Goal: Task Accomplishment & Management: Manage account settings

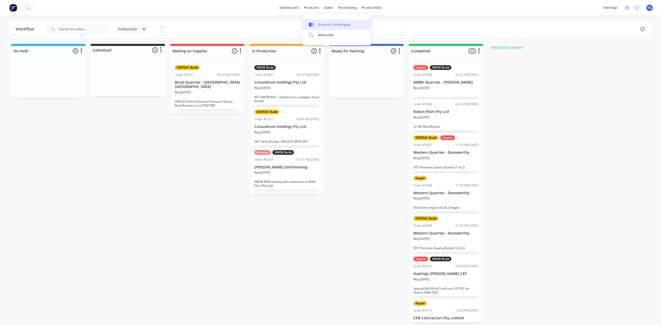
click at [330, 24] on div "Product Catalogue" at bounding box center [334, 24] width 32 height 5
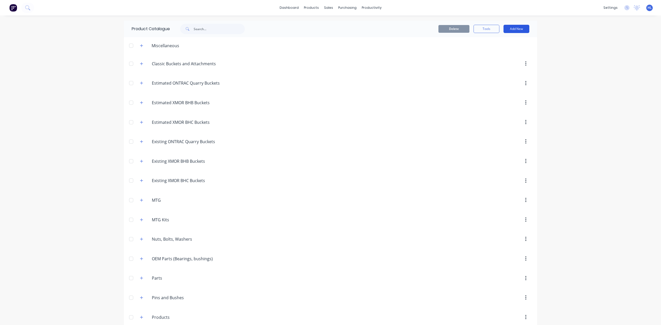
click at [515, 30] on button "Add New" at bounding box center [516, 29] width 26 height 8
click at [509, 48] on button "Product" at bounding box center [504, 52] width 49 height 10
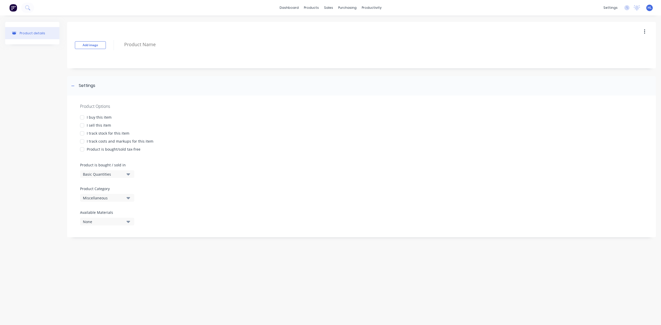
click at [158, 52] on div "Add image" at bounding box center [361, 45] width 589 height 46
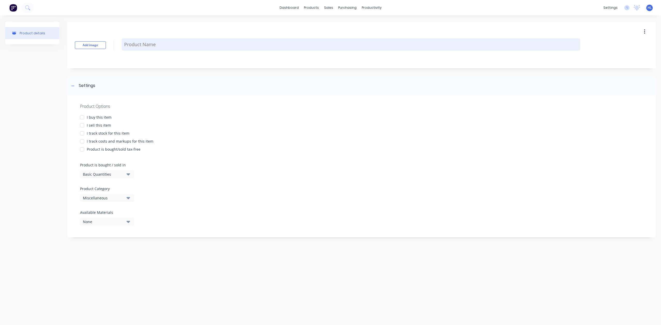
click at [159, 47] on textarea at bounding box center [351, 44] width 459 height 12
click at [156, 46] on textarea at bounding box center [351, 44] width 459 height 12
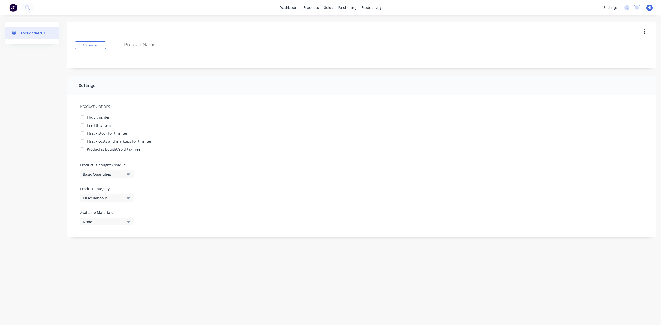
type textarea "x"
click at [177, 222] on div "Product Options I buy this item I sell this item I track stock for this item I …" at bounding box center [361, 167] width 589 height 142
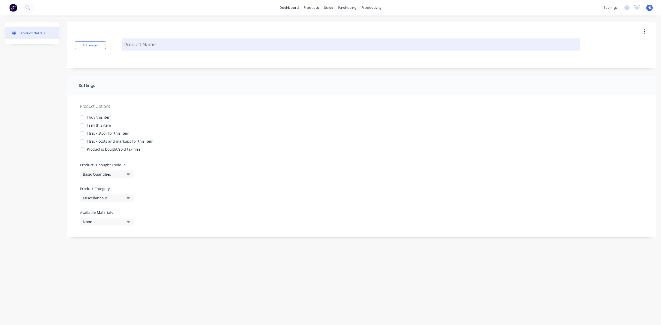
click at [147, 44] on textarea at bounding box center [351, 44] width 459 height 12
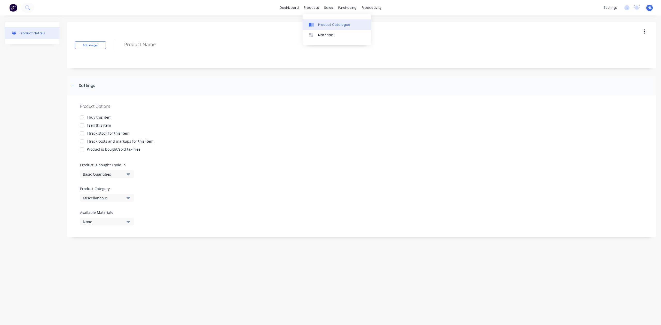
click at [324, 26] on div "Product Catalogue" at bounding box center [334, 24] width 32 height 5
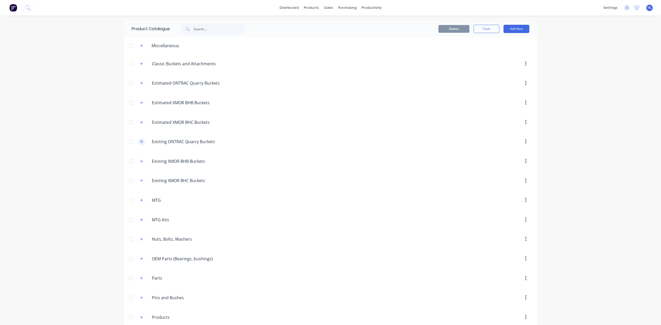
click at [138, 140] on button "button" at bounding box center [141, 142] width 6 height 6
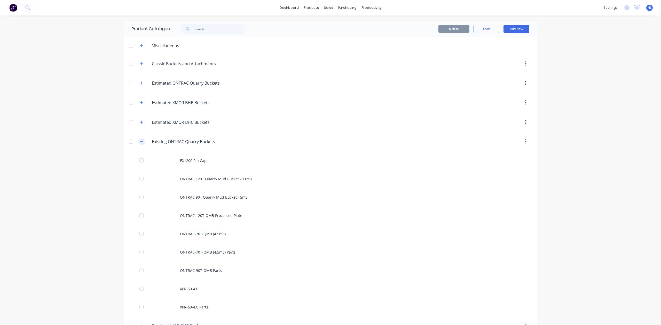
click at [141, 142] on button "button" at bounding box center [141, 142] width 6 height 6
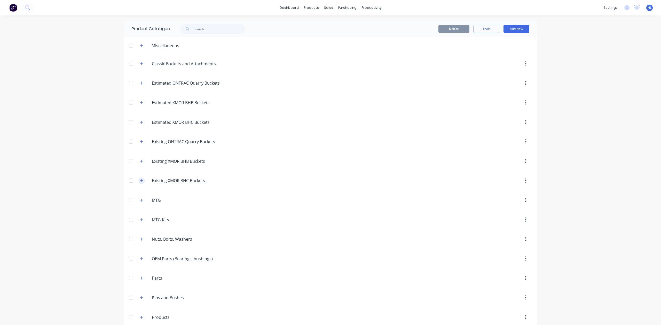
click at [140, 181] on icon "button" at bounding box center [141, 181] width 3 height 4
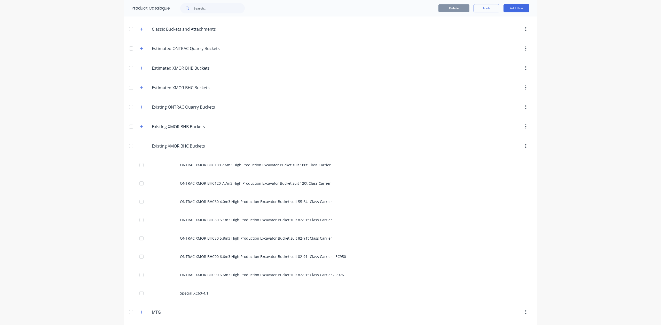
scroll to position [34, 0]
click at [141, 149] on button "button" at bounding box center [141, 146] width 6 height 6
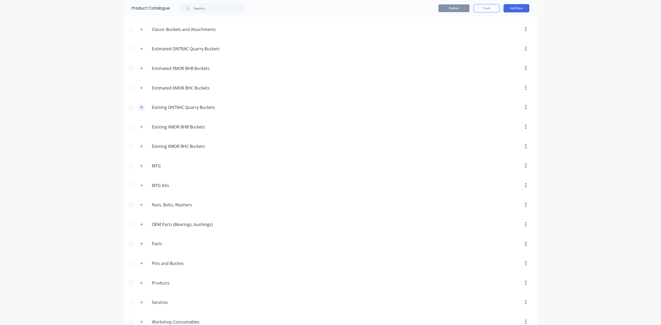
click at [140, 109] on icon "button" at bounding box center [141, 108] width 3 height 4
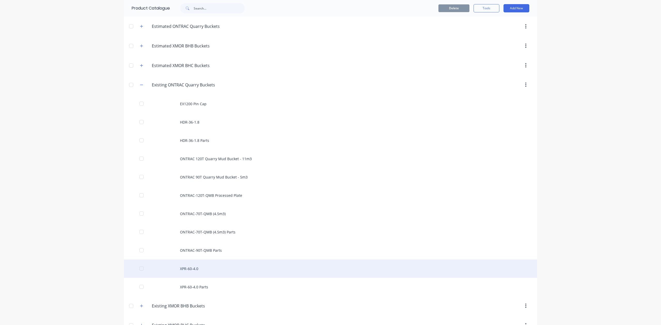
scroll to position [138, 0]
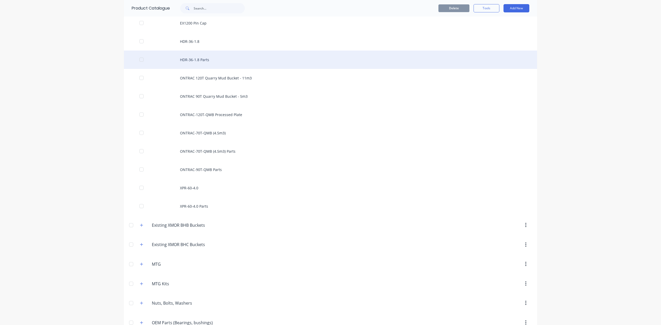
click at [229, 64] on div "HDR-36-1.8 Parts" at bounding box center [330, 60] width 413 height 18
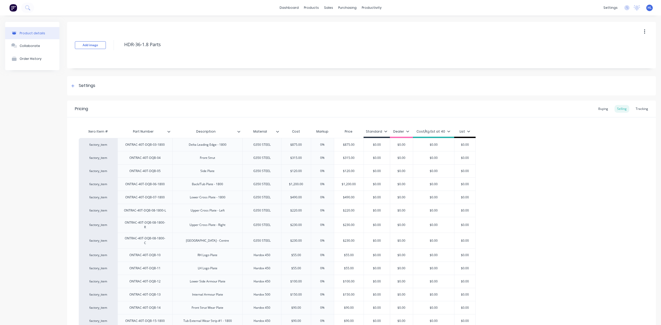
type textarea "x"
type input "Material"
click at [275, 131] on input "Material" at bounding box center [260, 131] width 36 height 5
click at [278, 131] on icon at bounding box center [277, 131] width 3 height 3
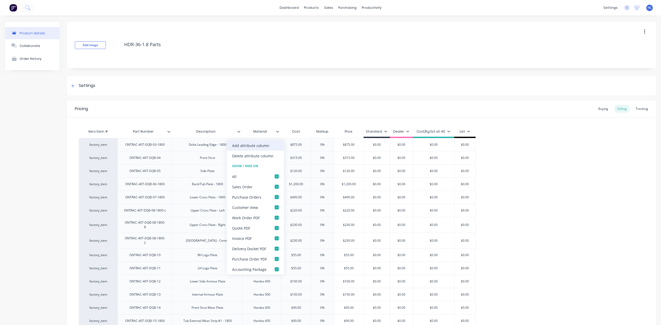
click at [269, 143] on div "Add attribute column" at bounding box center [255, 145] width 57 height 10
type textarea "x"
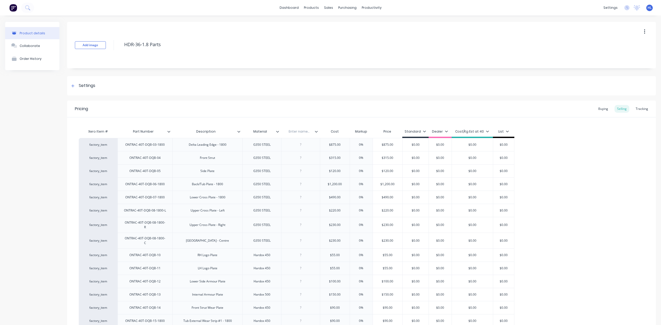
click at [301, 131] on input "text" at bounding box center [299, 131] width 36 height 5
type input "Process"
click at [298, 148] on div at bounding box center [300, 144] width 39 height 13
click at [299, 143] on div at bounding box center [301, 144] width 26 height 7
type textarea "x"
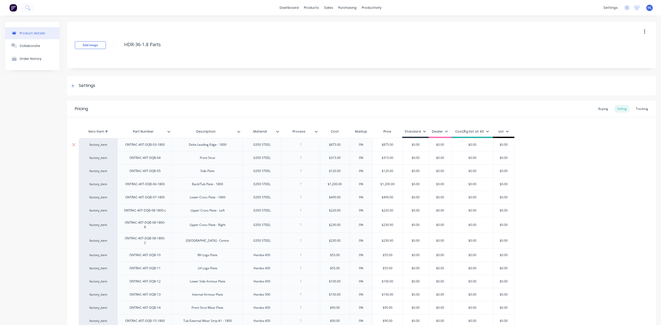
click at [311, 146] on div at bounding box center [301, 144] width 26 height 7
paste div
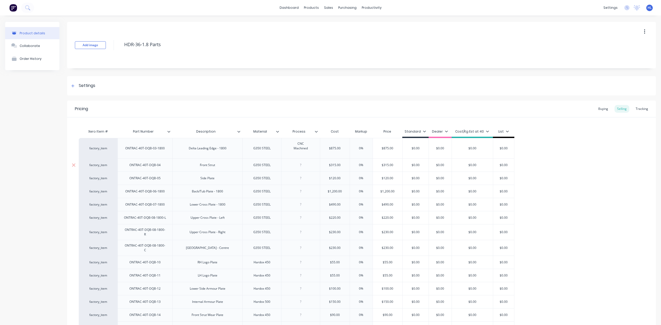
click at [305, 160] on div at bounding box center [300, 165] width 39 height 13
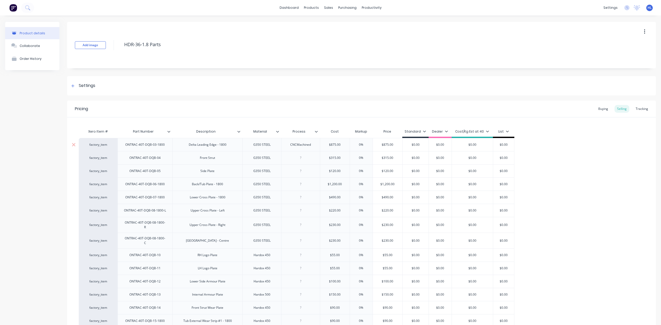
click at [296, 146] on div "CNCMachined" at bounding box center [300, 144] width 29 height 7
click at [309, 165] on div at bounding box center [300, 170] width 39 height 13
click at [306, 156] on div at bounding box center [301, 158] width 26 height 7
type textarea "x"
click at [312, 186] on div at bounding box center [301, 184] width 26 height 7
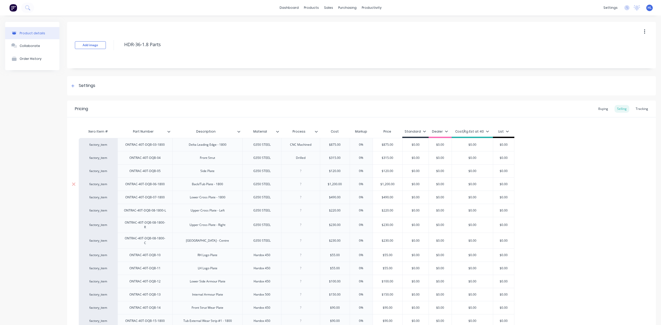
type textarea "x"
paste div
click at [304, 201] on div at bounding box center [301, 200] width 26 height 7
type textarea "x"
paste div
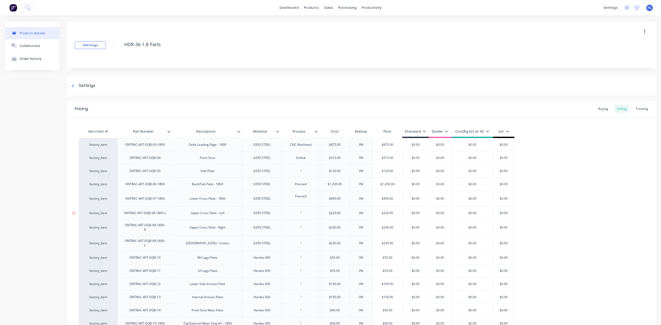
click at [300, 214] on div at bounding box center [301, 213] width 26 height 7
type textarea "x"
click at [299, 210] on div at bounding box center [301, 210] width 26 height 7
paste div
click at [306, 228] on div at bounding box center [300, 228] width 39 height 16
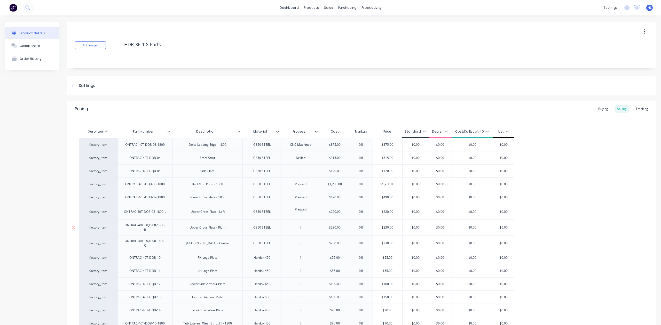
type textarea "x"
paste div
click at [302, 244] on div at bounding box center [300, 241] width 39 height 16
click at [306, 239] on div at bounding box center [301, 241] width 26 height 7
type textarea "x"
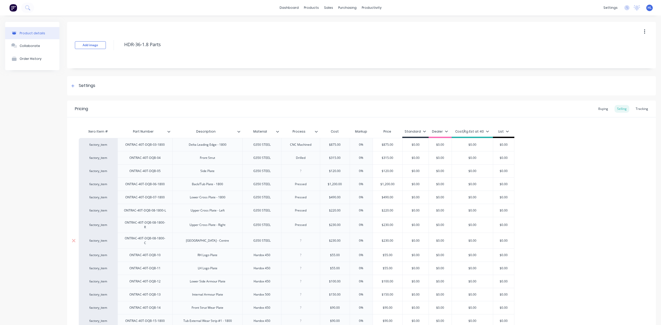
paste div
click at [306, 252] on div at bounding box center [301, 255] width 26 height 7
type textarea "x"
click at [301, 252] on div "Laser" at bounding box center [301, 255] width 26 height 7
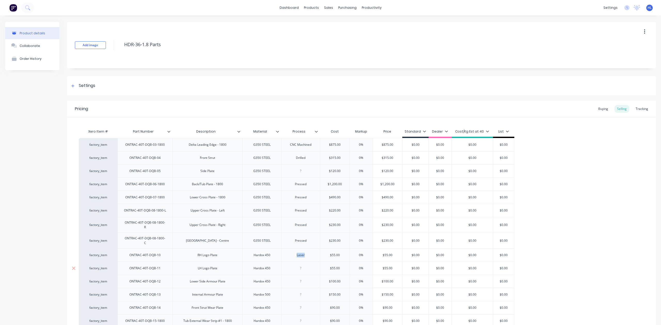
copy div "Laser"
click at [302, 265] on div at bounding box center [301, 268] width 26 height 7
type textarea "x"
paste div
click at [313, 288] on div at bounding box center [300, 294] width 39 height 13
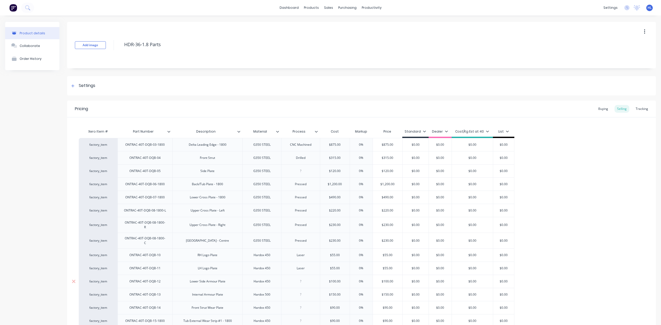
click at [304, 280] on div at bounding box center [301, 281] width 26 height 7
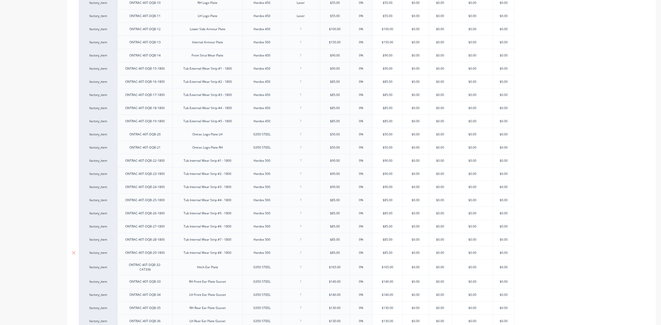
scroll to position [275, 0]
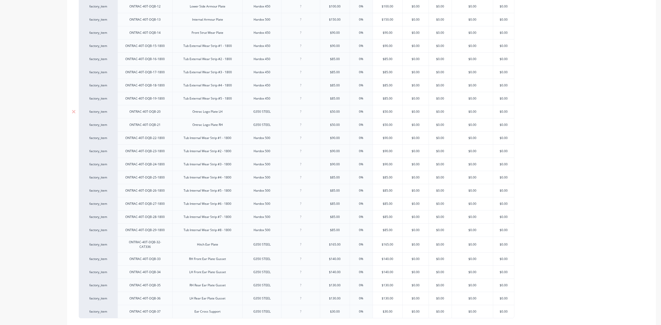
type textarea "x"
click at [298, 108] on div at bounding box center [301, 111] width 26 height 7
paste div
click at [305, 123] on div at bounding box center [301, 125] width 26 height 7
type textarea "x"
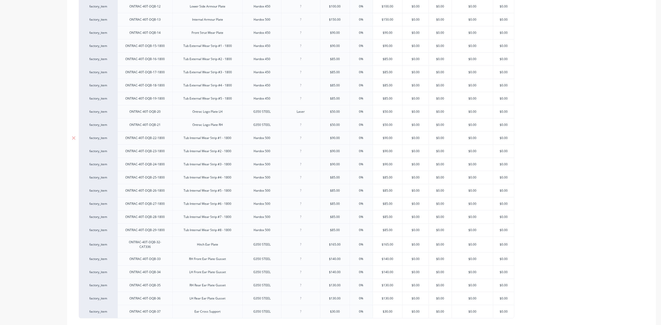
paste div
click at [307, 138] on div at bounding box center [301, 138] width 26 height 7
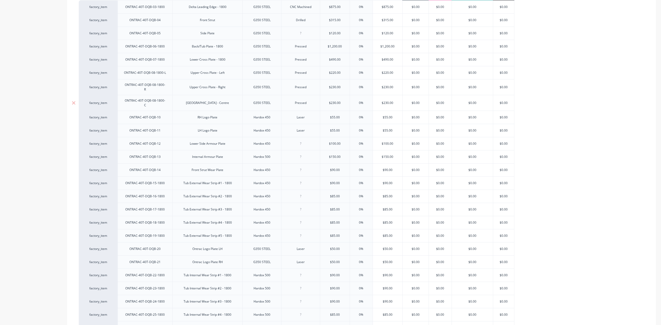
scroll to position [138, 0]
click at [303, 88] on div "Pressed" at bounding box center [301, 87] width 26 height 7
copy div "Pressed"
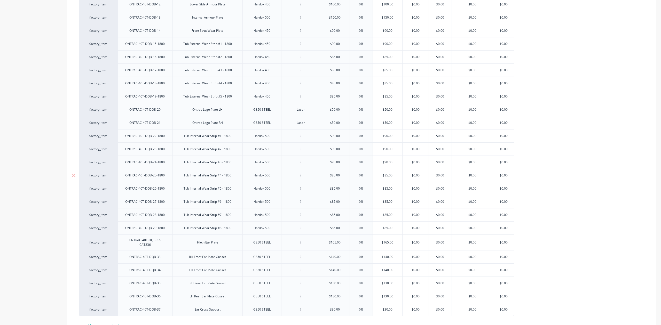
scroll to position [310, 0]
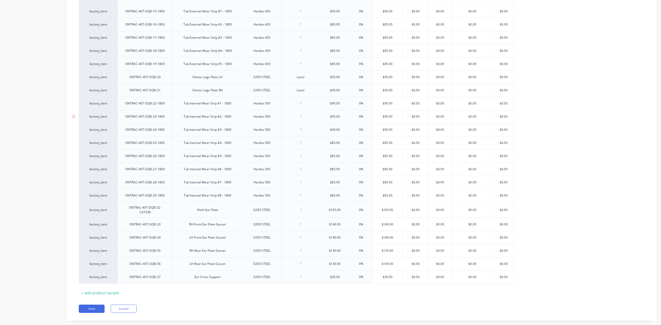
click at [302, 110] on div at bounding box center [300, 116] width 39 height 13
click at [304, 102] on div at bounding box center [301, 103] width 26 height 7
drag, startPoint x: 297, startPoint y: 203, endPoint x: 297, endPoint y: 211, distance: 8.3
click at [297, 207] on div "factory_item ONTRAC-40T-DQB-03-1800 Delta Leading Edge - 1800 G350 STEEL CNC Ma…" at bounding box center [361, 56] width 565 height 456
click at [296, 221] on div at bounding box center [301, 224] width 26 height 7
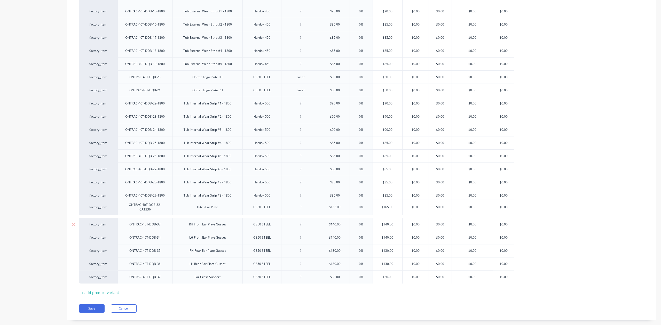
type textarea "x"
paste div
click at [303, 237] on div at bounding box center [301, 237] width 26 height 7
type textarea "x"
paste div
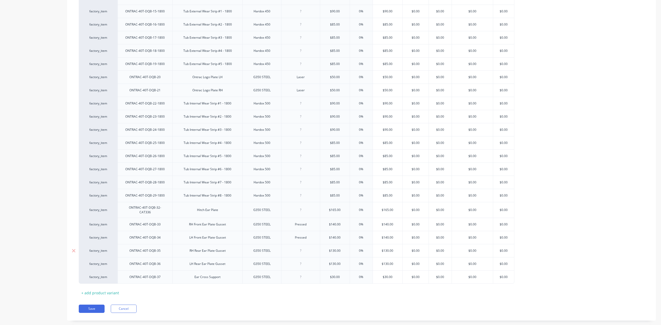
click at [306, 248] on div at bounding box center [301, 251] width 26 height 7
type textarea "x"
paste div
click at [306, 264] on div at bounding box center [301, 264] width 26 height 7
type textarea "x"
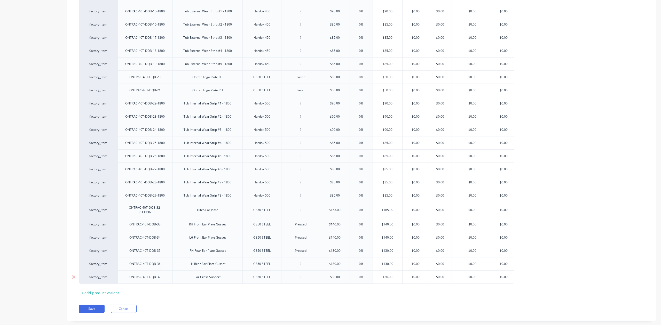
paste div
click at [311, 286] on div "Xero Item # Part Number Description Material Process Cost Markup Price Standard…" at bounding box center [361, 57] width 565 height 481
click at [96, 309] on button "Save" at bounding box center [92, 309] width 26 height 8
type textarea "x"
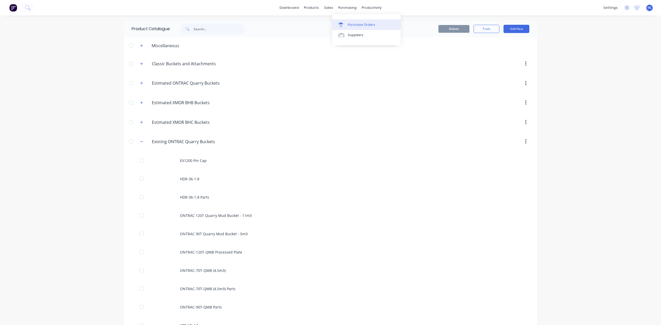
click at [359, 23] on div "Purchase Orders" at bounding box center [361, 24] width 27 height 5
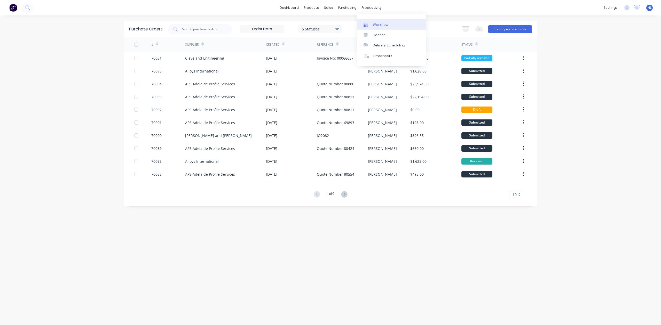
click at [376, 23] on div "Workflow" at bounding box center [380, 24] width 15 height 5
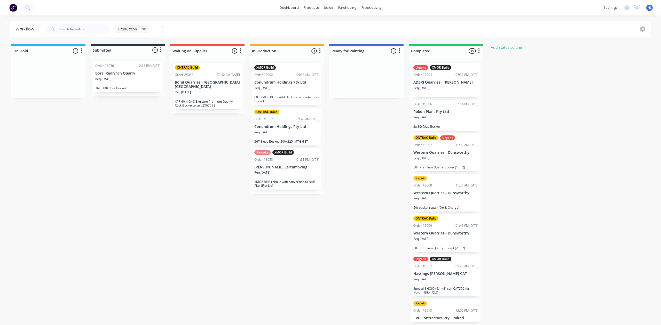
click at [141, 73] on p "Boral Redlynch Quarry" at bounding box center [127, 73] width 65 height 4
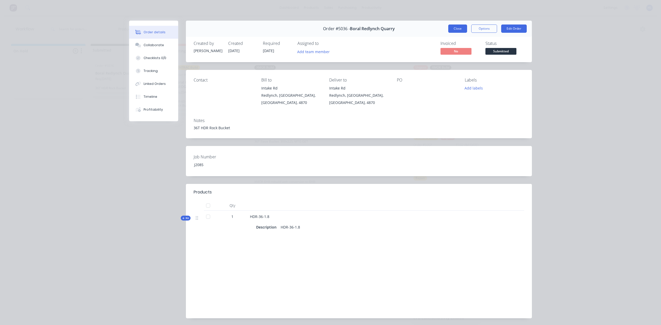
click at [458, 31] on button "Close" at bounding box center [457, 29] width 19 height 8
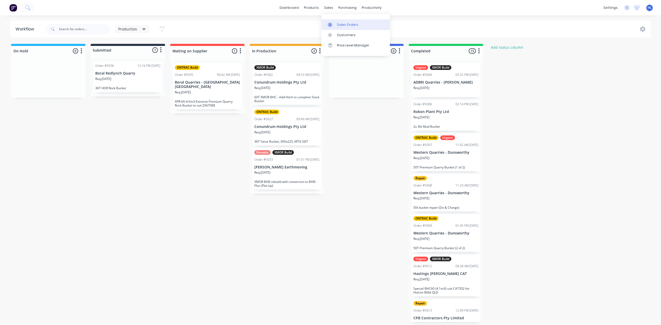
click at [337, 23] on div "Sales Orders" at bounding box center [347, 24] width 21 height 5
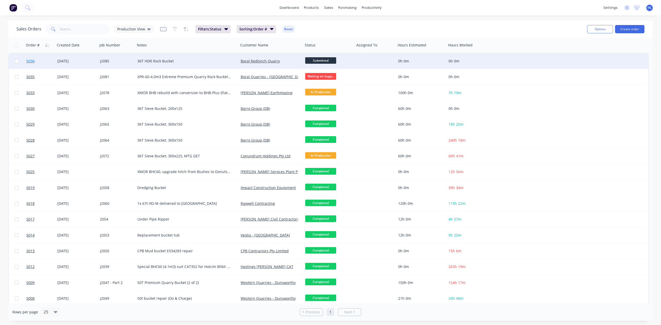
click at [45, 58] on link "5036" at bounding box center [41, 60] width 31 height 15
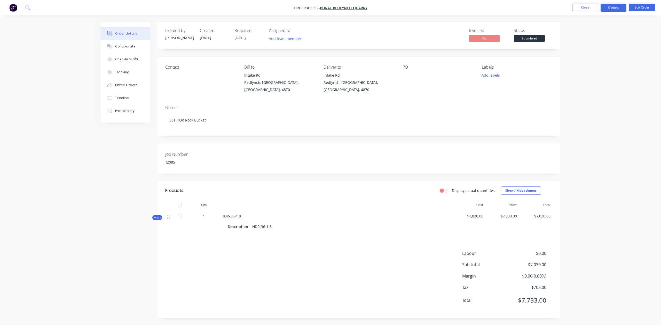
click at [618, 10] on button "Options" at bounding box center [614, 8] width 26 height 8
click at [600, 94] on div "Purchase Products" at bounding box center [598, 93] width 48 height 7
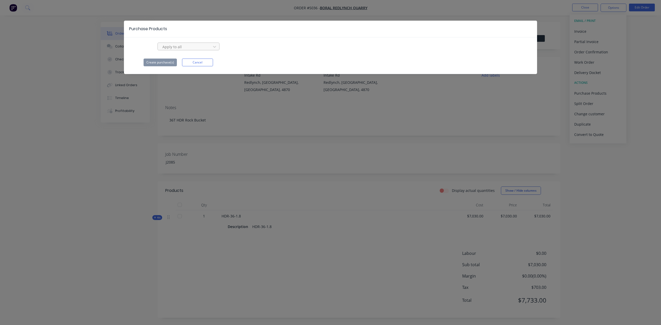
click at [189, 48] on div at bounding box center [185, 47] width 46 height 6
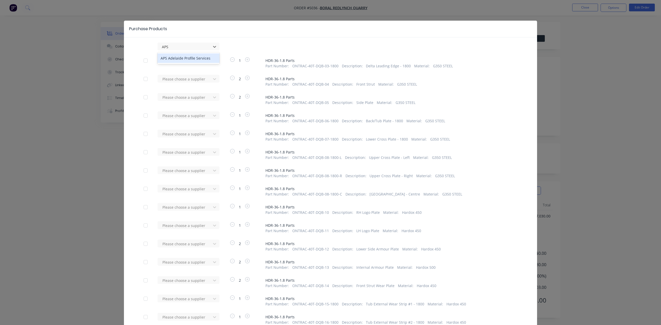
type input "APS"
drag, startPoint x: 180, startPoint y: 41, endPoint x: 181, endPoint y: 46, distance: 5.1
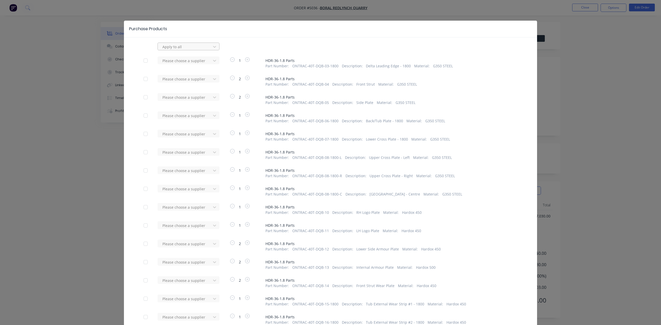
click at [182, 46] on div at bounding box center [185, 47] width 46 height 6
type input "APS"
click at [206, 61] on div "APS Adelaide Profile Services" at bounding box center [189, 58] width 62 height 10
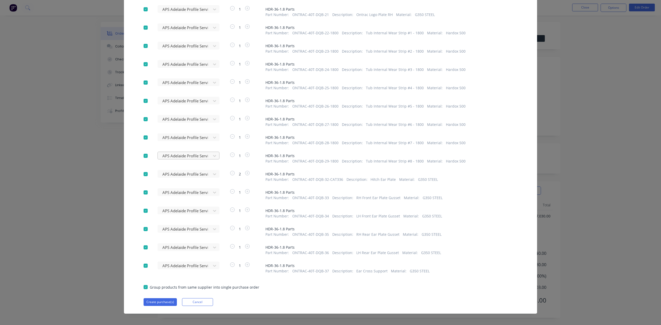
scroll to position [403, 0]
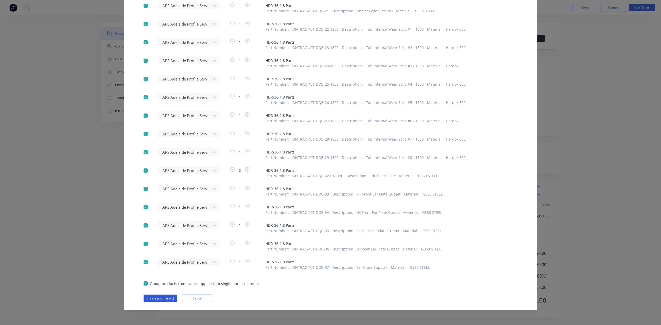
click at [162, 296] on button "Create purchase(s)" at bounding box center [160, 299] width 33 height 8
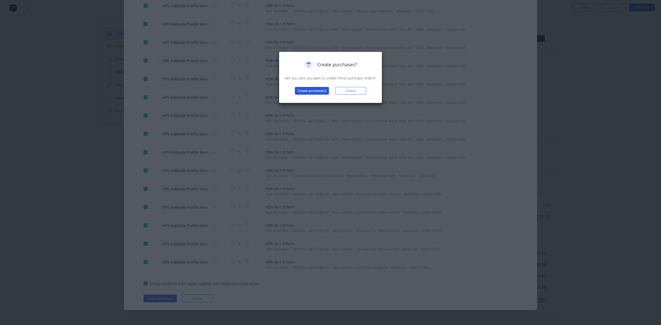
click at [314, 93] on button "Create purchase(s)" at bounding box center [312, 91] width 34 height 8
click at [321, 96] on button "View purchase(s)" at bounding box center [311, 99] width 31 height 8
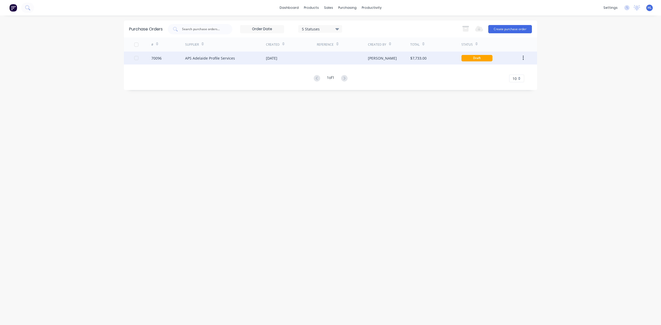
click at [163, 59] on div "70096" at bounding box center [168, 58] width 34 height 13
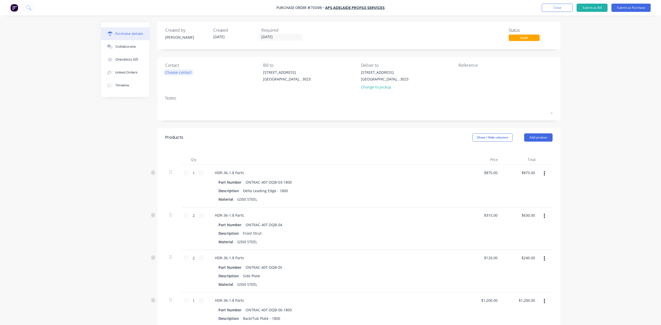
click at [180, 70] on div "Choose contact" at bounding box center [178, 72] width 26 height 5
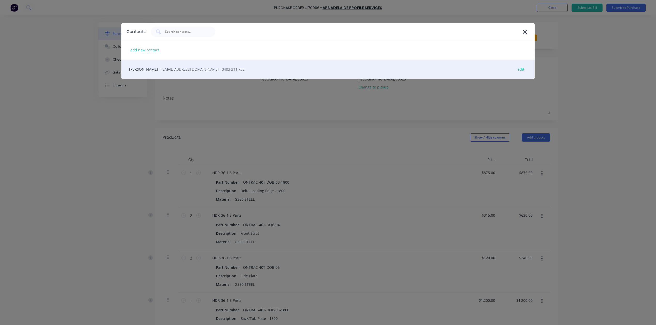
click at [189, 72] on div "Adam Ozolins - AOzolins@adelaideprofile.com.au - 0403 311 732 edit" at bounding box center [327, 69] width 413 height 19
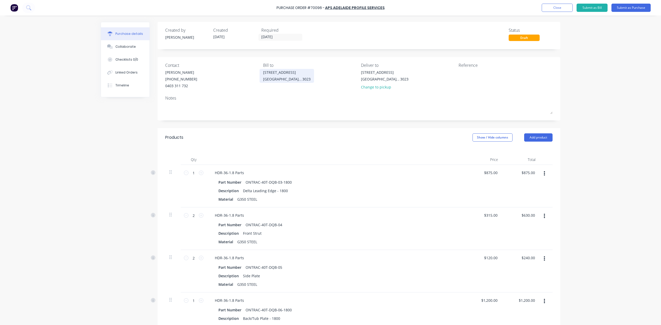
click at [283, 79] on div "Ravenhall, , 3023" at bounding box center [287, 78] width 48 height 5
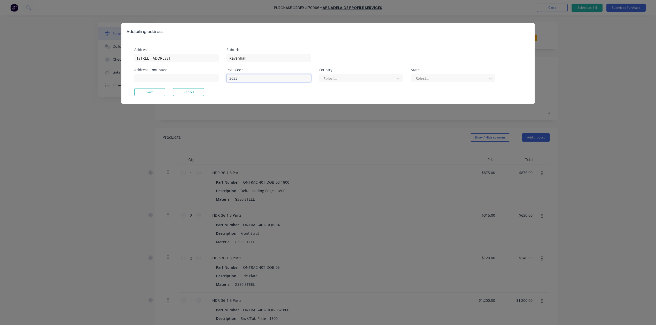
click at [284, 81] on input "3023" at bounding box center [268, 78] width 84 height 8
drag, startPoint x: 329, startPoint y: 78, endPoint x: 333, endPoint y: 82, distance: 5.7
click at [329, 78] on div at bounding box center [357, 78] width 69 height 6
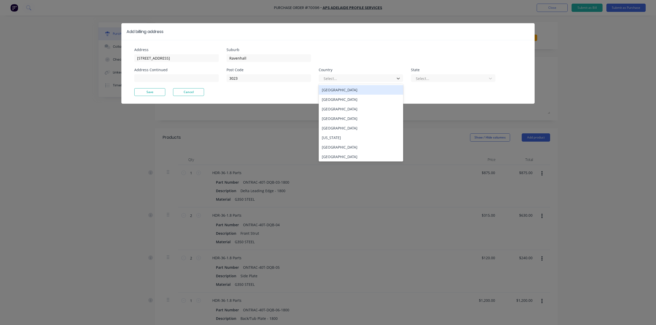
click at [339, 87] on div "Australia" at bounding box center [361, 90] width 84 height 10
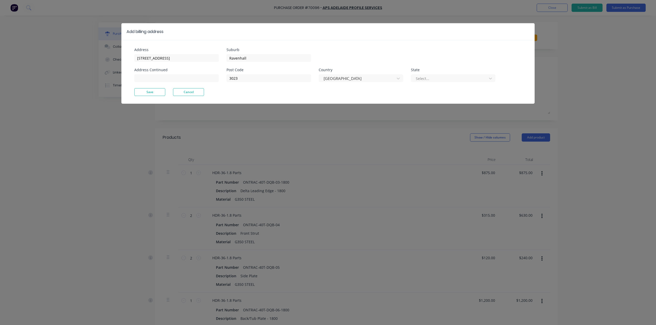
click at [440, 85] on div "Post Code 3023 Country Australia State Select..." at bounding box center [360, 78] width 269 height 20
click at [446, 83] on div "Post Code 3023 Country Australia State Select..." at bounding box center [360, 78] width 269 height 20
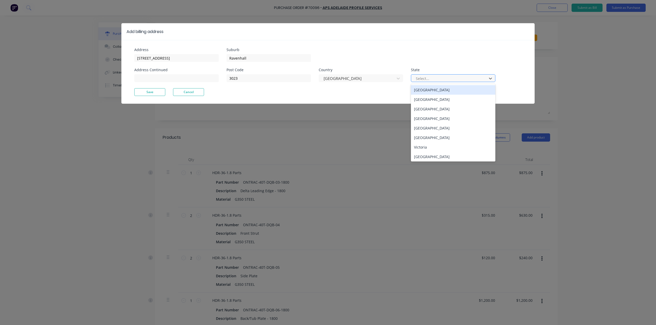
click at [445, 80] on div at bounding box center [449, 78] width 69 height 6
drag, startPoint x: 426, startPoint y: 147, endPoint x: 374, endPoint y: 147, distance: 51.9
click at [427, 147] on div "Victoria" at bounding box center [453, 148] width 84 height 10
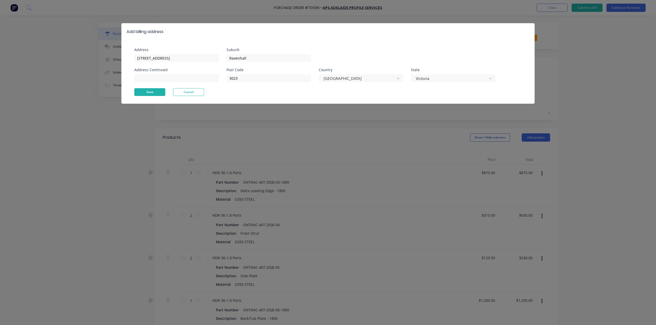
drag, startPoint x: 148, startPoint y: 104, endPoint x: 155, endPoint y: 89, distance: 16.3
click at [149, 99] on div "Address 20 Ravenhall Way Address Continued Suburb Ravenhall Post Code 3023 Coun…" at bounding box center [327, 72] width 413 height 64
click at [152, 94] on button "Save" at bounding box center [149, 92] width 31 height 8
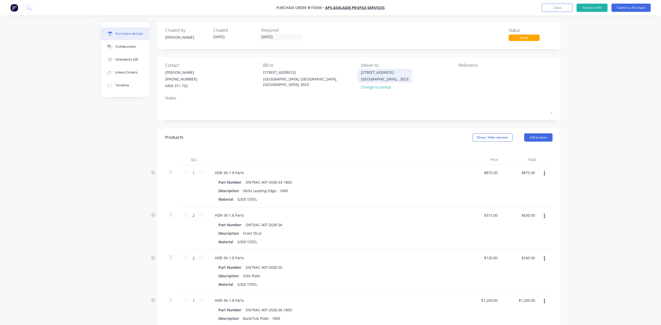
click at [380, 71] on div "20 Ravenhall Way" at bounding box center [385, 72] width 48 height 5
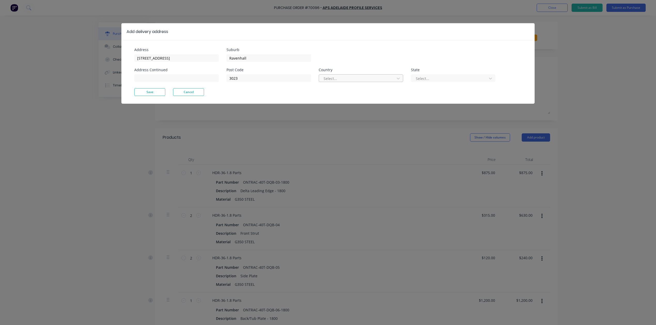
click at [344, 75] on div at bounding box center [357, 78] width 69 height 6
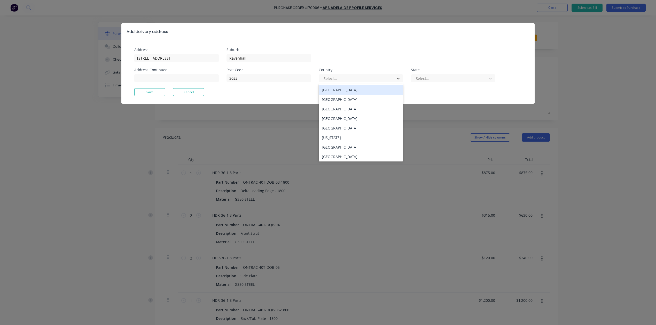
click at [361, 91] on div "Australia" at bounding box center [361, 90] width 84 height 10
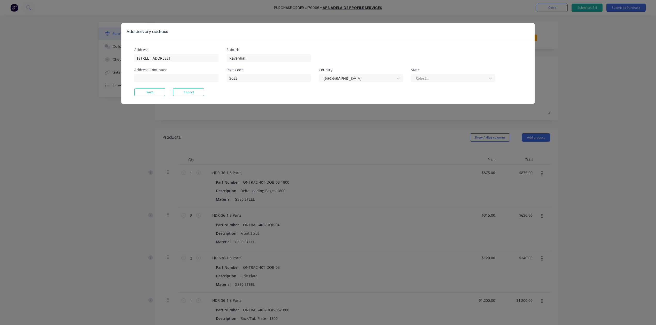
click at [449, 72] on div "State Select..." at bounding box center [453, 75] width 84 height 14
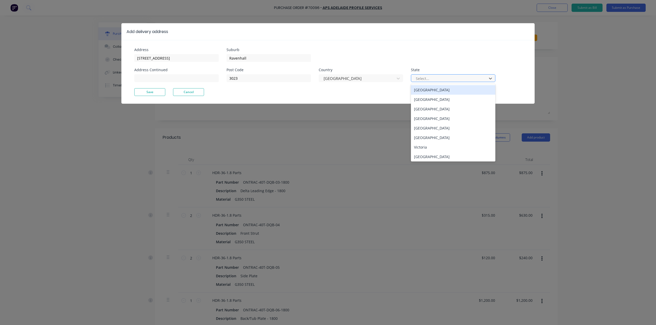
click at [449, 75] on div "Select..." at bounding box center [450, 79] width 72 height 8
drag, startPoint x: 437, startPoint y: 145, endPoint x: 321, endPoint y: 111, distance: 121.1
click at [436, 145] on div "Victoria" at bounding box center [453, 148] width 84 height 10
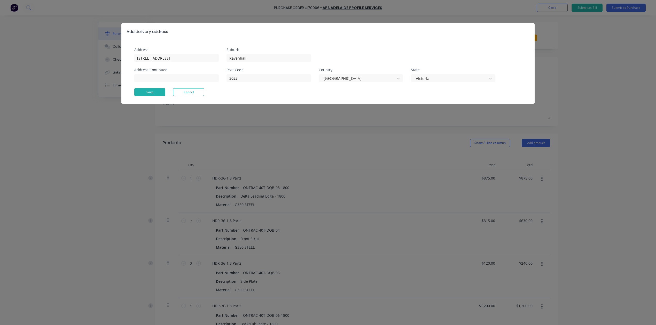
click at [158, 96] on button "Save" at bounding box center [149, 92] width 31 height 8
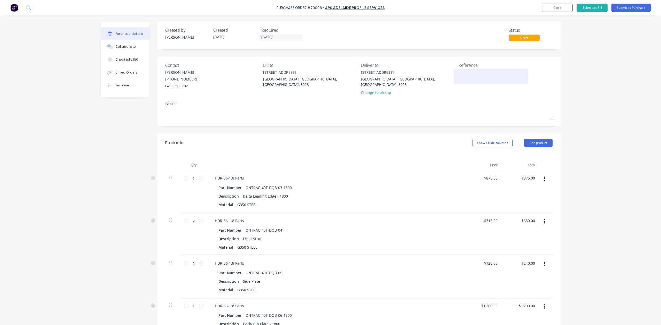
click at [468, 74] on textarea at bounding box center [491, 76] width 65 height 12
type textarea "Quote Number 81093"
type textarea "x"
type textarea "Quote Number 81093"
click at [578, 87] on div "Purchase Order #70096 - APS Adelaide Profile Services Add product Close Submit …" at bounding box center [330, 162] width 661 height 325
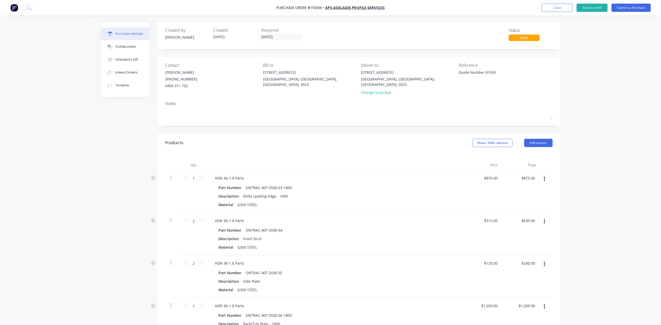
click at [550, 17] on div "Purchase details Collaborate Checklists 0/0 Linked Orders Timeline Created by H…" at bounding box center [331, 155] width 470 height 300
click at [557, 7] on button "Close" at bounding box center [557, 8] width 31 height 8
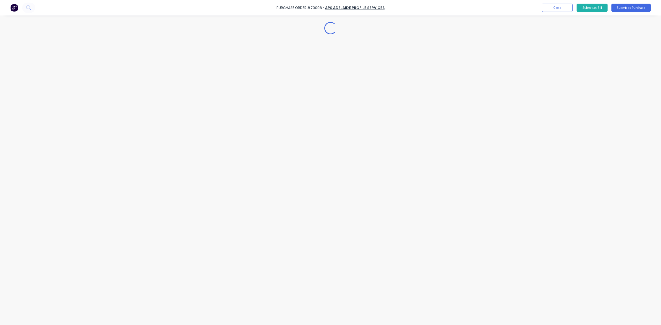
type textarea "x"
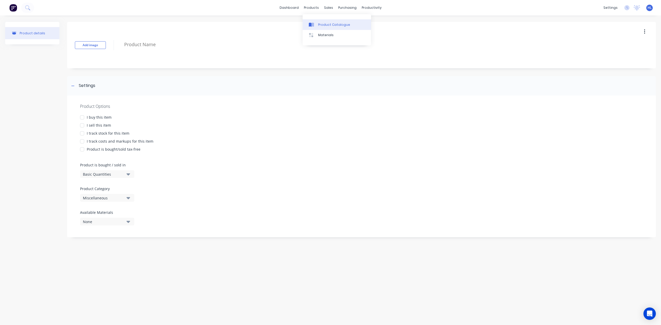
click at [322, 25] on div "Product Catalogue" at bounding box center [334, 24] width 32 height 5
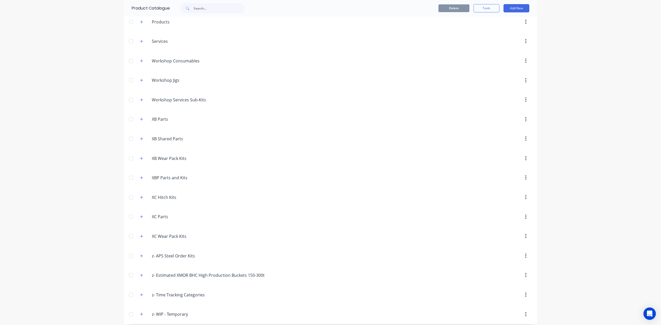
scroll to position [305, 0]
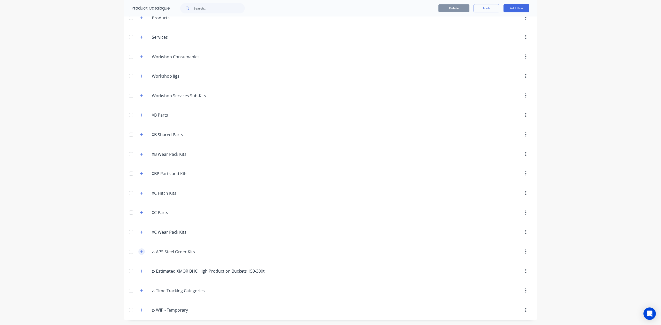
click at [141, 252] on button "button" at bounding box center [141, 252] width 6 height 6
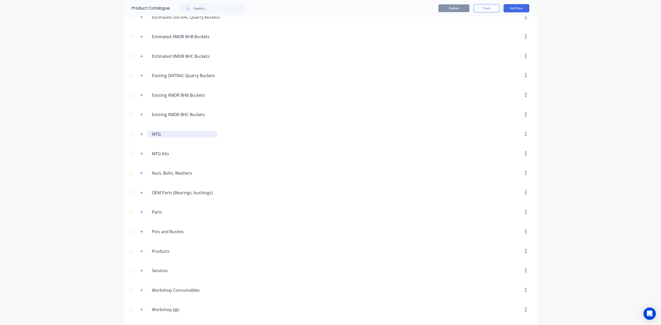
scroll to position [0, 0]
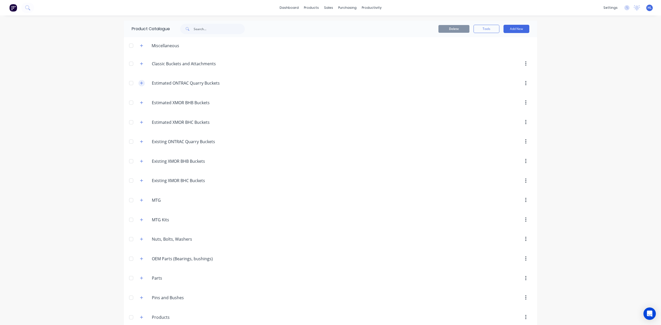
click at [138, 83] on button "button" at bounding box center [141, 83] width 6 height 6
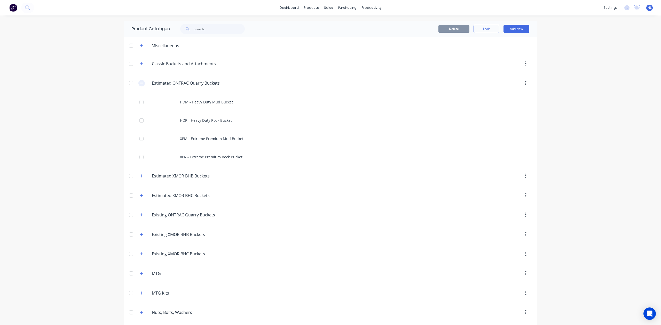
click at [138, 84] on button "button" at bounding box center [141, 83] width 6 height 6
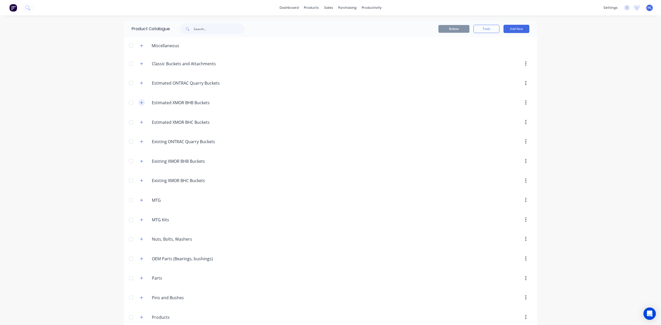
click at [138, 105] on button "button" at bounding box center [141, 102] width 6 height 6
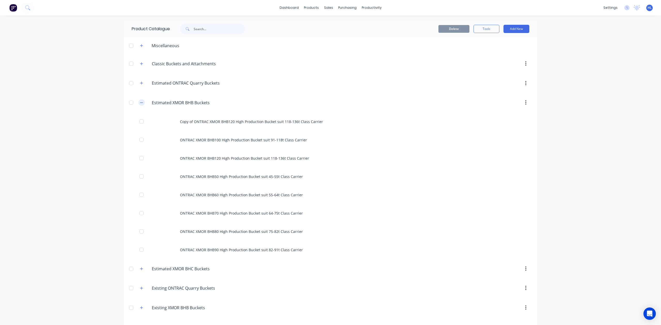
click at [138, 105] on button "button" at bounding box center [141, 102] width 6 height 6
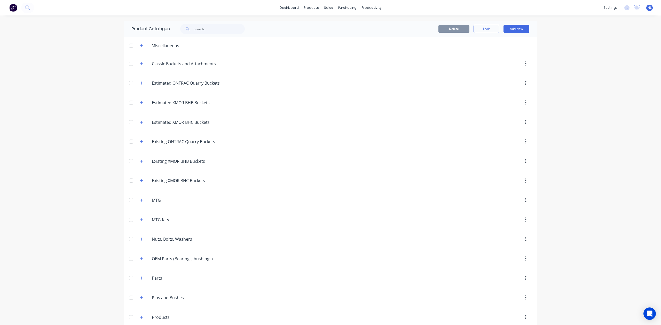
click at [136, 121] on div "Estimated.XMOR.BHC.Buckets Estimated XMOR BHC Buckets" at bounding box center [176, 122] width 81 height 9
click at [138, 125] on button "button" at bounding box center [141, 122] width 6 height 6
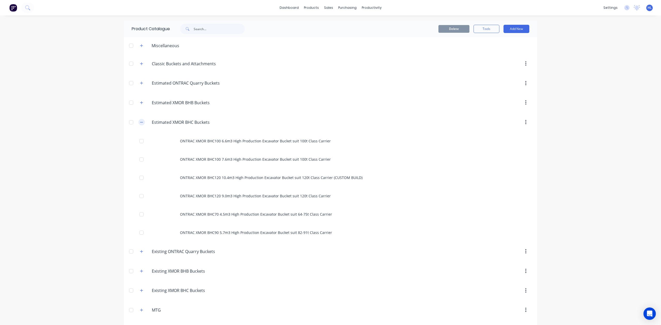
click at [138, 123] on button "button" at bounding box center [141, 122] width 6 height 6
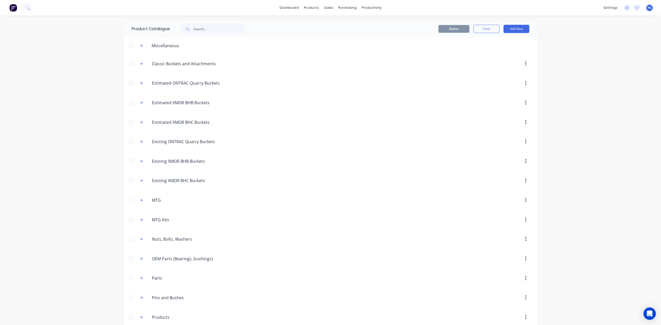
click at [140, 139] on div "Existing.ONTRAC.Quarry.Buckets Existing ONTRAC Quarry Buckets" at bounding box center [177, 141] width 83 height 9
click at [141, 148] on header "Existing.ONTRAC.Quarry.Buckets Existing ONTRAC Quarry Buckets" at bounding box center [330, 142] width 413 height 20
click at [141, 144] on button "button" at bounding box center [141, 142] width 6 height 6
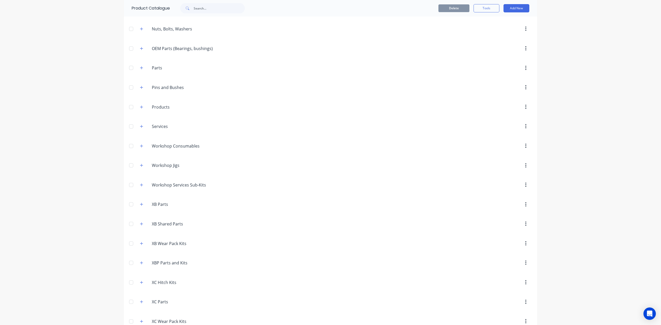
scroll to position [561, 0]
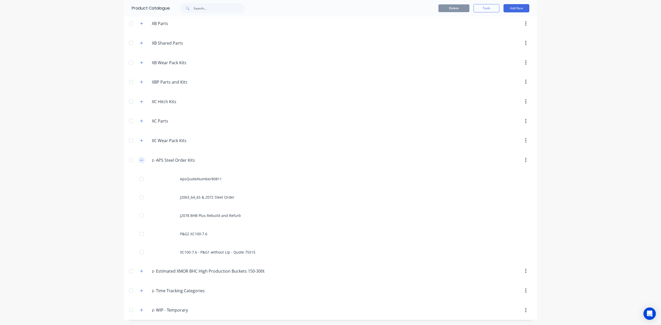
click at [140, 160] on icon "button" at bounding box center [141, 161] width 3 height 4
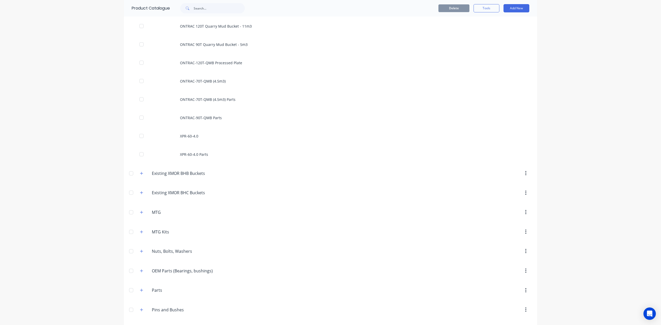
scroll to position [56, 0]
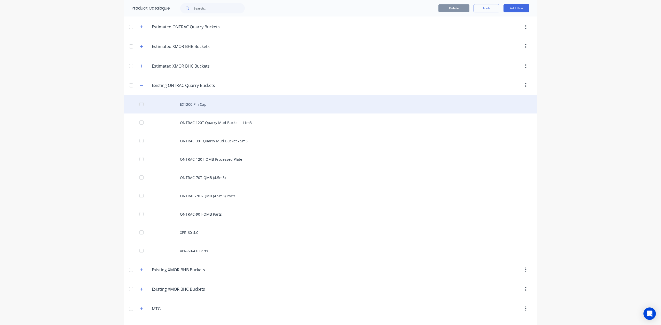
click at [210, 103] on div "EX1200 Pin Cap" at bounding box center [330, 104] width 413 height 18
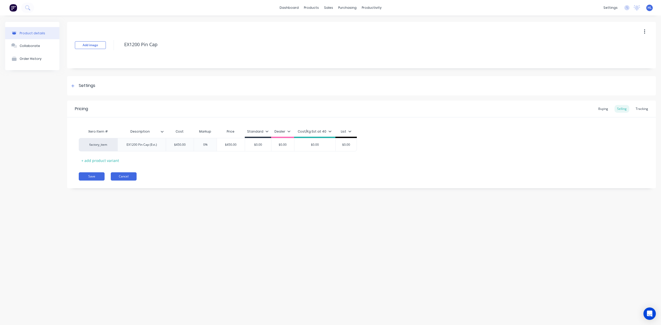
click at [127, 180] on button "Cancel" at bounding box center [124, 176] width 26 height 8
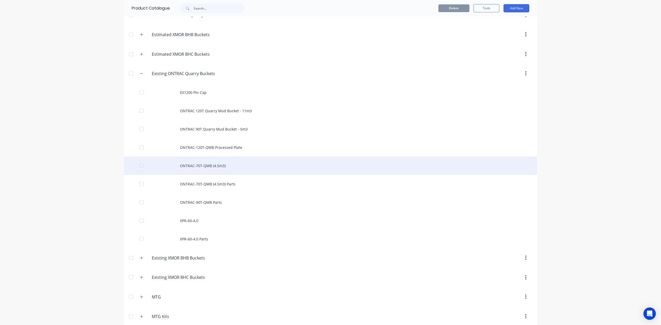
scroll to position [69, 0]
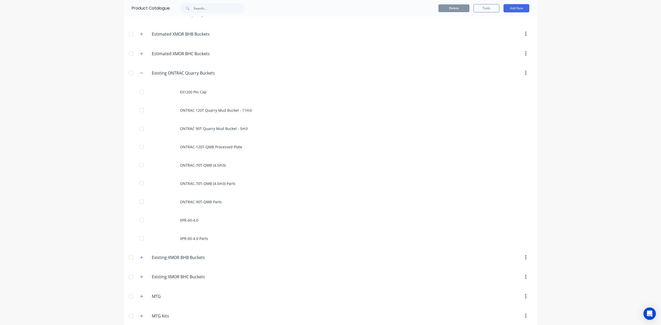
click at [516, 2] on div "Delete Tools Add New" at bounding box center [397, 8] width 279 height 17
click at [516, 5] on button "Add New" at bounding box center [516, 8] width 26 height 8
click at [502, 28] on div "Product" at bounding box center [505, 31] width 40 height 7
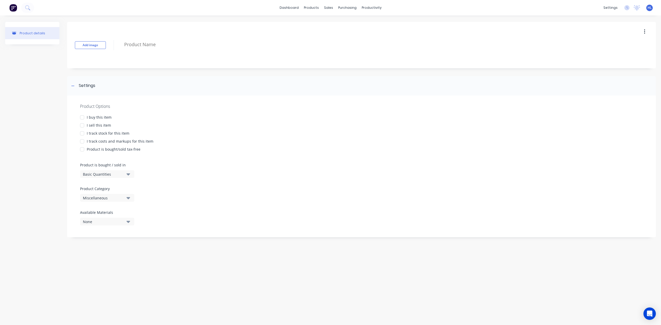
click at [191, 33] on div "Add image" at bounding box center [361, 45] width 589 height 46
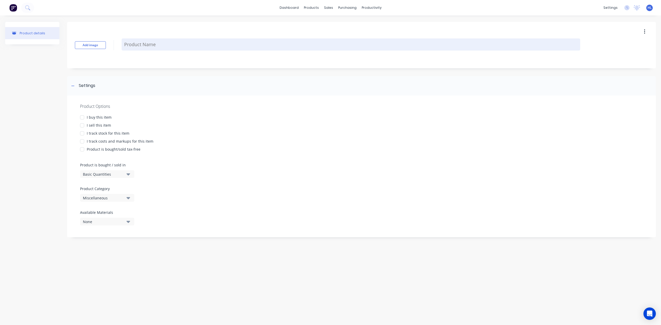
click at [188, 44] on textarea at bounding box center [351, 44] width 459 height 12
type textarea "x"
type textarea "X"
type textarea "x"
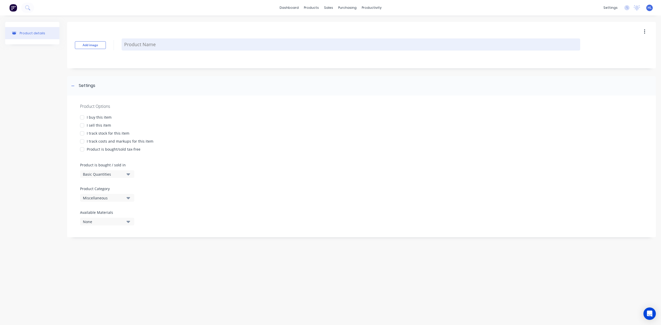
type textarea "J"
type textarea "x"
type textarea "JD"
type textarea "x"
type textarea "J"
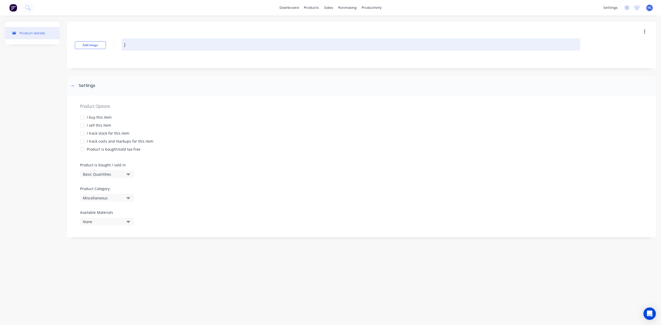
type textarea "x"
type textarea "H"
type textarea "x"
type textarea "HD"
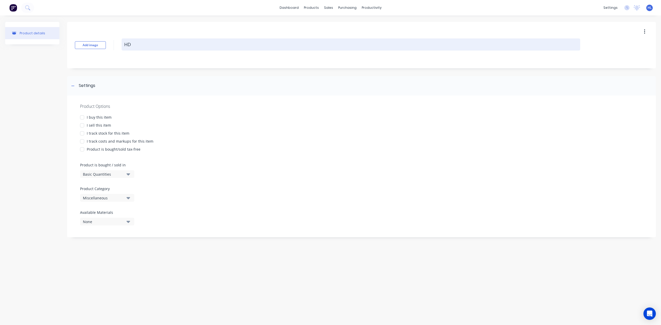
type textarea "x"
type textarea "HDR"
type textarea "x"
type textarea "HDR-"
type textarea "x"
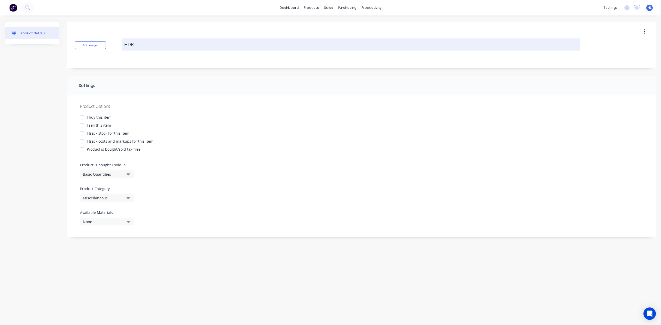
type textarea "HDR-3"
type textarea "x"
type textarea "HDR-36"
type textarea "x"
type textarea "HDR-36t"
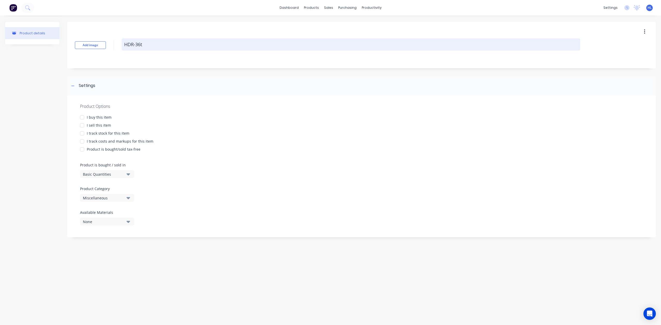
type textarea "x"
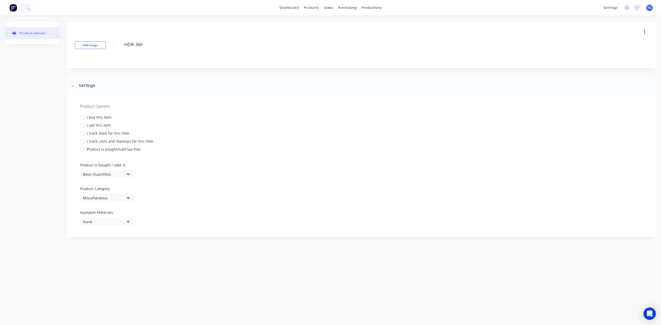
type textarea "HDR-36t-"
type textarea "x"
type textarea "HDR-36t-"
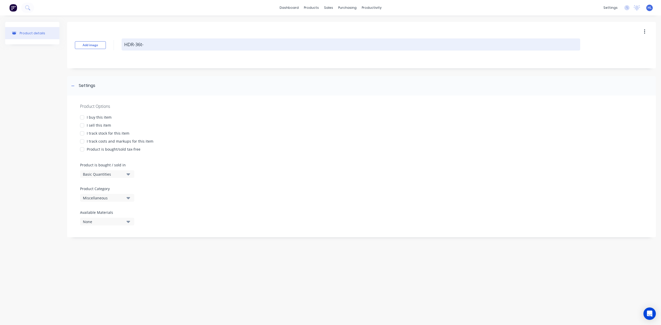
click at [142, 43] on textarea "HDR-36t-" at bounding box center [351, 44] width 459 height 12
type textarea "x"
click at [163, 48] on textarea "HDR-36-" at bounding box center [351, 44] width 459 height 12
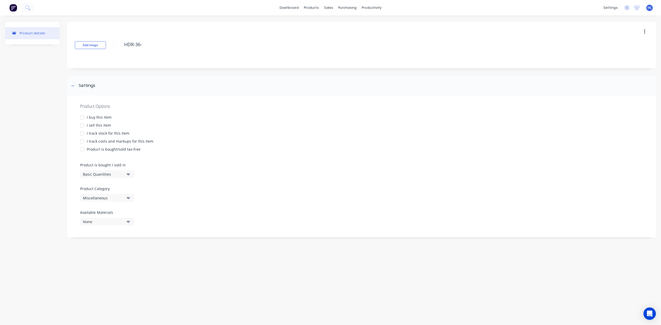
type textarea "HDR-36-"
type textarea "x"
type textarea "HDR-36-"
click at [188, 51] on div "HDR-36-" at bounding box center [351, 44] width 459 height 13
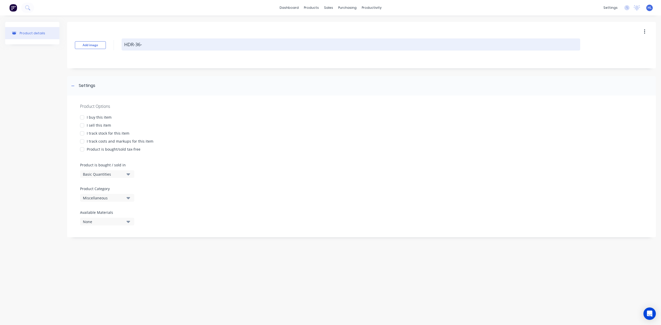
click at [195, 39] on textarea "HDR-36-" at bounding box center [351, 44] width 459 height 12
type textarea "x"
type textarea "HDR-36-1"
type textarea "x"
type textarea "HDR-36-1."
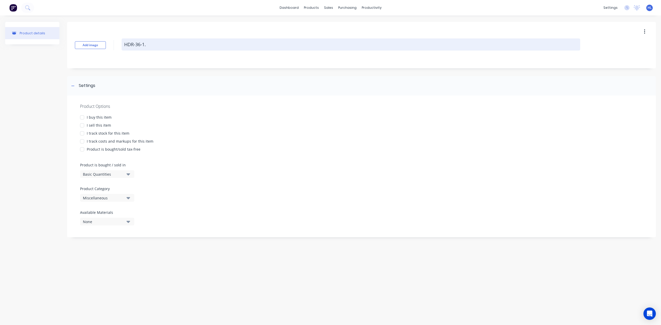
type textarea "x"
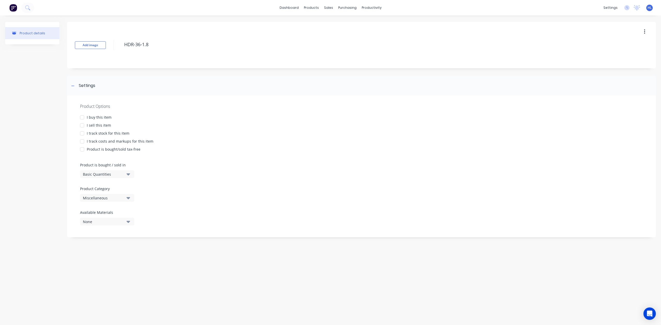
type textarea "HDR-36-1.8"
type textarea "x"
type textarea "HDR-36-1.8"
click at [104, 118] on div "I buy this item" at bounding box center [99, 117] width 25 height 5
click at [104, 124] on div "I sell this item" at bounding box center [99, 125] width 24 height 5
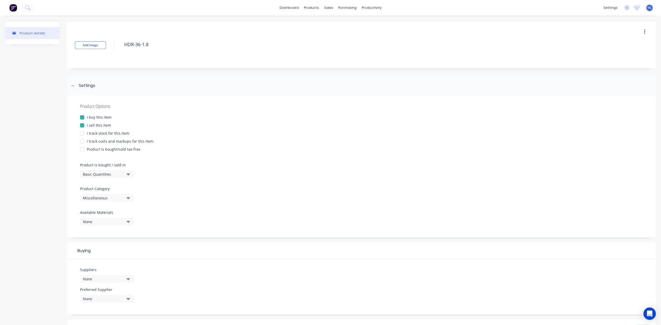
click at [106, 135] on div "I track stock for this item" at bounding box center [108, 133] width 43 height 5
click at [108, 143] on div "I track costs and markups for this item" at bounding box center [120, 141] width 67 height 5
click at [119, 198] on div "Miscellaneous" at bounding box center [103, 197] width 41 height 5
click at [137, 225] on div "Existing ONTRAC Quarry Buckets" at bounding box center [118, 221] width 77 height 10
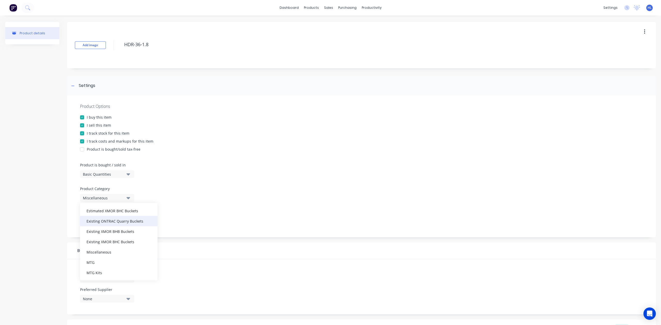
type textarea "x"
click at [110, 281] on div "None" at bounding box center [103, 279] width 41 height 5
click at [121, 208] on input "text" at bounding box center [122, 208] width 55 height 10
type input "APS"
click at [98, 223] on div "APS Adelaide Profile Services" at bounding box center [122, 220] width 52 height 5
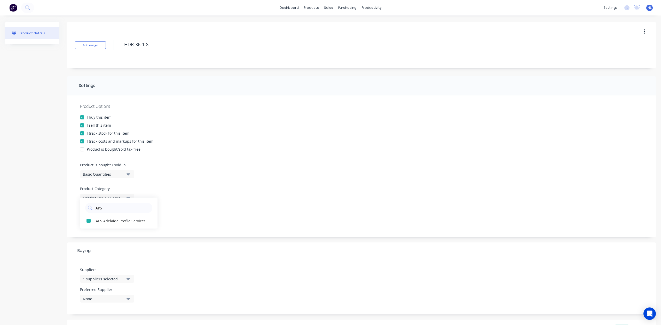
click at [64, 235] on div "Product details Add image HDR-36-1.8 Settings Product Options I buy this item I…" at bounding box center [330, 218] width 651 height 393
click at [107, 294] on div "Preferred Supplier None" at bounding box center [107, 295] width 54 height 16
click at [109, 300] on div "None" at bounding box center [103, 298] width 41 height 5
click at [114, 287] on div "APS Adelaide Profile Services" at bounding box center [122, 287] width 52 height 5
type textarea "x"
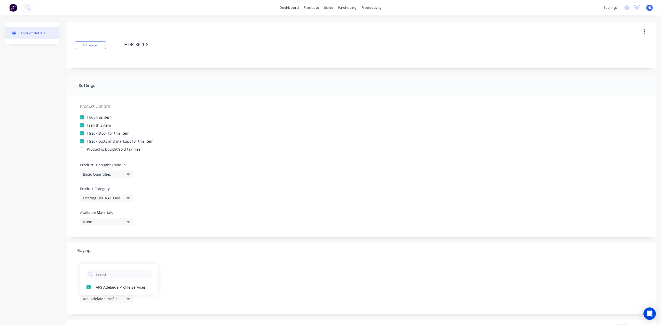
click at [23, 281] on div "Product details" at bounding box center [32, 218] width 54 height 393
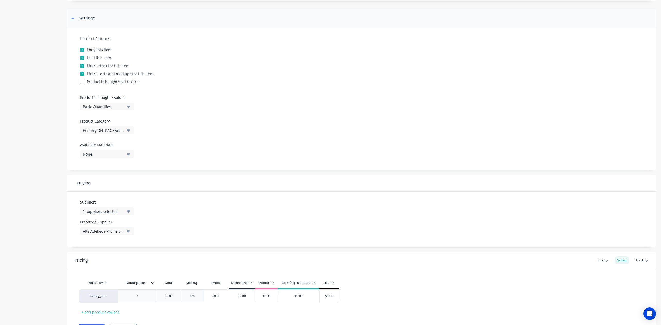
scroll to position [97, 0]
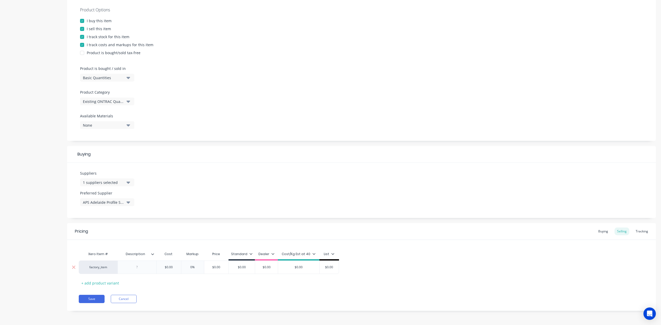
click at [146, 272] on div at bounding box center [136, 267] width 39 height 13
click at [144, 267] on div at bounding box center [137, 267] width 26 height 7
click at [163, 239] on div "Pricing Buying Selling Tracking" at bounding box center [361, 231] width 589 height 17
click at [235, 290] on div "Pricing Buying Selling Tracking Xero Item # Description Cost Markup Price Stand…" at bounding box center [361, 267] width 589 height 88
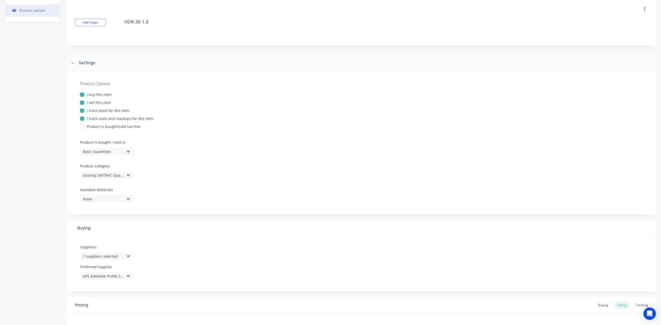
scroll to position [0, 0]
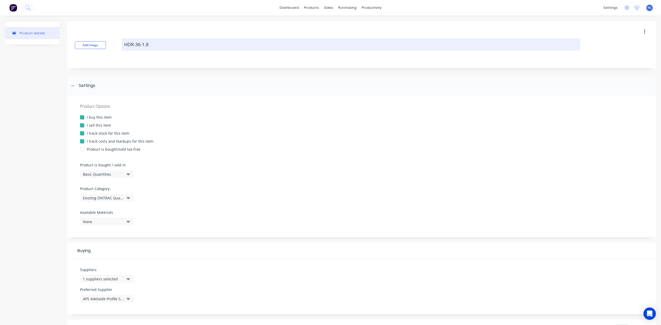
click at [202, 46] on textarea "HDR-36-1.8" at bounding box center [351, 44] width 459 height 12
type textarea "x"
type textarea "HDR-36-1.8"
type textarea "x"
type textarea "HDR-36-1.8 P"
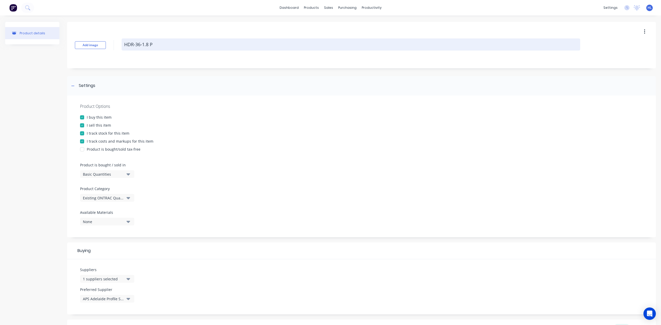
type textarea "x"
type textarea "HDR-36-1.8 Pa"
type textarea "x"
type textarea "HDR-36-1.8 Par"
type textarea "x"
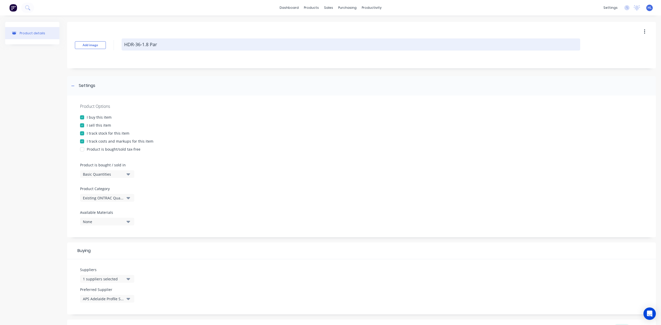
type textarea "HDR-36-1.8 Part"
type textarea "x"
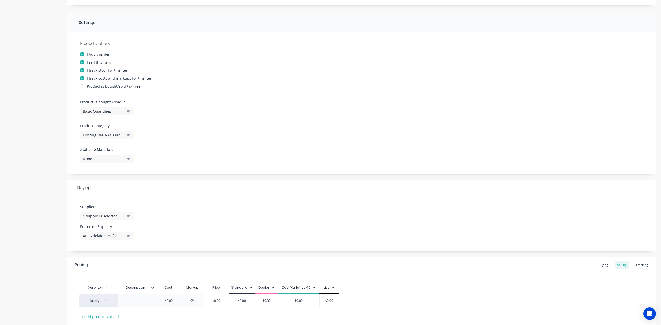
scroll to position [97, 0]
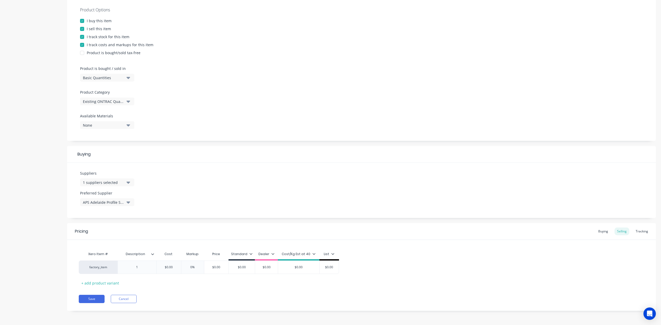
type textarea "HDR-36-1.8 Parts"
type textarea "x"
type textarea "HDR-36-1.8 Parts"
click at [98, 303] on div "Pricing Buying Selling Tracking Xero Item # Description Cost Markup Price Stand…" at bounding box center [361, 267] width 589 height 88
click at [99, 299] on button "Save" at bounding box center [92, 299] width 26 height 8
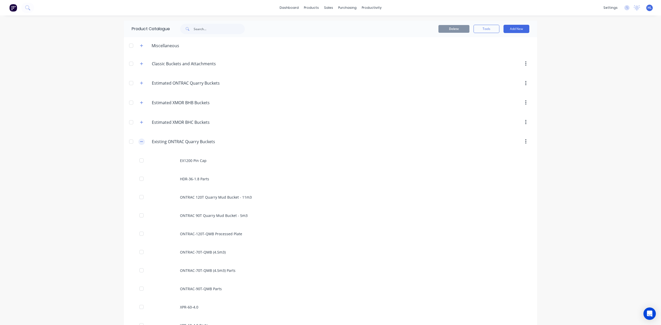
click at [140, 143] on icon "button" at bounding box center [141, 142] width 3 height 4
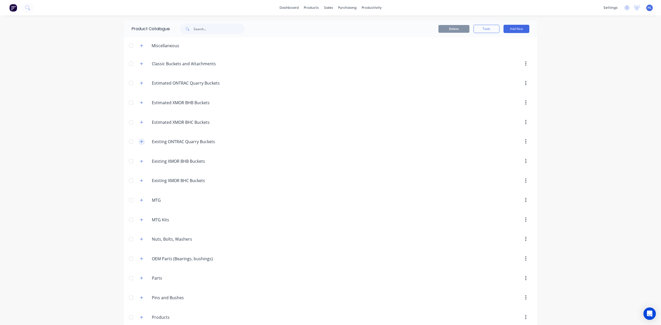
click at [138, 145] on button "button" at bounding box center [141, 142] width 6 height 6
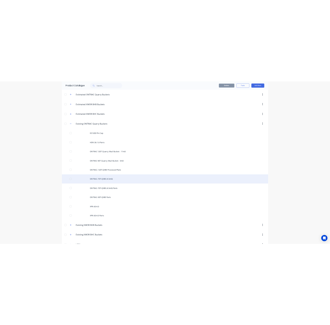
scroll to position [69, 0]
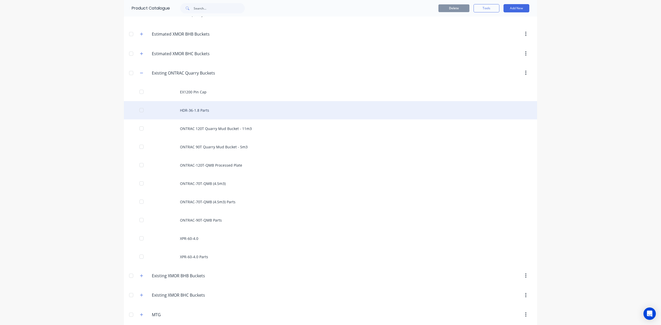
click at [249, 117] on div "HDR-36-1.8 Parts" at bounding box center [330, 110] width 413 height 18
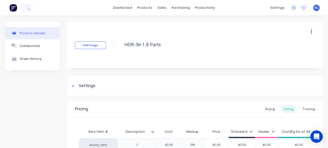
type textarea "x"
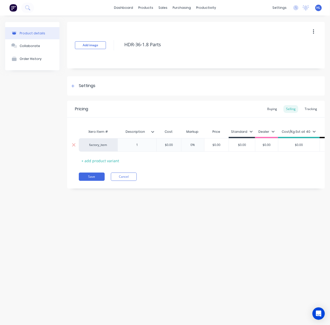
click at [140, 140] on div "factory_item 1 $0.00 0% $0.00 $0.00 $0.00 $0.00 $0.00" at bounding box center [196, 144] width 234 height 13
drag, startPoint x: 140, startPoint y: 145, endPoint x: 104, endPoint y: 147, distance: 35.7
click at [104, 147] on div "factory_item 1 $0.00 0% $0.00 $0.00 $0.00 $0.00 $0.00" at bounding box center [210, 144] width 262 height 13
paste div
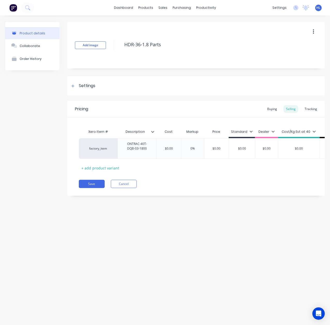
type textarea "x"
click at [209, 206] on div "Product details Collaborate Order History Add image HDR-36-1.8 Parts Settings P…" at bounding box center [165, 164] width 330 height 299
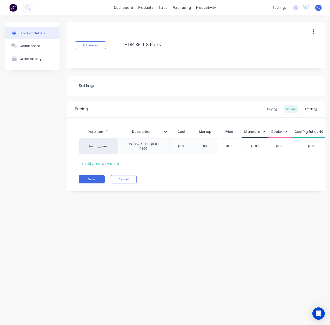
type input "Description"
drag, startPoint x: 153, startPoint y: 132, endPoint x: 128, endPoint y: 132, distance: 24.8
click at [128, 132] on input "Description" at bounding box center [141, 131] width 49 height 5
click at [161, 130] on input "Description" at bounding box center [141, 131] width 49 height 5
click at [166, 131] on icon at bounding box center [165, 131] width 3 height 3
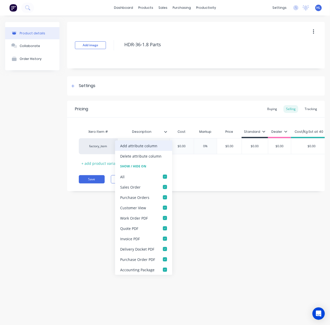
click at [156, 145] on div "Add attribute column" at bounding box center [138, 145] width 37 height 5
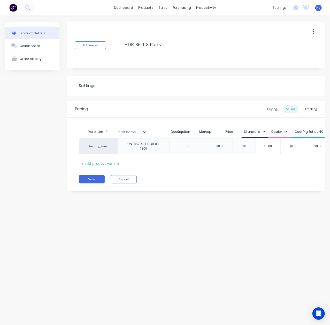
drag, startPoint x: 171, startPoint y: 137, endPoint x: 123, endPoint y: 137, distance: 47.8
click at [123, 137] on div "Xero Item # Description Enter name... Cost Markup Price Standard Dealer Cost/Kg…" at bounding box center [235, 133] width 313 height 12
type textarea "x"
click at [139, 131] on input "text" at bounding box center [135, 131] width 36 height 5
type input "p"
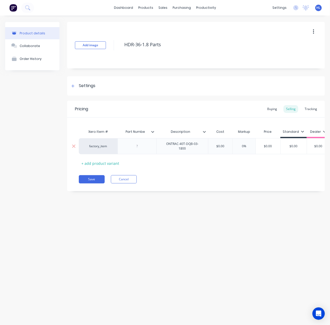
type input "Part Number"
type textarea "x"
drag, startPoint x: 162, startPoint y: 146, endPoint x: 241, endPoint y: 157, distance: 79.8
click at [241, 157] on div "Xero Item # Part Number Description Cost Markup Price Standard Dealer Cost/Kg E…" at bounding box center [196, 147] width 234 height 41
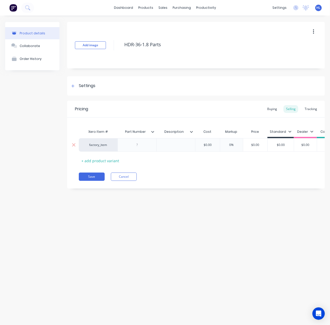
click at [152, 144] on div at bounding box center [136, 144] width 39 height 13
type textarea "x"
click at [143, 144] on div at bounding box center [137, 144] width 26 height 7
paste div
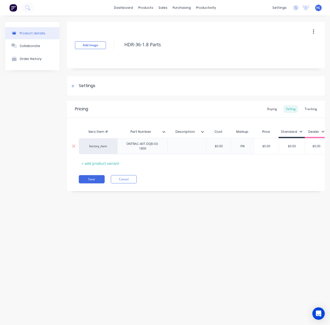
click at [145, 158] on div "Xero Item # Part Number Description Cost Markup Price Standard Dealer Cost/Kg E…" at bounding box center [196, 147] width 234 height 41
click at [116, 163] on div "+ add product variant" at bounding box center [100, 163] width 43 height 8
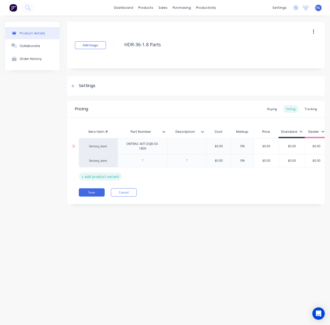
click at [104, 177] on div "+ add product variant" at bounding box center [100, 176] width 43 height 8
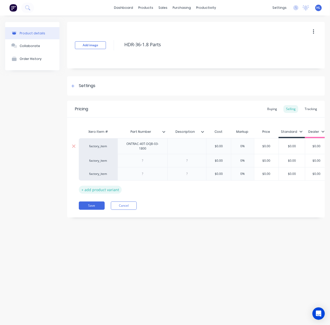
click at [96, 193] on div "+ add product variant" at bounding box center [100, 190] width 43 height 8
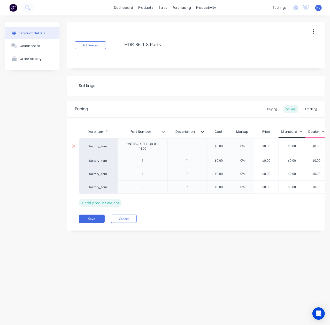
click at [96, 206] on div "+ add product variant" at bounding box center [100, 203] width 43 height 8
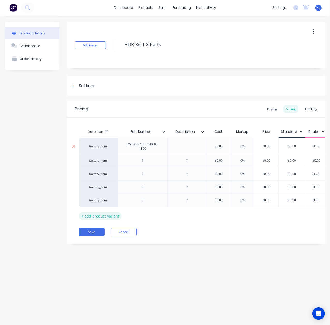
click at [98, 220] on div "+ add product variant" at bounding box center [100, 216] width 43 height 8
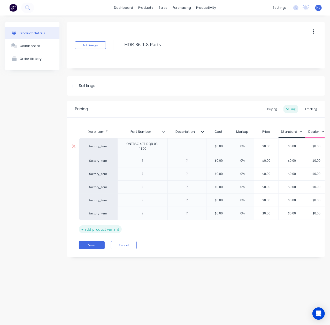
click at [102, 230] on div "+ add product variant" at bounding box center [100, 229] width 43 height 8
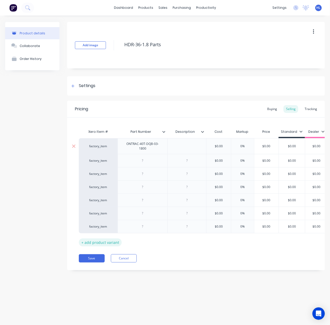
drag, startPoint x: 100, startPoint y: 243, endPoint x: 99, endPoint y: 256, distance: 12.9
click at [100, 243] on div "+ add product variant" at bounding box center [100, 242] width 43 height 8
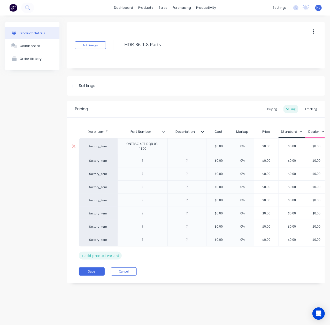
drag, startPoint x: 99, startPoint y: 256, endPoint x: 101, endPoint y: 272, distance: 16.1
click at [99, 256] on div "+ add product variant" at bounding box center [100, 255] width 43 height 8
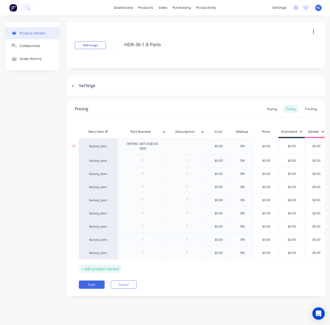
click at [101, 273] on div "+ add product variant" at bounding box center [100, 269] width 43 height 8
type textarea "x"
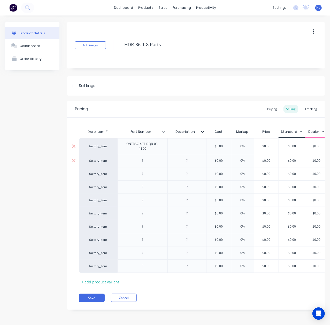
click at [147, 156] on div at bounding box center [142, 160] width 50 height 13
click at [147, 161] on div at bounding box center [143, 160] width 26 height 7
paste div
drag, startPoint x: 146, startPoint y: 163, endPoint x: 150, endPoint y: 165, distance: 5.1
click at [146, 163] on div "ONTRAC-40T-DQB-04" at bounding box center [143, 160] width 40 height 7
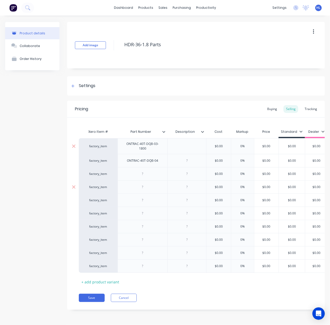
click at [150, 180] on div at bounding box center [142, 186] width 50 height 13
type textarea "x"
click at [150, 176] on div at bounding box center [143, 173] width 26 height 7
paste div
click at [143, 182] on div at bounding box center [142, 186] width 50 height 13
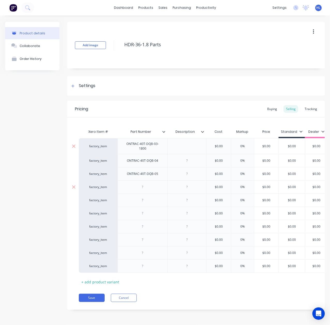
type textarea "x"
click at [143, 185] on div at bounding box center [143, 187] width 26 height 7
paste div
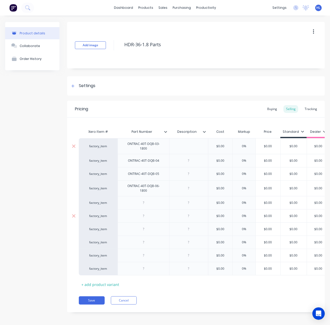
click at [167, 213] on div at bounding box center [143, 215] width 52 height 13
type textarea "x"
click at [148, 200] on div at bounding box center [143, 202] width 26 height 7
paste div
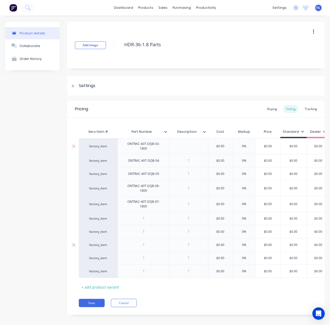
click at [183, 238] on div at bounding box center [188, 244] width 39 height 13
type textarea "x"
click at [150, 215] on div at bounding box center [143, 218] width 26 height 7
paste div
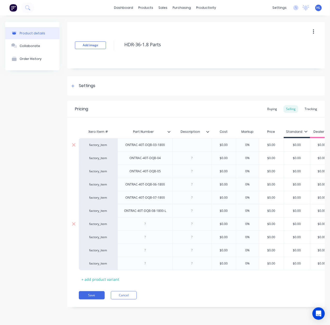
click at [237, 226] on input "text" at bounding box center [247, 224] width 26 height 5
type textarea "x"
type input "0%"
click at [168, 226] on div at bounding box center [144, 223] width 55 height 13
click at [153, 224] on div at bounding box center [145, 224] width 26 height 7
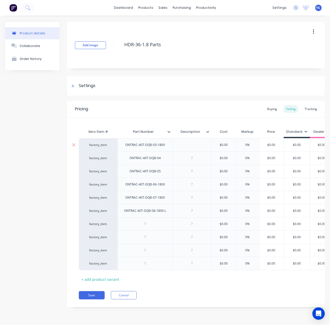
paste div
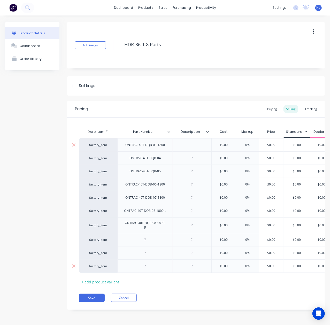
click at [216, 265] on input "text" at bounding box center [224, 266] width 26 height 5
type textarea "x"
type input "$0.00"
drag, startPoint x: 147, startPoint y: 244, endPoint x: 148, endPoint y: 237, distance: 7.3
click at [147, 243] on div at bounding box center [144, 239] width 55 height 13
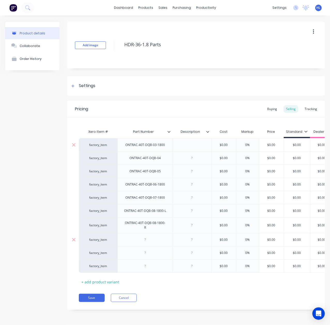
click at [148, 237] on div at bounding box center [145, 239] width 26 height 7
paste div
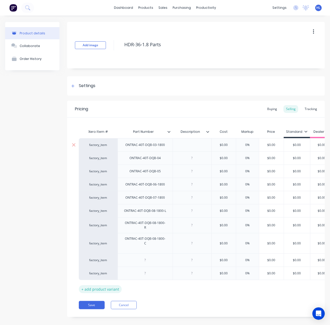
click at [101, 285] on div "+ add product variant" at bounding box center [100, 289] width 43 height 8
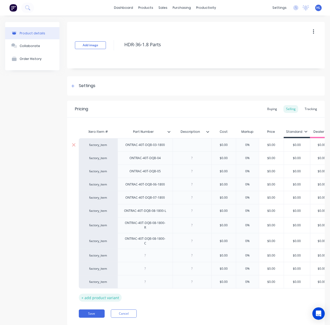
click at [103, 294] on div "+ add product variant" at bounding box center [100, 298] width 43 height 8
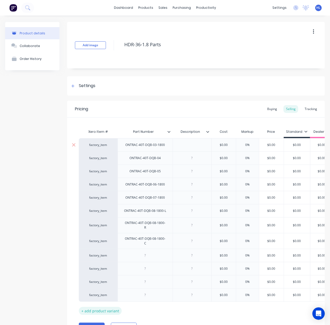
click at [104, 307] on div "+ add product variant" at bounding box center [100, 311] width 43 height 8
click at [101, 322] on div "+ add product variant" at bounding box center [100, 324] width 43 height 8
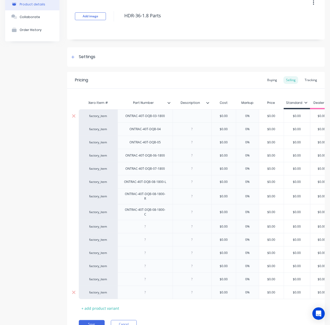
scroll to position [55, 0]
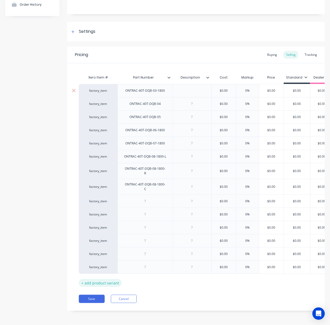
click at [99, 279] on div "+ add product variant" at bounding box center [100, 283] width 43 height 8
click at [99, 287] on div "+ add product variant" at bounding box center [100, 283] width 43 height 8
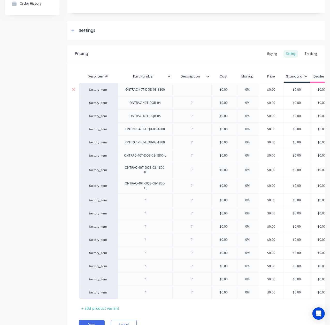
click at [99, 298] on div "Xero Item # Part Number Description Cost Markup Price Standard Dealer Cost/Kg E…" at bounding box center [196, 191] width 234 height 241
click at [99, 307] on div "+ add product variant" at bounding box center [100, 308] width 43 height 8
click at [99, 319] on div "+ add product variant" at bounding box center [100, 321] width 43 height 8
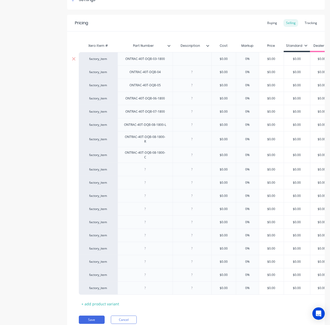
scroll to position [108, 0]
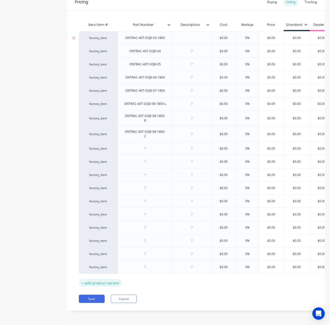
click at [105, 279] on div "+ add product variant" at bounding box center [100, 283] width 43 height 8
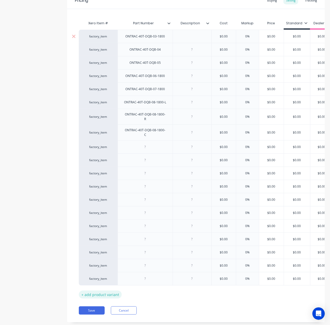
click at [101, 290] on div "+ add product variant" at bounding box center [100, 294] width 43 height 8
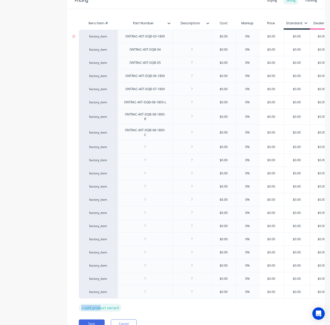
click at [99, 301] on div "Xero Item # Part Number Description Cost Markup Price Standard Dealer Cost/Kg E…" at bounding box center [196, 165] width 234 height 294
click at [99, 308] on div "+ add product variant" at bounding box center [100, 308] width 43 height 8
click at [98, 317] on div "+ add product variant" at bounding box center [100, 321] width 43 height 8
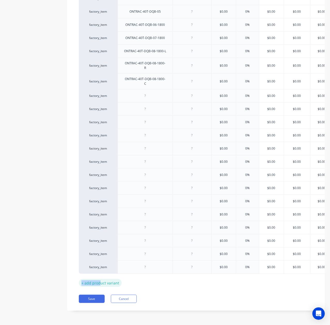
scroll to position [161, 0]
click at [99, 279] on div "+ add product variant" at bounding box center [100, 283] width 43 height 8
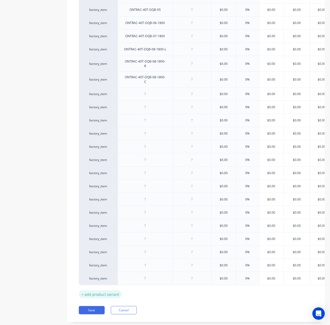
click at [100, 290] on div "+ add product variant" at bounding box center [100, 294] width 43 height 8
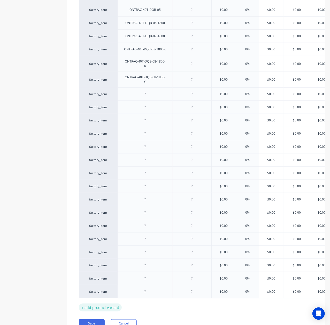
click at [100, 304] on div "+ add product variant" at bounding box center [100, 307] width 43 height 8
drag, startPoint x: 99, startPoint y: 311, endPoint x: 99, endPoint y: 316, distance: 4.6
click at [99, 312] on div "Xero Item # Part Number Description Cost Markup Price Standard Dealer Cost/Kg E…" at bounding box center [196, 144] width 234 height 359
click at [99, 317] on div "+ add product variant" at bounding box center [100, 321] width 43 height 8
type textarea "x"
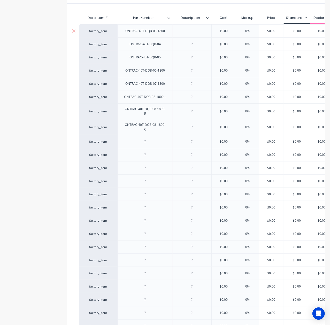
scroll to position [24, 0]
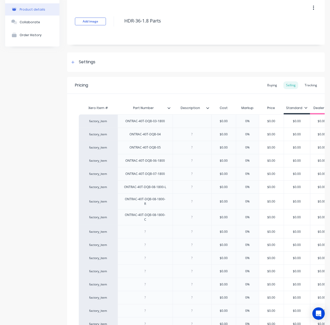
click at [17, 210] on div "Product details Collaborate Order History" at bounding box center [32, 252] width 54 height 509
click at [141, 229] on div at bounding box center [145, 231] width 26 height 7
paste div
click at [158, 244] on div at bounding box center [144, 244] width 55 height 13
type textarea "x"
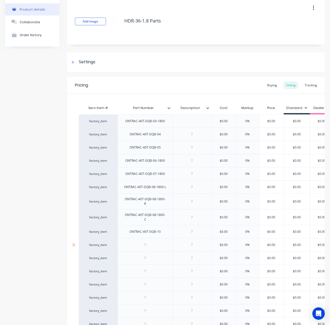
click at [150, 242] on div at bounding box center [145, 244] width 26 height 7
paste div
click at [220, 247] on div "factory_item ONTRAC-40T-DQB-03-1800 $0.00 0% $0.00 $0.00 $0.00 $0.00 $0.00 fact…" at bounding box center [196, 288] width 234 height 348
click at [163, 259] on div "factory_item ONTRAC-40T-DQB-03-1800 $0.00 0% $0.00 $0.00 $0.00 $0.00 $0.00 fact…" at bounding box center [196, 288] width 234 height 348
type textarea "x"
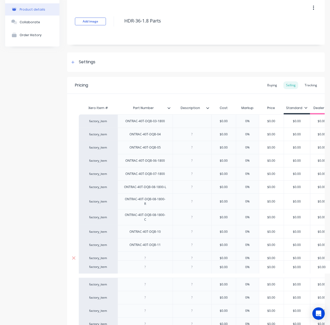
click at [156, 255] on div at bounding box center [145, 258] width 26 height 7
paste div
click at [160, 255] on div "ONTRAC-40T-DQB-12" at bounding box center [145, 258] width 40 height 7
type textarea "x"
click at [150, 269] on div at bounding box center [145, 271] width 26 height 7
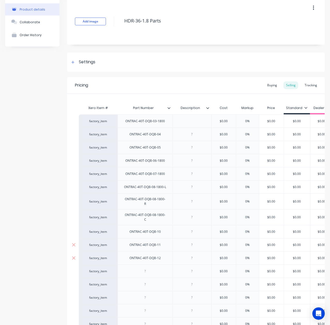
paste div
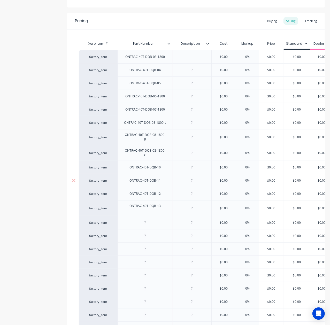
scroll to position [161, 0]
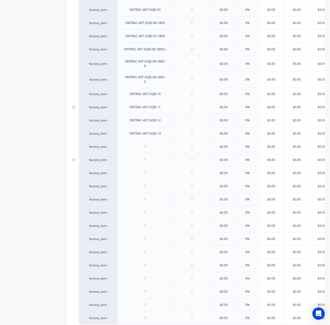
click at [163, 160] on div at bounding box center [144, 159] width 55 height 13
type textarea "x"
click at [149, 146] on div at bounding box center [145, 146] width 26 height 7
paste div
click at [139, 179] on div at bounding box center [144, 185] width 55 height 13
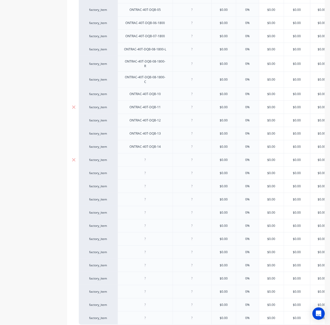
type textarea "x"
click at [149, 156] on div at bounding box center [145, 159] width 26 height 7
paste div
drag, startPoint x: 215, startPoint y: 183, endPoint x: 210, endPoint y: 183, distance: 5.2
click at [215, 184] on input "text" at bounding box center [224, 186] width 26 height 5
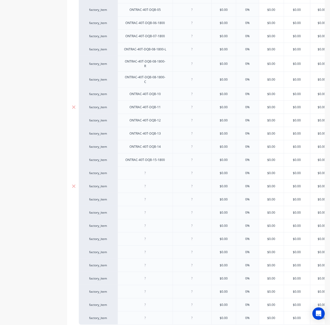
type textarea "x"
type input "$0.00"
click at [159, 172] on div at bounding box center [144, 172] width 55 height 13
click at [149, 171] on div at bounding box center [145, 173] width 26 height 7
paste div
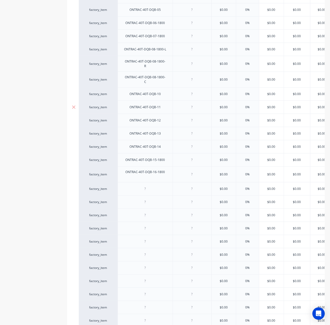
drag, startPoint x: 15, startPoint y: 168, endPoint x: 4, endPoint y: 176, distance: 12.8
click at [15, 168] on div "Product details Collaborate Order History" at bounding box center [32, 116] width 54 height 511
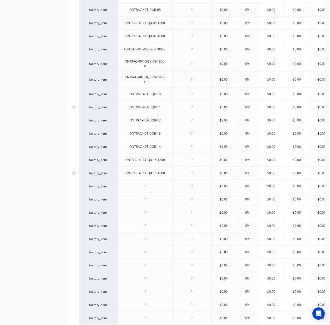
click at [180, 171] on div at bounding box center [192, 173] width 26 height 7
click at [155, 185] on div at bounding box center [145, 186] width 26 height 7
type textarea "x"
paste div
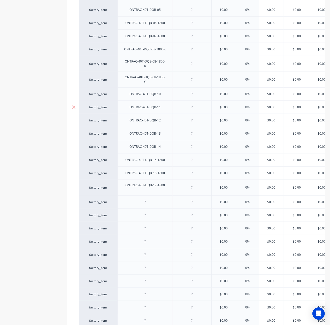
click at [27, 174] on div "Product details Collaborate Order History" at bounding box center [32, 116] width 54 height 511
type textarea "x"
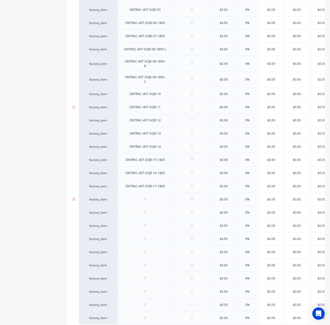
click at [166, 193] on div at bounding box center [144, 199] width 55 height 13
click at [147, 196] on div at bounding box center [145, 199] width 26 height 7
paste div
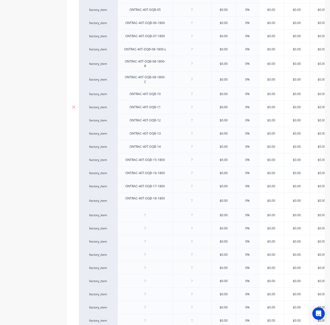
click at [64, 190] on div "Product details Collaborate Order History Add image HDR-36-1.8 Parts Settings P…" at bounding box center [164, 116] width 319 height 511
type textarea "x"
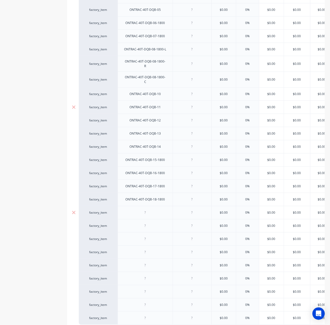
click at [105, 206] on div "factory_item" at bounding box center [98, 212] width 39 height 13
click at [162, 206] on div at bounding box center [144, 212] width 55 height 13
click at [153, 209] on div at bounding box center [145, 212] width 26 height 7
paste div
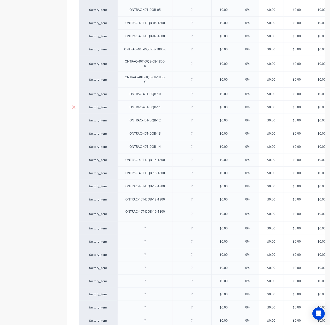
click at [40, 180] on div "Product details Collaborate Order History" at bounding box center [32, 116] width 54 height 511
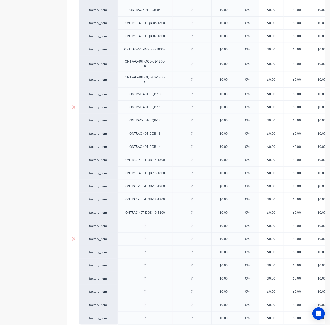
click at [155, 237] on div at bounding box center [145, 238] width 26 height 7
click at [151, 225] on div at bounding box center [145, 225] width 26 height 7
type textarea "x"
click at [152, 222] on div at bounding box center [145, 225] width 26 height 7
paste div
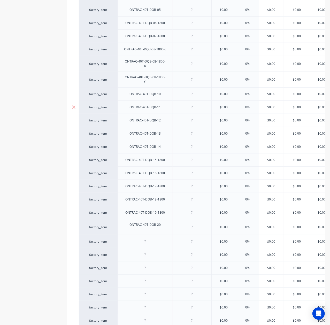
click at [26, 168] on div "Product details Collaborate Order History" at bounding box center [32, 116] width 54 height 511
type textarea "x"
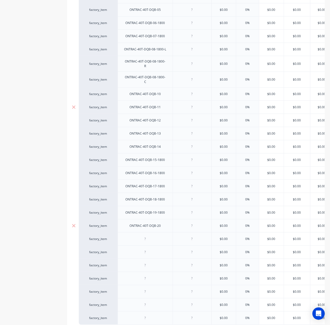
click at [174, 219] on div at bounding box center [191, 225] width 39 height 13
click at [153, 238] on div at bounding box center [145, 238] width 26 height 7
paste div
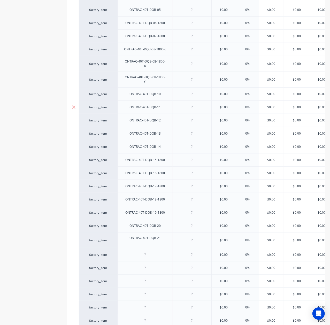
click at [48, 190] on div "Product details Collaborate Order History" at bounding box center [32, 116] width 54 height 511
type textarea "x"
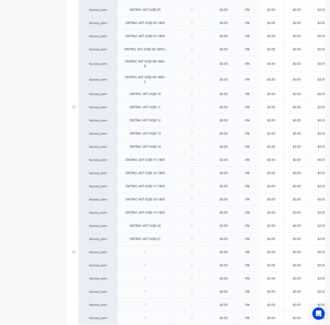
drag, startPoint x: 197, startPoint y: 243, endPoint x: 201, endPoint y: 243, distance: 3.9
click at [197, 245] on div at bounding box center [191, 251] width 39 height 13
click at [156, 249] on div at bounding box center [145, 252] width 26 height 7
paste div
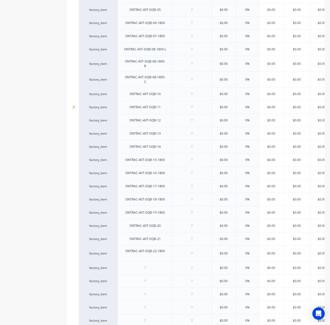
click at [48, 181] on div "Product details Collaborate Order History" at bounding box center [32, 116] width 54 height 511
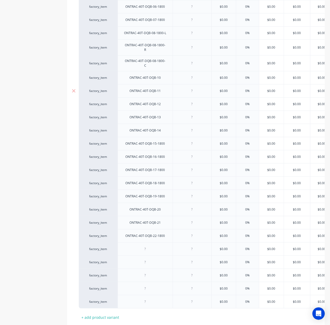
scroll to position [214, 0]
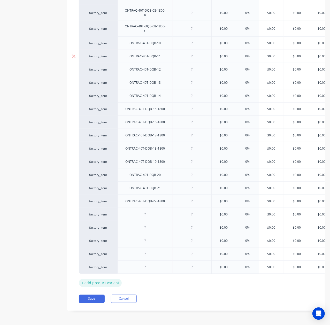
click at [90, 279] on div "+ add product variant" at bounding box center [100, 283] width 43 height 8
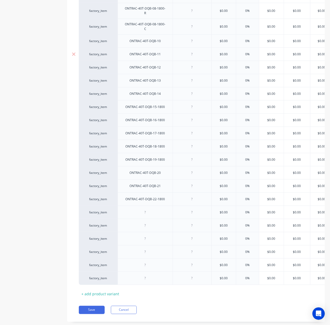
click at [94, 290] on div "+ add product variant" at bounding box center [100, 294] width 43 height 8
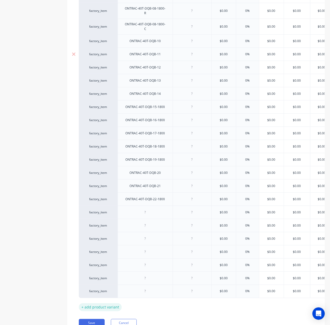
click at [98, 305] on div "+ add product variant" at bounding box center [100, 307] width 43 height 8
click at [100, 316] on div "+ add product variant" at bounding box center [100, 320] width 43 height 8
type textarea "x"
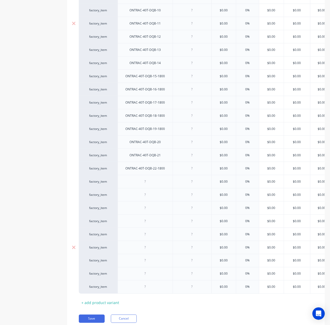
scroll to position [267, 0]
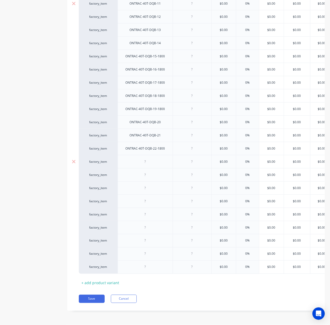
click at [156, 158] on div at bounding box center [145, 161] width 26 height 7
click at [151, 161] on div at bounding box center [144, 161] width 55 height 13
paste div
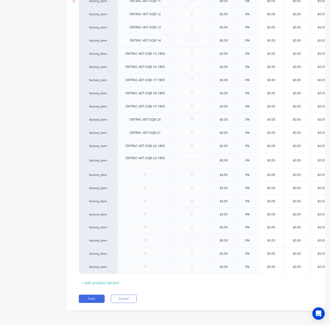
click at [33, 158] on div "Product details Collaborate Order History" at bounding box center [32, 36] width 54 height 564
type textarea "x"
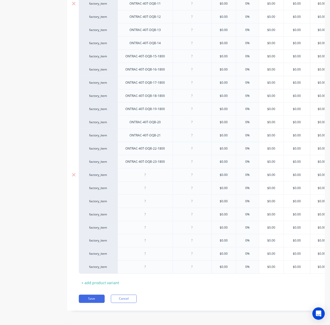
click at [130, 174] on div at bounding box center [144, 174] width 55 height 13
click at [147, 171] on div at bounding box center [145, 174] width 26 height 7
paste div
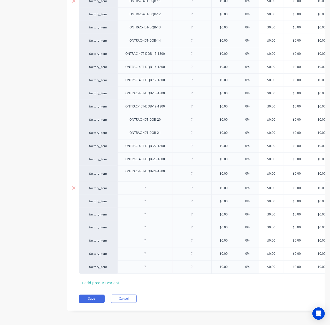
drag, startPoint x: 164, startPoint y: 187, endPoint x: 161, endPoint y: 185, distance: 3.9
click at [165, 187] on div at bounding box center [144, 187] width 55 height 13
click at [160, 183] on div at bounding box center [144, 187] width 55 height 13
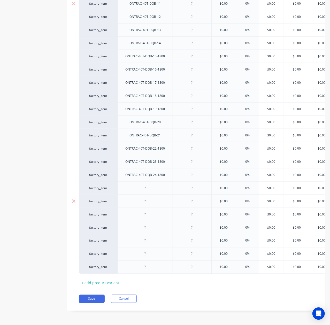
drag, startPoint x: 112, startPoint y: 194, endPoint x: 116, endPoint y: 194, distance: 3.9
click at [116, 194] on div "factory_item ONTRAC-40T-DQB-03-1800 $0.00 0% $0.00 $0.00 $0.00 $0.00 $0.00 fact…" at bounding box center [196, 73] width 234 height 400
drag, startPoint x: 162, startPoint y: 182, endPoint x: 158, endPoint y: 182, distance: 4.6
click at [160, 182] on div "factory_item ONTRAC-40T-DQB-03-1800 $0.00 0% $0.00 $0.00 $0.00 $0.00 $0.00 fact…" at bounding box center [196, 73] width 234 height 400
click at [149, 185] on div at bounding box center [145, 188] width 26 height 7
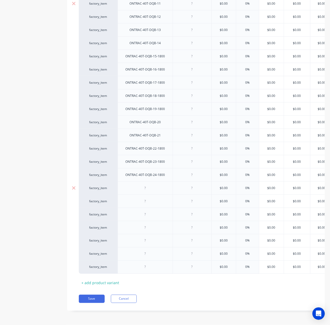
type textarea "x"
paste div
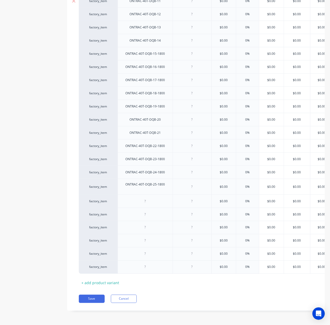
click at [48, 161] on div "Product details Collaborate Order History" at bounding box center [32, 36] width 54 height 564
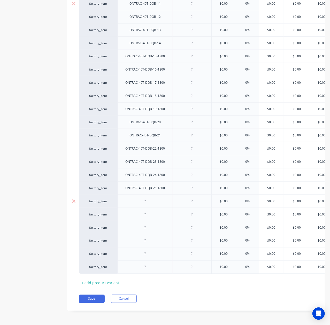
click at [201, 198] on div at bounding box center [192, 201] width 26 height 7
drag, startPoint x: 147, startPoint y: 204, endPoint x: 150, endPoint y: 196, distance: 8.3
click at [147, 208] on div at bounding box center [144, 214] width 55 height 13
click at [150, 198] on div at bounding box center [145, 201] width 26 height 7
type textarea "x"
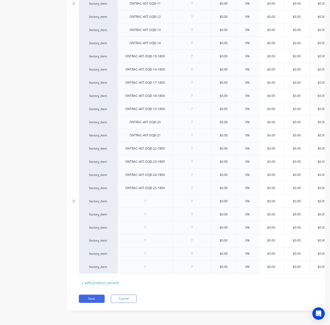
paste div
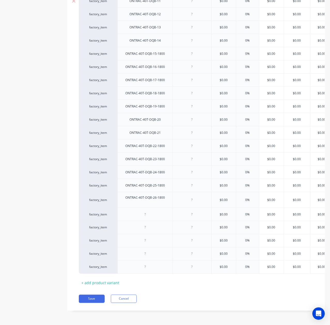
click at [20, 187] on div "Product details Collaborate Order History" at bounding box center [32, 36] width 54 height 564
type textarea "x"
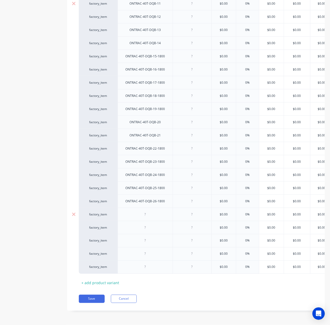
click at [142, 214] on div at bounding box center [144, 214] width 55 height 13
click at [148, 211] on div at bounding box center [145, 214] width 26 height 7
paste div
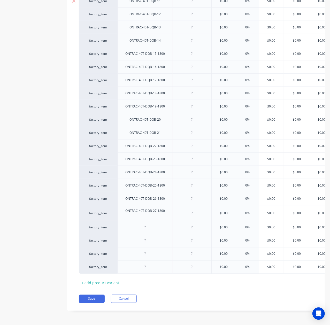
click at [34, 186] on div "Product details Collaborate Order History" at bounding box center [32, 36] width 54 height 564
type textarea "x"
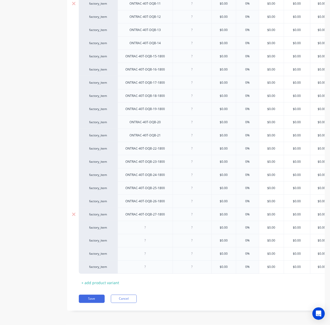
drag, startPoint x: 120, startPoint y: 214, endPoint x: 124, endPoint y: 213, distance: 4.3
click at [120, 214] on div "ONTRAC-40T-DQB-27-1800" at bounding box center [144, 214] width 55 height 13
click at [150, 224] on div at bounding box center [145, 227] width 26 height 7
paste div
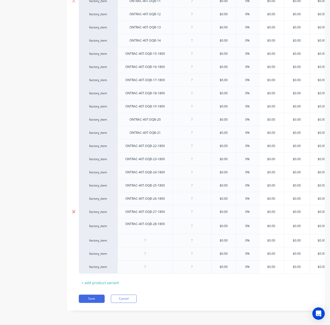
click at [70, 207] on div at bounding box center [73, 211] width 13 height 13
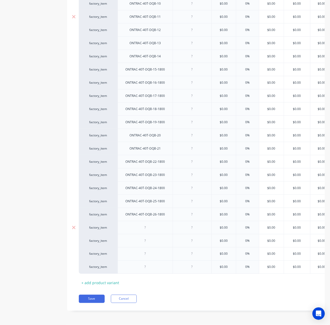
click at [148, 224] on div at bounding box center [145, 227] width 26 height 7
click at [148, 221] on div at bounding box center [144, 227] width 55 height 13
click at [148, 224] on div at bounding box center [145, 227] width 26 height 7
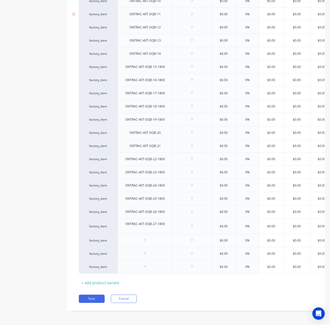
click at [20, 181] on div "Product details Collaborate Order History" at bounding box center [32, 43] width 54 height 551
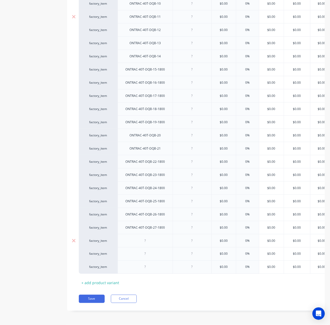
click at [137, 237] on div at bounding box center [145, 240] width 26 height 7
click at [153, 237] on div at bounding box center [145, 240] width 26 height 7
click at [164, 249] on div "factory_item ONTRAC-40T-DQB-03-1800 $0.00 0% $0.00 $0.00 $0.00 $0.00 $0.00 fact…" at bounding box center [195, 79] width 233 height 387
click at [150, 250] on div at bounding box center [145, 253] width 26 height 7
type textarea "x"
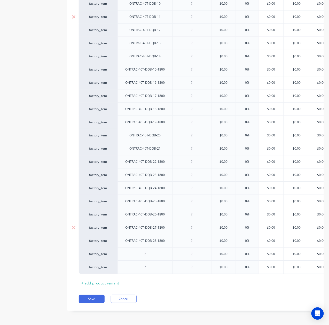
paste div
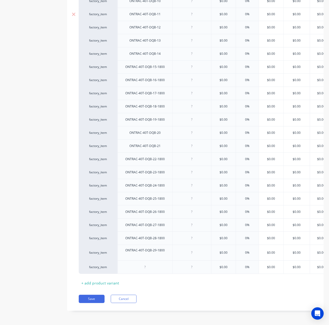
click at [31, 233] on div "Product details Collaborate Order History" at bounding box center [32, 43] width 54 height 551
type textarea "x"
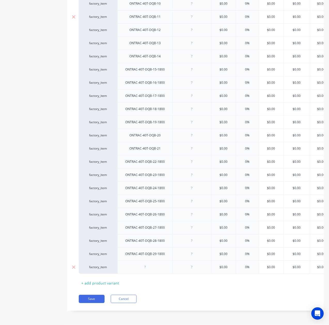
drag, startPoint x: 155, startPoint y: 254, endPoint x: 154, endPoint y: 261, distance: 7.0
click at [155, 254] on div "ONTRAC-40T-DQB-29-1800" at bounding box center [144, 253] width 55 height 13
click at [154, 264] on div at bounding box center [145, 267] width 26 height 7
paste div
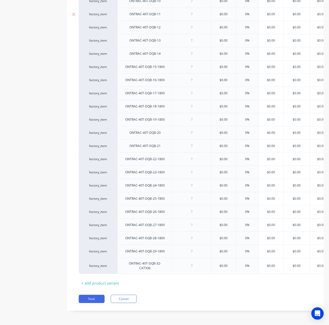
click at [61, 208] on div "Product details Collaborate Order History Add image HDR-36-1.8 Parts Settings P…" at bounding box center [164, 43] width 319 height 551
click at [102, 279] on div "+ add product variant" at bounding box center [100, 283] width 43 height 8
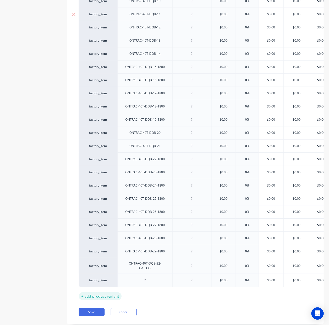
click at [101, 292] on div "+ add product variant" at bounding box center [100, 296] width 43 height 8
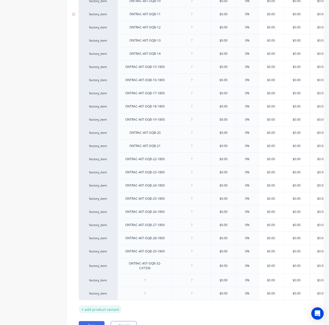
click at [99, 305] on div "+ add product variant" at bounding box center [100, 309] width 43 height 8
click at [99, 319] on div "+ add product variant" at bounding box center [100, 322] width 43 height 8
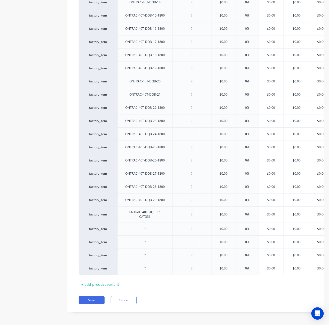
scroll to position [310, 0]
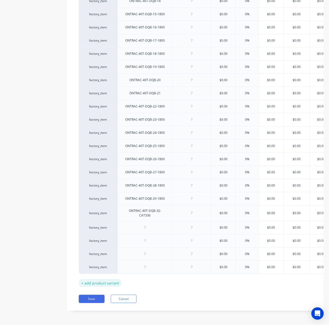
click at [106, 279] on div "+ add product variant" at bounding box center [100, 283] width 43 height 8
type textarea "x"
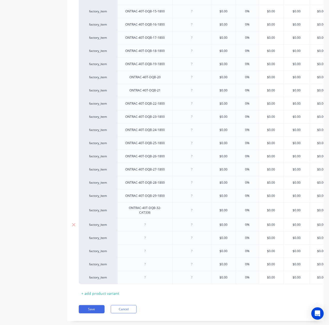
click at [149, 224] on div at bounding box center [145, 224] width 26 height 7
paste div
click at [140, 231] on div at bounding box center [144, 237] width 55 height 13
click at [151, 240] on div at bounding box center [144, 237] width 55 height 13
click at [151, 234] on div at bounding box center [145, 237] width 26 height 7
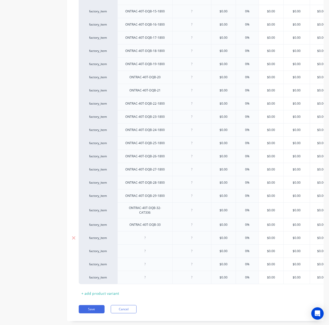
type textarea "x"
paste div
click at [162, 231] on div "ONTRAC-40T-DQB-34" at bounding box center [144, 237] width 55 height 13
type textarea "x"
click at [146, 249] on div at bounding box center [145, 251] width 26 height 7
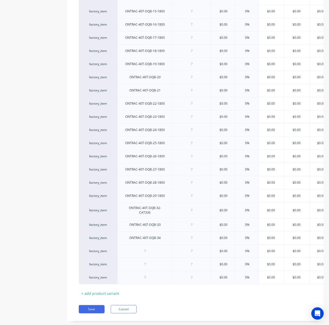
paste div
click at [142, 250] on div "ONTRAC-40T-DQB-35" at bounding box center [145, 251] width 40 height 7
click at [145, 263] on div at bounding box center [145, 264] width 26 height 7
type textarea "x"
paste div
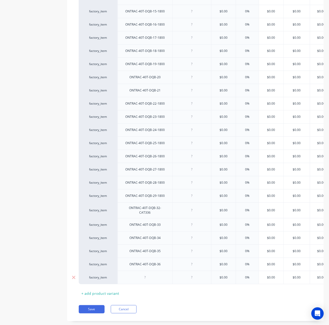
click at [167, 277] on div at bounding box center [144, 277] width 55 height 13
click at [148, 275] on div at bounding box center [145, 277] width 26 height 7
type textarea "x"
paste div
click at [16, 198] on div "Product details Collaborate Order History" at bounding box center [32, 21] width 54 height 619
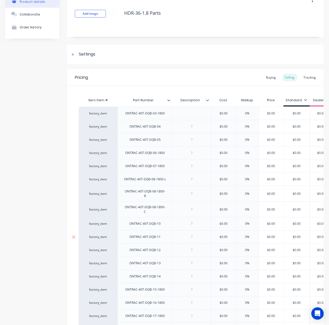
scroll to position [0, 0]
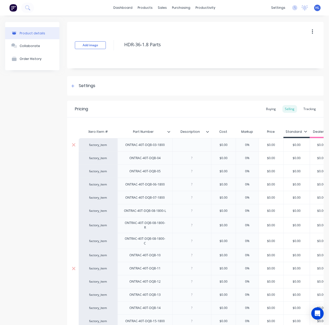
click at [201, 148] on div at bounding box center [191, 144] width 39 height 13
click at [202, 146] on div at bounding box center [192, 144] width 26 height 7
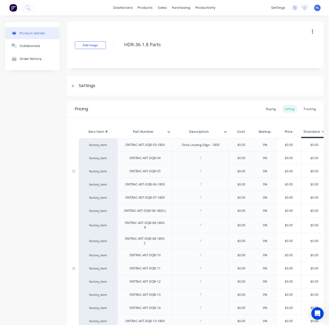
drag, startPoint x: 194, startPoint y: 170, endPoint x: 205, endPoint y: 165, distance: 12.2
click at [195, 170] on div at bounding box center [201, 171] width 26 height 7
click at [208, 159] on div at bounding box center [201, 158] width 26 height 7
type textarea "x"
paste div
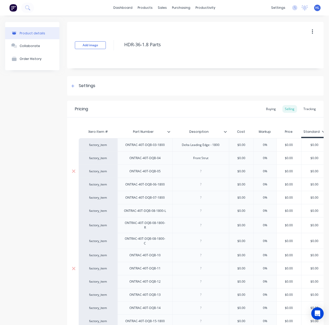
click at [176, 166] on div at bounding box center [200, 170] width 57 height 13
click at [199, 168] on div at bounding box center [200, 170] width 57 height 13
type textarea "x"
click at [207, 171] on div at bounding box center [201, 171] width 26 height 7
paste div
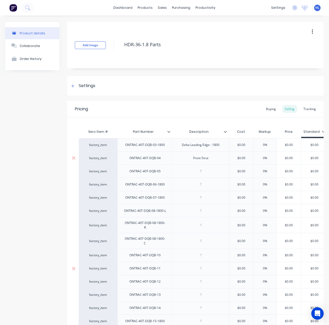
click at [160, 155] on div "ONTRAC-40T-DQB-04" at bounding box center [145, 158] width 40 height 7
click at [194, 209] on div at bounding box center [201, 210] width 26 height 7
click at [207, 186] on div at bounding box center [201, 184] width 26 height 7
type textarea "x"
paste div
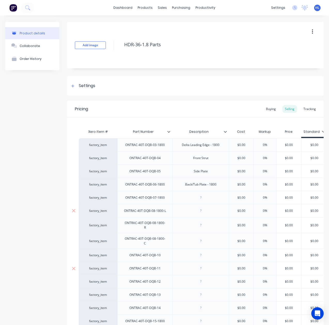
drag, startPoint x: 182, startPoint y: 222, endPoint x: 188, endPoint y: 210, distance: 12.9
click at [183, 222] on div at bounding box center [200, 225] width 57 height 16
click at [201, 195] on div at bounding box center [201, 197] width 26 height 7
type textarea "x"
paste div
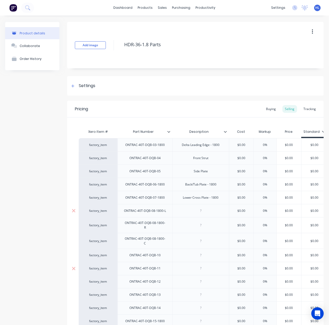
click at [204, 212] on div at bounding box center [201, 210] width 26 height 7
type textarea "x"
paste div
click at [210, 227] on div at bounding box center [201, 225] width 26 height 7
type textarea "x"
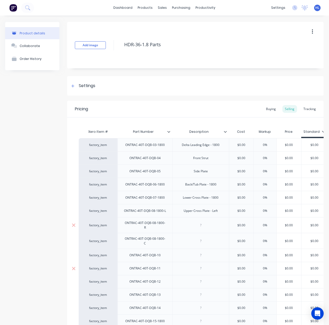
paste div
drag, startPoint x: 210, startPoint y: 230, endPoint x: 210, endPoint y: 241, distance: 10.3
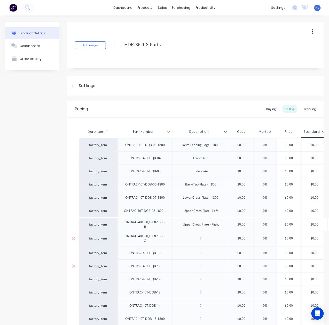
click at [209, 241] on div at bounding box center [201, 238] width 26 height 7
type textarea "x"
paste div
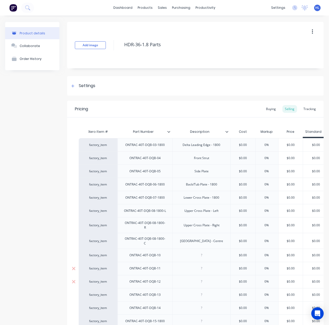
drag, startPoint x: 244, startPoint y: 274, endPoint x: 220, endPoint y: 263, distance: 25.9
click at [243, 275] on div "$0.00" at bounding box center [243, 281] width 26 height 13
type textarea "x"
type input "$0.00"
click at [206, 253] on div at bounding box center [202, 255] width 26 height 7
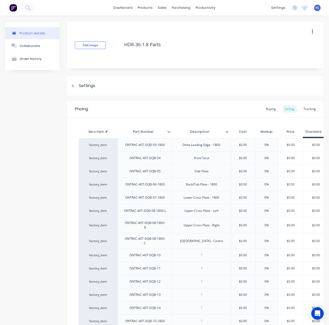
paste div
drag, startPoint x: 224, startPoint y: 271, endPoint x: 212, endPoint y: 268, distance: 12.7
click at [208, 267] on div at bounding box center [202, 268] width 26 height 7
type textarea "x"
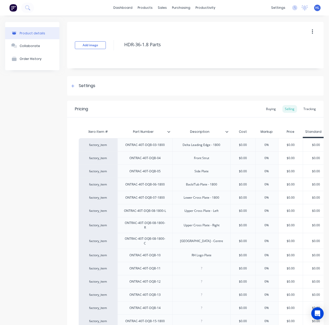
paste div
click at [220, 276] on div at bounding box center [201, 281] width 58 height 13
type textarea "x"
click at [194, 278] on div at bounding box center [202, 281] width 26 height 7
paste div
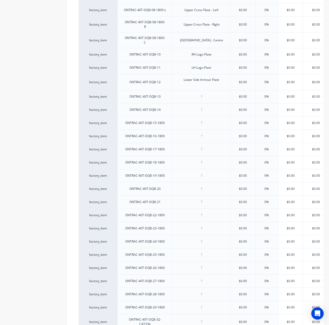
scroll to position [207, 0]
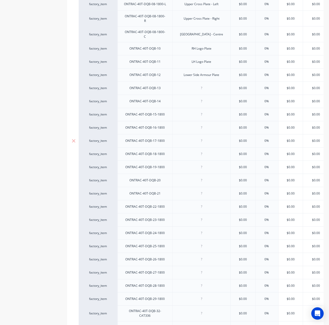
click at [207, 142] on div at bounding box center [201, 140] width 58 height 13
click at [210, 90] on div at bounding box center [201, 88] width 58 height 13
click at [206, 85] on div at bounding box center [202, 88] width 26 height 7
type textarea "x"
paste div
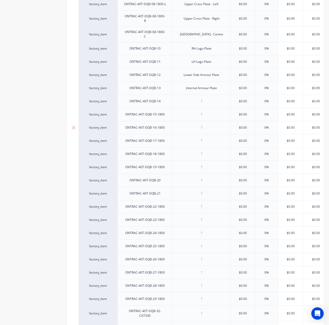
drag, startPoint x: 212, startPoint y: 126, endPoint x: 203, endPoint y: 119, distance: 11.3
click at [212, 126] on div at bounding box center [202, 127] width 26 height 7
click at [202, 98] on div at bounding box center [202, 101] width 26 height 7
type textarea "x"
paste div
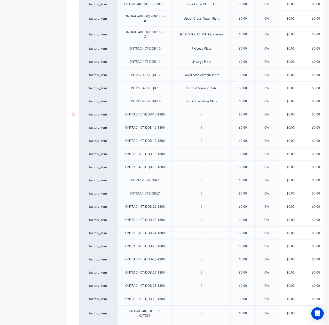
drag, startPoint x: 209, startPoint y: 123, endPoint x: 208, endPoint y: 116, distance: 7.0
click at [209, 124] on div at bounding box center [202, 127] width 26 height 7
click at [207, 112] on div at bounding box center [202, 114] width 26 height 7
type textarea "x"
paste div
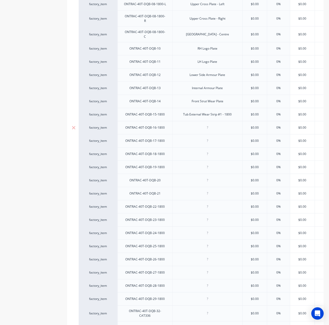
drag, startPoint x: 194, startPoint y: 119, endPoint x: 204, endPoint y: 117, distance: 10.3
click at [194, 121] on div at bounding box center [207, 127] width 70 height 13
click at [212, 124] on div at bounding box center [208, 127] width 26 height 7
type textarea "x"
paste div
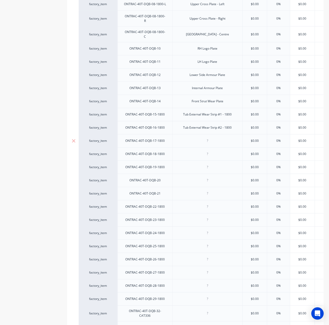
drag, startPoint x: 161, startPoint y: 137, endPoint x: 172, endPoint y: 137, distance: 11.4
click at [161, 138] on div "ONTRAC-40T-DQB-17-1800" at bounding box center [145, 141] width 48 height 7
click at [211, 138] on div at bounding box center [208, 141] width 26 height 7
type textarea "x"
paste div
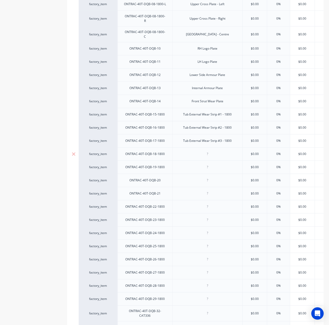
click at [234, 147] on div at bounding box center [207, 153] width 70 height 13
type textarea "x"
click at [210, 152] on div at bounding box center [208, 154] width 26 height 7
paste div
click at [201, 164] on div at bounding box center [208, 167] width 26 height 7
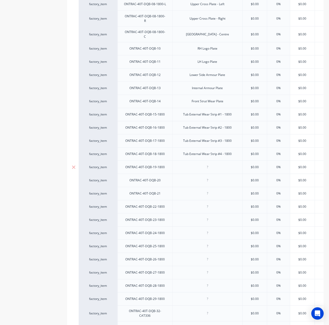
type textarea "x"
paste div
click at [277, 178] on input "text" at bounding box center [279, 180] width 26 height 5
type textarea "x"
type input "0%"
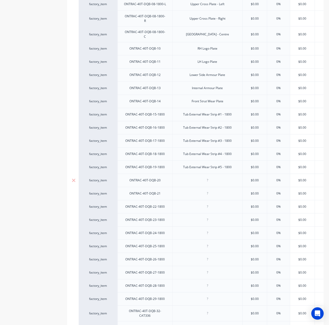
click at [216, 180] on div at bounding box center [208, 180] width 26 height 7
paste div
click at [251, 178] on input "text" at bounding box center [255, 180] width 26 height 5
type textarea "x"
type input "$0.00"
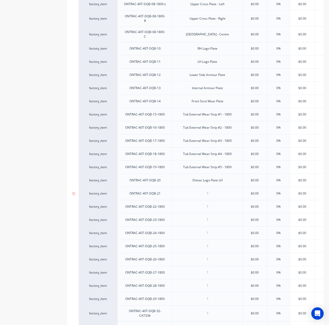
click at [201, 190] on div at bounding box center [208, 193] width 26 height 7
paste div
click at [214, 195] on div "Ontrac Logo Plate RH" at bounding box center [207, 193] width 70 height 13
click at [213, 204] on div at bounding box center [208, 206] width 26 height 7
type textarea "x"
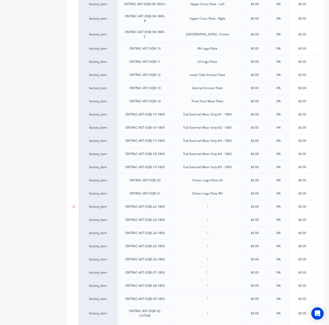
paste div
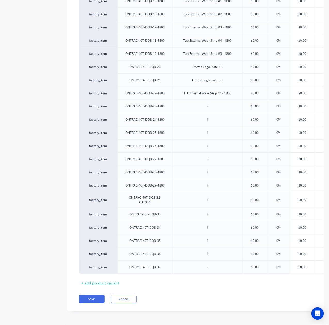
scroll to position [323, 0]
drag, startPoint x: 210, startPoint y: 84, endPoint x: 212, endPoint y: 92, distance: 8.7
click at [211, 90] on div "Tub Internal Wear Strip #1 - 1800" at bounding box center [207, 93] width 56 height 7
click at [214, 103] on div at bounding box center [208, 106] width 26 height 7
type textarea "x"
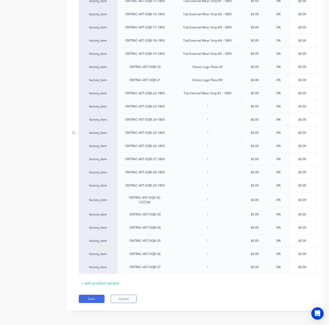
paste div
click at [191, 125] on div "factory_item ONTRAC-40T-DQB-03-1800 Delta Leading Edge - 1800 $0.00 0% $0.00 $0…" at bounding box center [195, 46] width 233 height 456
click at [213, 116] on div at bounding box center [208, 119] width 26 height 7
type textarea "x"
paste div
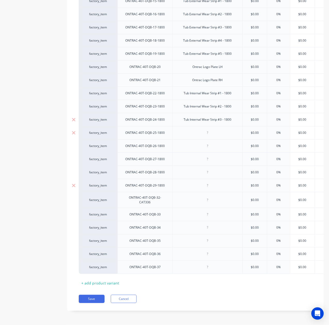
click at [252, 117] on input "text" at bounding box center [255, 119] width 26 height 5
type textarea "x"
type input "$0.00"
click at [215, 132] on div at bounding box center [207, 132] width 70 height 13
click at [217, 129] on div at bounding box center [208, 132] width 26 height 7
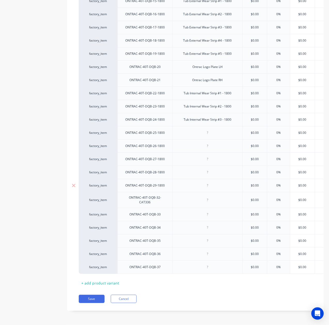
paste div
click at [199, 152] on div at bounding box center [207, 158] width 70 height 13
click at [214, 143] on div at bounding box center [208, 146] width 26 height 7
type textarea "x"
paste div
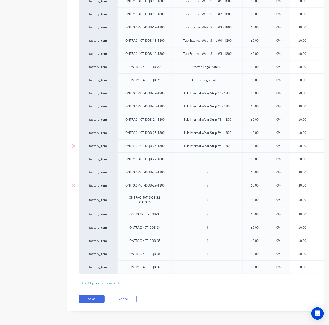
click at [262, 144] on div "$0.00" at bounding box center [255, 145] width 26 height 13
type textarea "x"
click at [217, 156] on div at bounding box center [207, 158] width 70 height 13
paste input "Tub Internal Wear Strip #6 - 1800"
type input "$0.00Tub Internal Wear Strip #6 - 1800"
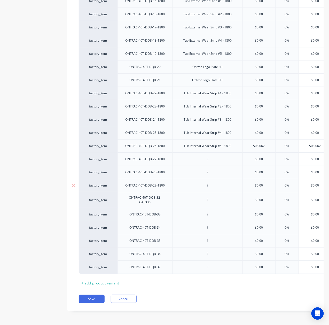
scroll to position [0, 33]
type textarea "x"
type input "$0.00"
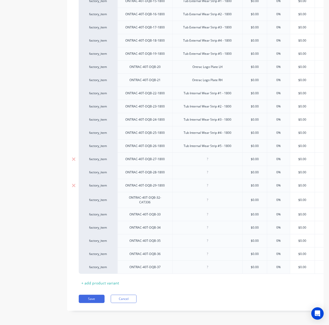
scroll to position [0, 0]
click at [216, 152] on div at bounding box center [207, 158] width 70 height 13
click at [213, 156] on div at bounding box center [208, 159] width 26 height 7
paste div
click at [201, 166] on div at bounding box center [207, 172] width 70 height 13
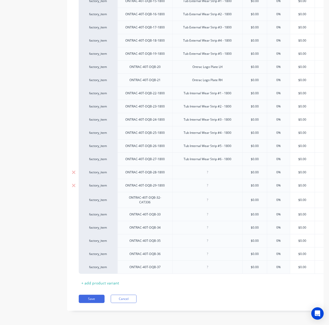
click at [213, 169] on div at bounding box center [208, 172] width 26 height 7
type textarea "x"
paste div
click at [218, 159] on div "Tub Internal Wear Strip #6 - 1800" at bounding box center [207, 158] width 70 height 13
drag, startPoint x: 219, startPoint y: 185, endPoint x: 213, endPoint y: 181, distance: 8.0
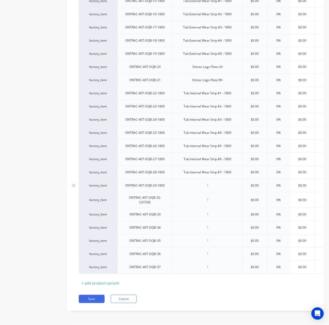
click at [218, 185] on div "factory_item ONTRAC-40T-DQB-03-1800 Delta Leading Edge - 1800 $0.00 0% $0.00 $0…" at bounding box center [195, 46] width 233 height 456
click at [213, 182] on div at bounding box center [208, 185] width 26 height 7
type textarea "x"
paste div
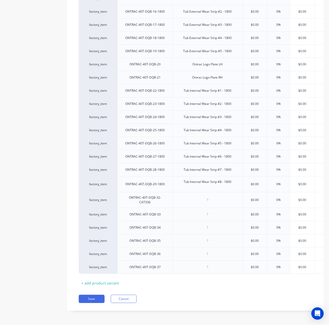
click at [8, 192] on div "Product details Collaborate Order History" at bounding box center [32, 8] width 54 height 619
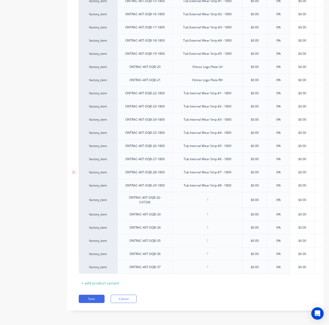
click at [218, 171] on div "Tub Internal Wear Strip #7 - 1800" at bounding box center [207, 172] width 70 height 13
click at [211, 198] on div at bounding box center [207, 200] width 70 height 16
click at [212, 196] on div at bounding box center [208, 199] width 26 height 7
paste div
click at [18, 183] on div "Product details Collaborate Order History" at bounding box center [32, 10] width 54 height 617
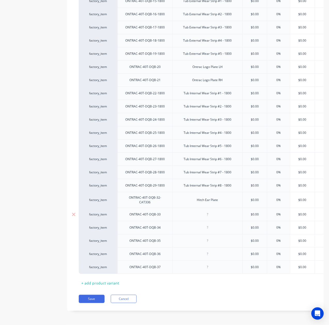
click at [217, 215] on div "factory_item ONTRAC-40T-DQB-03-1800 Delta Leading Edge - 1800 $0.00 0% $0.00 $0…" at bounding box center [195, 46] width 233 height 456
drag, startPoint x: 208, startPoint y: 209, endPoint x: 106, endPoint y: 234, distance: 104.8
click at [208, 211] on div at bounding box center [208, 214] width 26 height 7
paste div
click at [219, 199] on div "factory_item ONTRAC-40T-DQB-03-1800 Delta Leading Edge - 1800 $0.00 0% $0.00 $0…" at bounding box center [195, 46] width 233 height 456
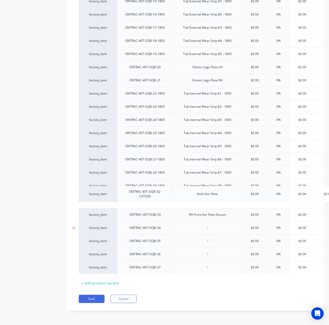
scroll to position [323, 0]
click at [213, 225] on div at bounding box center [208, 227] width 26 height 7
paste div
drag, startPoint x: 210, startPoint y: 237, endPoint x: 205, endPoint y: 239, distance: 5.5
click at [210, 237] on div at bounding box center [208, 240] width 26 height 7
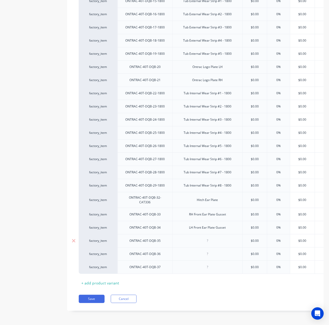
click at [212, 237] on div at bounding box center [208, 240] width 26 height 7
paste div
drag, startPoint x: 262, startPoint y: 260, endPoint x: 236, endPoint y: 251, distance: 28.0
click at [256, 261] on div "$0.00" at bounding box center [255, 267] width 26 height 13
click at [222, 248] on div "factory_item ONTRAC-40T-DQB-03-1800 Delta Leading Edge - 1800 $0.00 0% $0.00 $0…" at bounding box center [195, 46] width 233 height 456
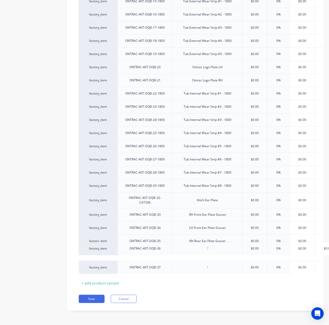
click at [211, 247] on div "factory_item ONTRAC-40T-DQB-03-1800 Delta Leading Edge - 1800 $0.00 0% $0.00 $0…" at bounding box center [195, 45] width 233 height 455
click at [209, 250] on div at bounding box center [208, 253] width 26 height 7
paste div
click at [208, 264] on div at bounding box center [208, 267] width 26 height 7
paste div
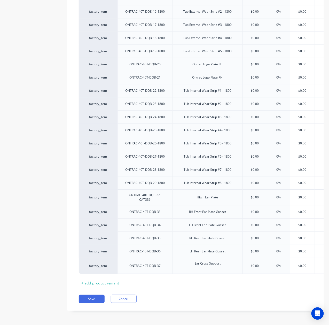
click at [224, 275] on div "Xero Item # Part Number Description Cost Markup Price Standard Dealer Cost/Kg E…" at bounding box center [195, 45] width 233 height 483
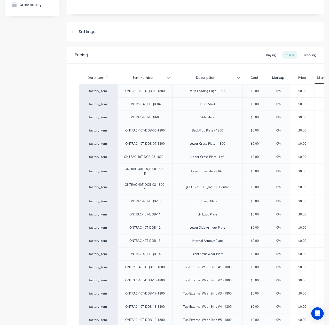
scroll to position [0, 0]
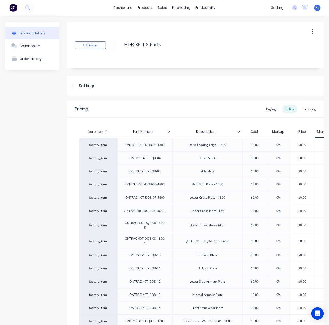
click at [239, 130] on icon at bounding box center [238, 131] width 3 height 3
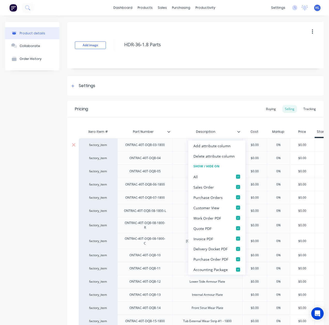
click at [232, 142] on div "Add attribute column" at bounding box center [216, 145] width 57 height 10
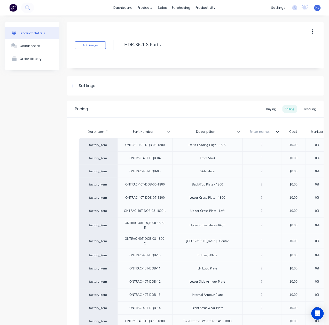
click at [266, 133] on input "text" at bounding box center [260, 131] width 36 height 5
click at [257, 146] on div at bounding box center [262, 144] width 26 height 7
click at [270, 148] on div at bounding box center [261, 144] width 39 height 13
paste div
click at [258, 167] on div at bounding box center [261, 170] width 39 height 13
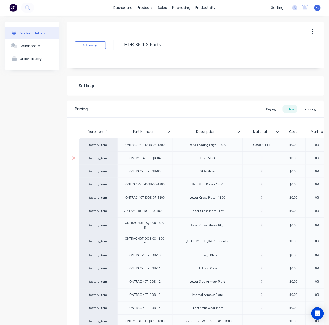
click at [263, 162] on div at bounding box center [261, 157] width 39 height 13
click at [265, 154] on div at bounding box center [261, 157] width 39 height 13
click at [265, 159] on div at bounding box center [262, 158] width 26 height 7
paste div
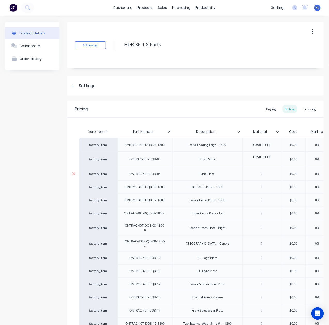
click at [265, 173] on div at bounding box center [262, 173] width 26 height 7
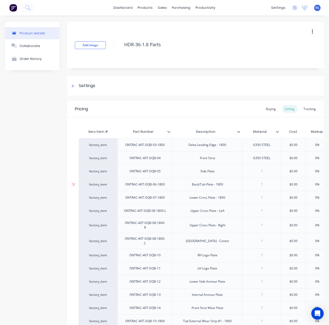
paste div
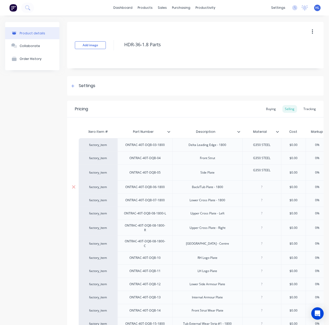
click at [266, 191] on div at bounding box center [261, 186] width 39 height 13
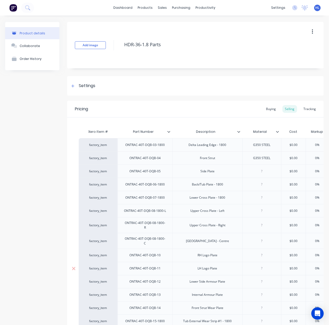
click at [273, 269] on div at bounding box center [261, 268] width 39 height 13
click at [265, 265] on div at bounding box center [262, 268] width 26 height 7
drag, startPoint x: 261, startPoint y: 262, endPoint x: 259, endPoint y: 263, distance: 2.8
click at [259, 265] on div at bounding box center [262, 268] width 26 height 7
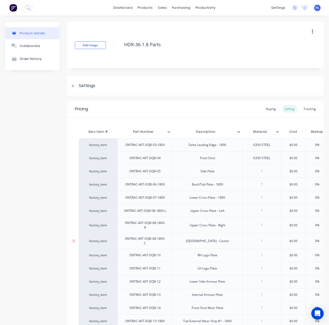
click at [262, 238] on div at bounding box center [262, 241] width 26 height 7
paste div
click at [261, 227] on div at bounding box center [262, 225] width 26 height 7
paste div
click at [264, 209] on div at bounding box center [262, 210] width 26 height 7
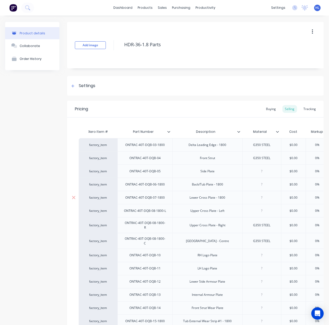
paste div
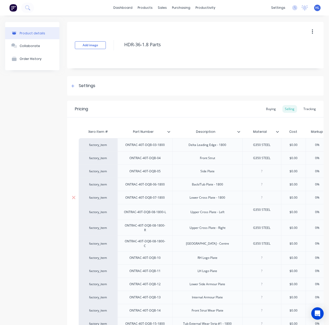
click at [264, 196] on div at bounding box center [262, 197] width 26 height 7
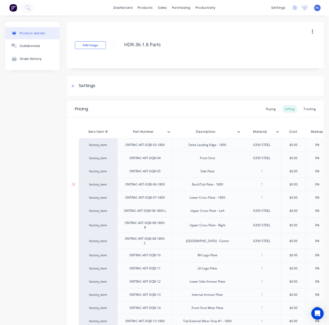
paste div
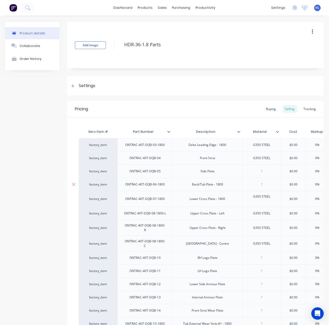
click at [263, 185] on div at bounding box center [262, 184] width 26 height 7
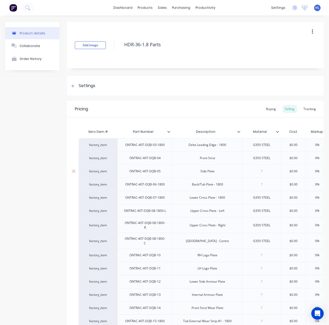
paste div
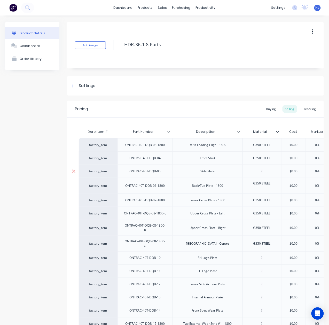
click at [264, 174] on div at bounding box center [262, 171] width 26 height 7
click at [264, 210] on div "G350 STEEL" at bounding box center [262, 213] width 26 height 7
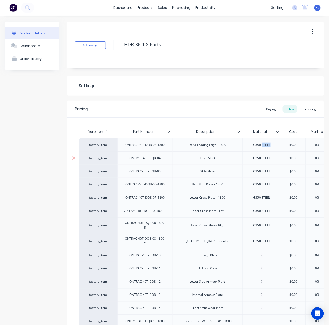
drag, startPoint x: 270, startPoint y: 145, endPoint x: 262, endPoint y: 151, distance: 9.7
click at [274, 175] on div "G350 STEEL" at bounding box center [261, 170] width 39 height 13
click at [270, 262] on div at bounding box center [261, 268] width 39 height 13
click at [262, 252] on div at bounding box center [262, 255] width 26 height 7
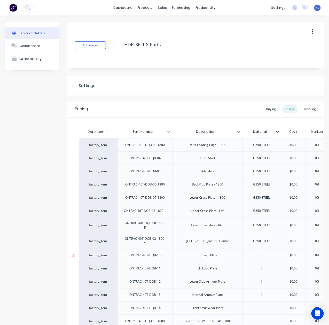
click at [257, 253] on div at bounding box center [262, 255] width 26 height 7
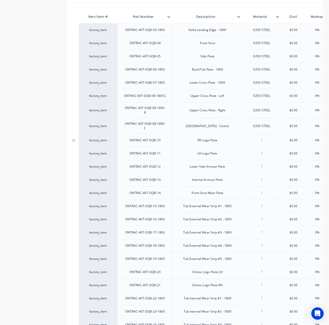
scroll to position [138, 0]
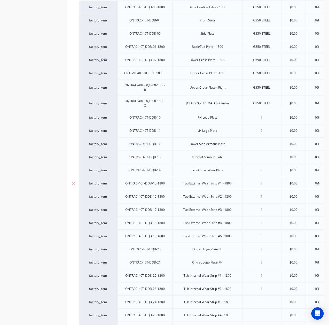
paste div
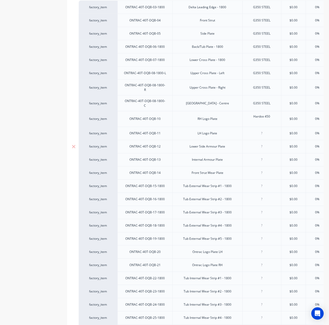
click at [263, 130] on div at bounding box center [262, 133] width 26 height 7
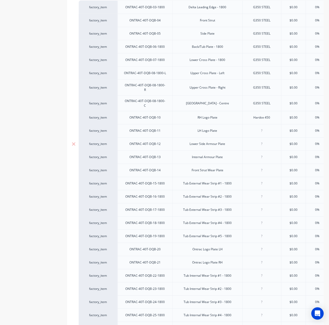
paste div
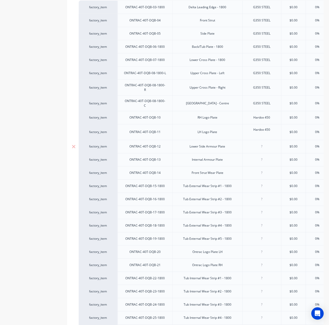
click at [264, 144] on div at bounding box center [261, 146] width 39 height 13
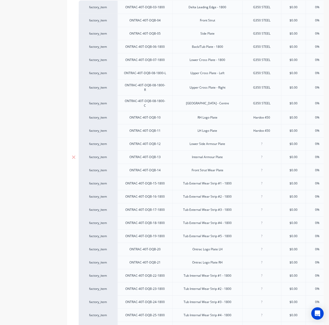
paste div
click at [262, 157] on div at bounding box center [261, 157] width 39 height 13
click at [266, 155] on div at bounding box center [262, 157] width 26 height 7
paste div
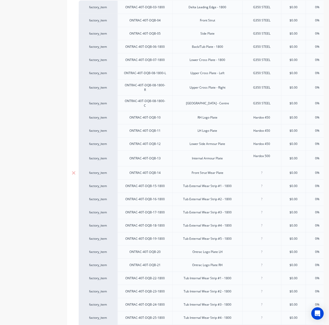
click at [265, 171] on div at bounding box center [261, 172] width 39 height 13
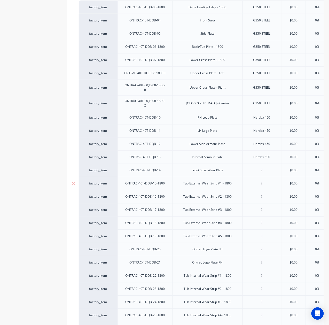
click at [251, 177] on div at bounding box center [261, 183] width 39 height 13
click at [268, 168] on div at bounding box center [262, 170] width 26 height 7
paste div
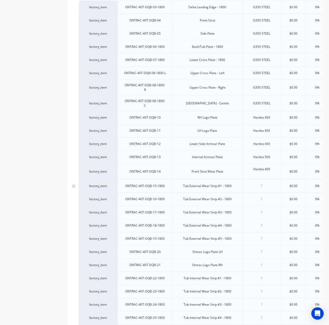
click at [263, 183] on div at bounding box center [261, 185] width 39 height 13
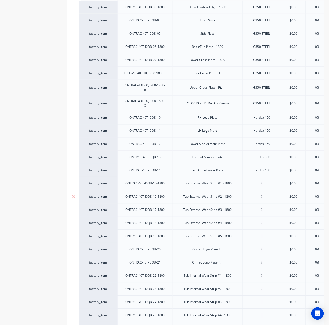
paste div
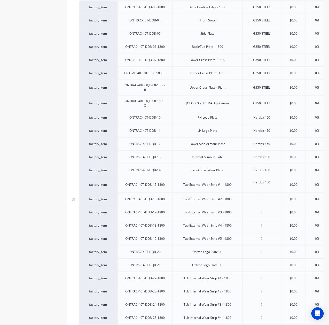
click at [268, 198] on div at bounding box center [261, 199] width 39 height 13
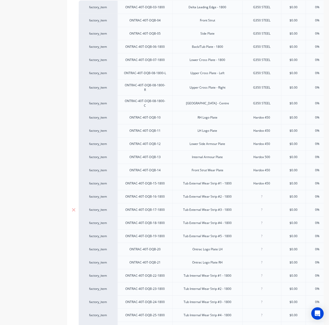
paste div
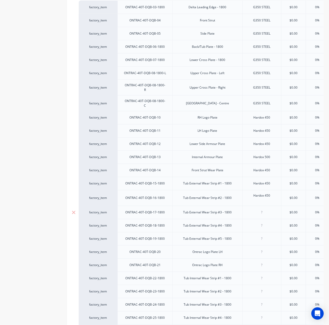
click at [264, 210] on div at bounding box center [261, 212] width 39 height 13
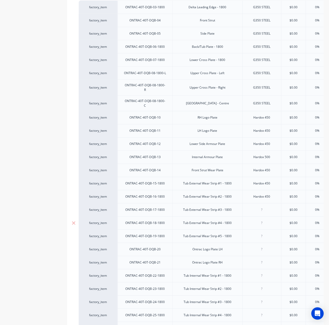
paste div
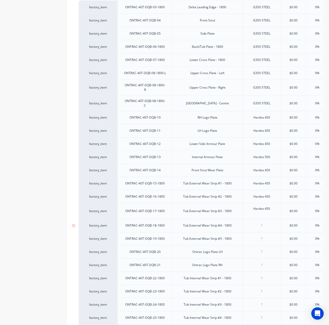
click at [262, 222] on div at bounding box center [262, 225] width 26 height 7
paste div
click at [264, 237] on div at bounding box center [261, 238] width 39 height 13
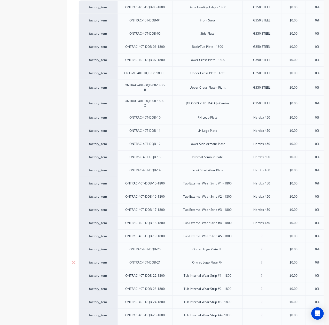
paste div
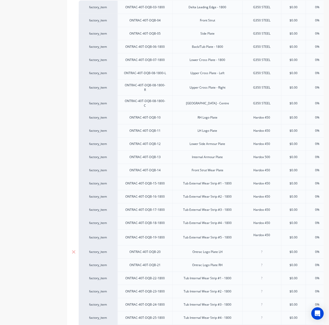
click at [265, 250] on div at bounding box center [261, 251] width 39 height 13
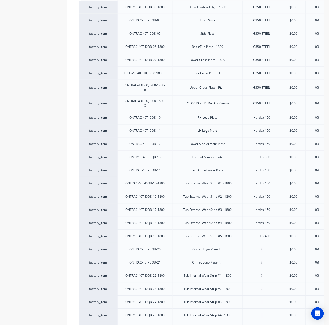
drag, startPoint x: 258, startPoint y: 251, endPoint x: 272, endPoint y: 245, distance: 15.0
click at [259, 250] on div "factory_item ONTRAC-40T-DQB-03-1800 Delta Leading Edge - 1800 G350 STEEL $0.00 …" at bounding box center [195, 229] width 233 height 456
click at [271, 244] on div "factory_item ONTRAC-40T-DQB-03-1800 Delta Leading Edge - 1800 G350 STEEL $0.00 …" at bounding box center [195, 228] width 233 height 455
click at [261, 246] on div at bounding box center [262, 249] width 26 height 7
paste div
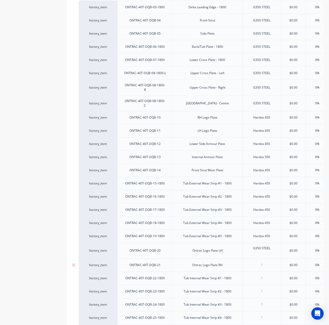
click at [266, 262] on div at bounding box center [262, 265] width 26 height 7
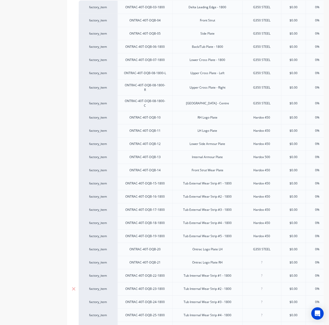
paste div
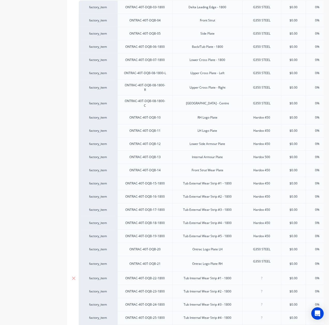
click at [265, 277] on div at bounding box center [261, 278] width 39 height 13
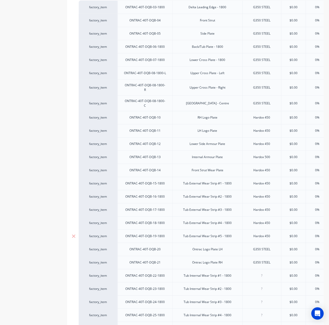
click at [267, 233] on div "Hardox 450" at bounding box center [262, 236] width 26 height 7
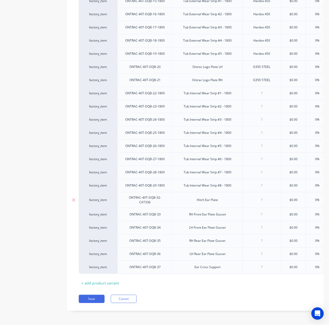
click at [262, 197] on div at bounding box center [262, 199] width 26 height 7
click at [264, 90] on div at bounding box center [262, 93] width 26 height 7
paste div
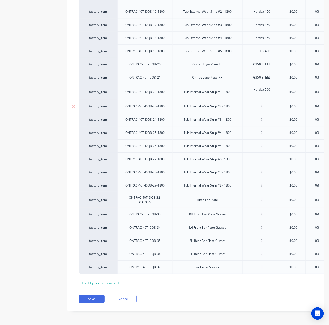
click at [267, 107] on div at bounding box center [261, 106] width 39 height 13
click at [265, 103] on div at bounding box center [262, 106] width 26 height 7
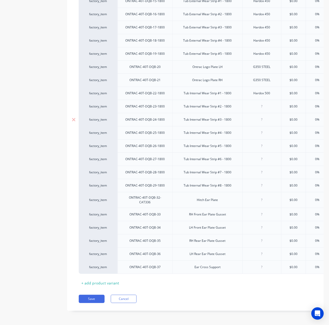
paste div
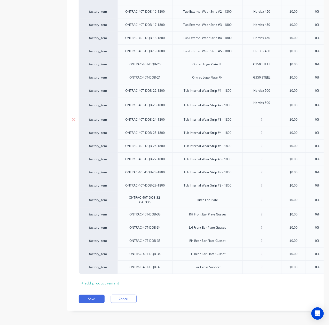
click at [265, 116] on div at bounding box center [262, 119] width 26 height 7
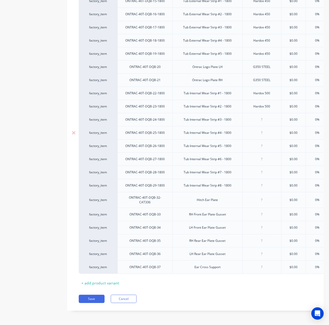
paste div
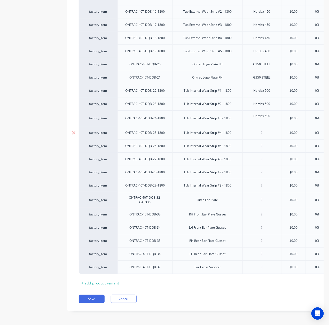
click at [263, 131] on div at bounding box center [261, 132] width 39 height 13
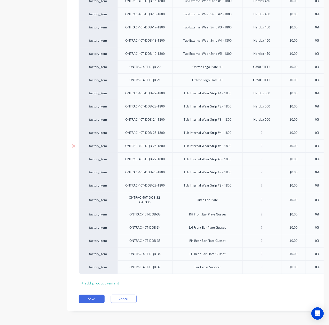
paste div
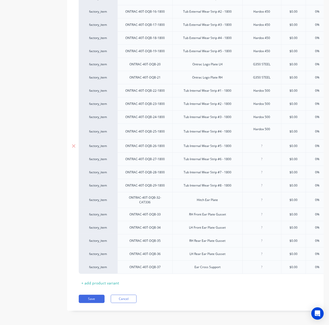
click at [270, 144] on div at bounding box center [261, 145] width 39 height 13
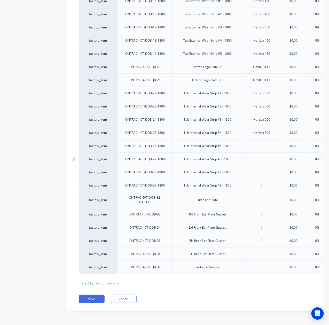
paste div
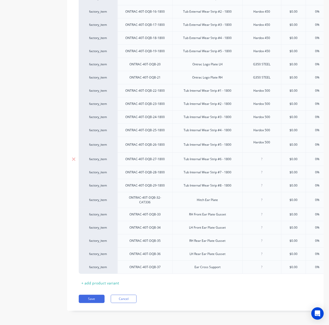
click at [262, 156] on div at bounding box center [262, 159] width 26 height 7
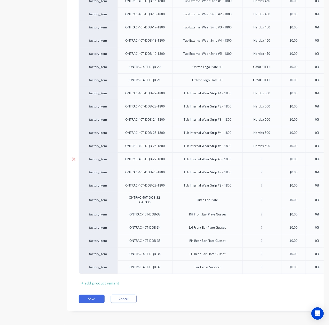
paste div
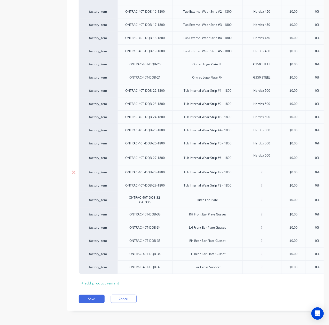
click at [264, 169] on div at bounding box center [262, 172] width 26 height 7
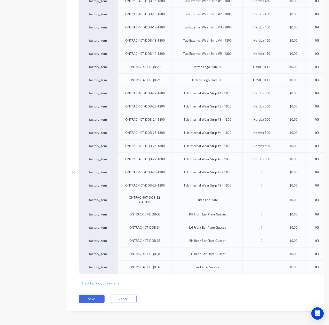
paste div
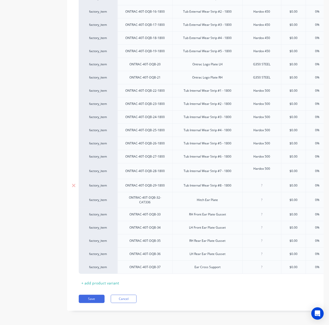
click at [262, 185] on div at bounding box center [261, 185] width 39 height 13
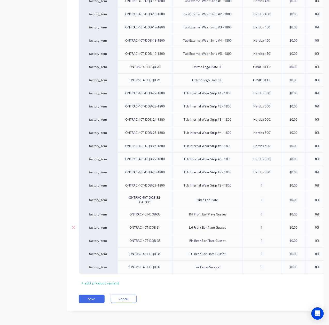
paste div
click at [267, 197] on div at bounding box center [262, 199] width 26 height 7
paste div
drag, startPoint x: 273, startPoint y: 59, endPoint x: 246, endPoint y: 67, distance: 27.8
click at [242, 62] on div "factory_item ONTRAC-40T-DQB-20 Ontrac Logo Plate LH G350 STEEL $0.00 $0.00 0% 0…" at bounding box center [273, 66] width 388 height 13
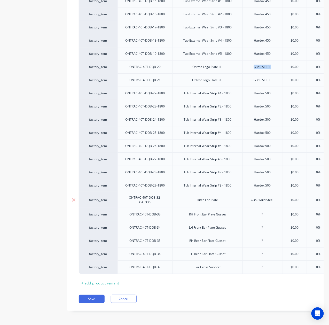
copy div "G350 STEEL"
drag, startPoint x: 249, startPoint y: 195, endPoint x: 293, endPoint y: 194, distance: 43.4
click at [293, 194] on div "factory_item ONTRAC-40T-DQB-32-CAT336 Hitch Ear Plate G350 Mild Steel $0.00 0% …" at bounding box center [273, 200] width 388 height 16
click at [266, 211] on div at bounding box center [262, 214] width 26 height 7
paste div
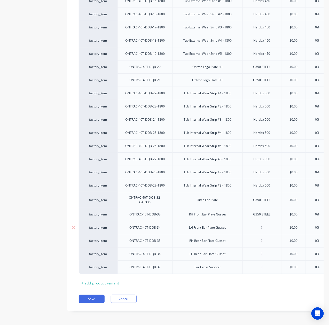
click at [263, 226] on div at bounding box center [261, 227] width 39 height 13
click at [268, 237] on div at bounding box center [262, 240] width 26 height 7
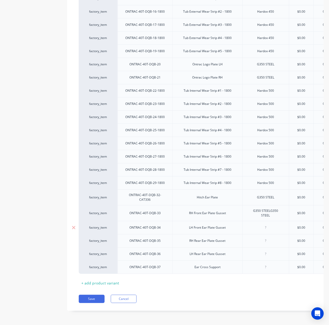
click at [265, 225] on div at bounding box center [265, 227] width 46 height 13
drag, startPoint x: 254, startPoint y: 207, endPoint x: 315, endPoint y: 225, distance: 64.3
click at [312, 225] on div "factory_item ONTRAC-40T-DQB-03-1800 Delta Leading Edge - 1800 G350 STEEL $0.00 …" at bounding box center [195, 44] width 233 height 458
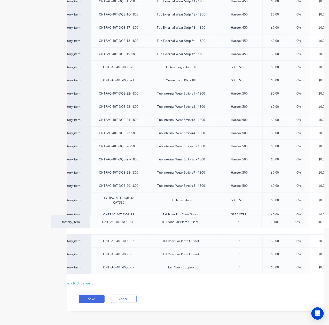
click at [238, 218] on div "factory_item ONTRAC-40T-DQB-03-1800 Delta Leading Edge - 1800 G350 STEEL $0.00 …" at bounding box center [168, 45] width 233 height 455
click at [242, 223] on div "factory_item ONTRAC-40T-DQB-03-1800 Delta Leading Edge - 1800 G350 STEEL $0.00 …" at bounding box center [168, 45] width 233 height 455
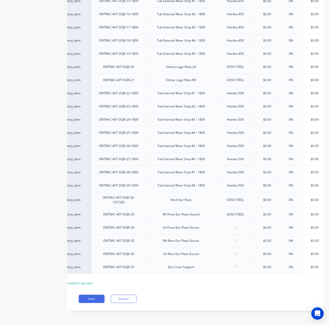
click at [240, 224] on div at bounding box center [236, 227] width 26 height 7
paste div
click at [241, 237] on div at bounding box center [236, 240] width 26 height 7
paste
click at [239, 250] on div at bounding box center [236, 253] width 26 height 7
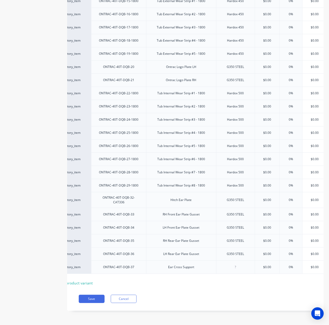
click at [239, 264] on div at bounding box center [236, 267] width 26 height 7
click at [247, 280] on div "Xero Item # Part Number Description Material Cost Markup Price Standard Dealer …" at bounding box center [168, 46] width 233 height 481
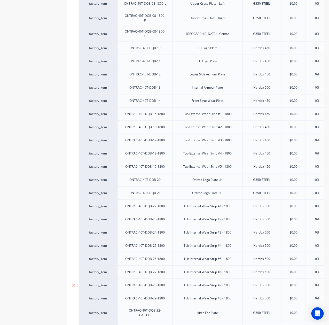
scroll to position [82, 0]
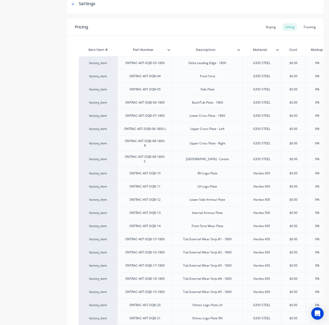
click at [224, 38] on div "Xero Item # Part Number Description Material Cost Markup Price Standard Dealer …" at bounding box center [195, 281] width 257 height 490
click at [266, 30] on div "Buying" at bounding box center [271, 27] width 15 height 8
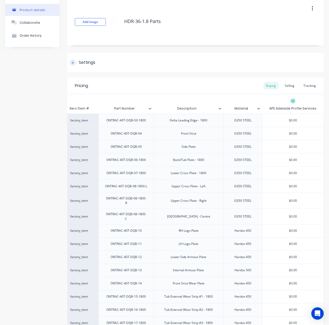
scroll to position [0, 0]
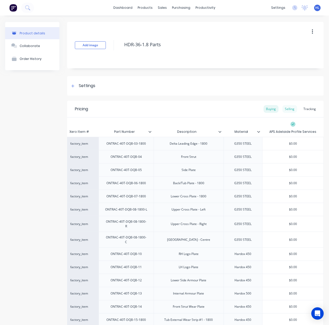
click at [282, 109] on div "Selling" at bounding box center [289, 109] width 15 height 8
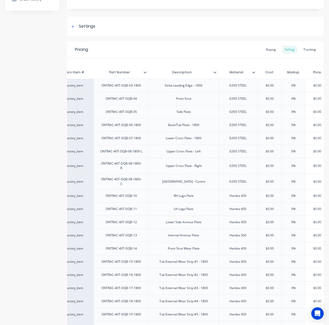
scroll to position [69, 0]
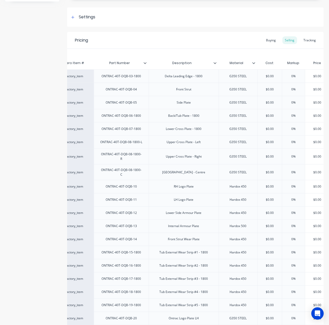
click at [217, 31] on div "Add image HDR-36-1.8 Parts Settings Product Options I buy this item I sell this…" at bounding box center [195, 261] width 257 height 617
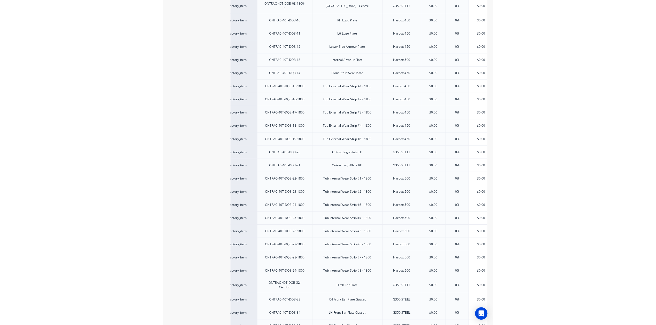
scroll to position [310, 0]
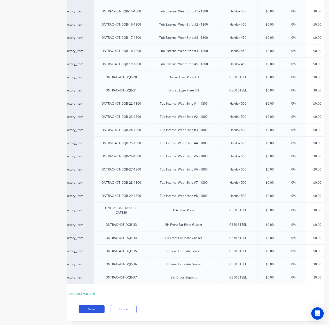
click at [95, 311] on button "Save" at bounding box center [92, 309] width 26 height 8
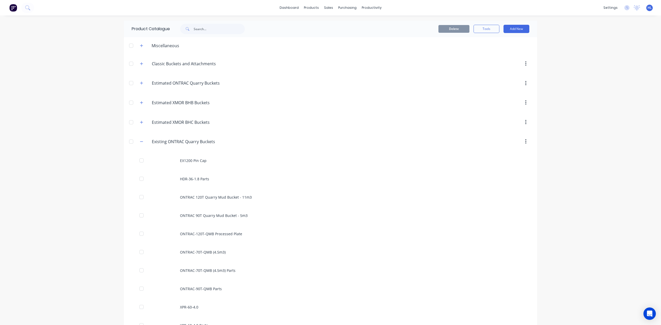
click at [509, 23] on div "Delete Tools Add New" at bounding box center [397, 29] width 279 height 17
click at [511, 30] on button "Add New" at bounding box center [516, 29] width 26 height 8
click at [509, 61] on div "Product Kit" at bounding box center [505, 62] width 40 height 7
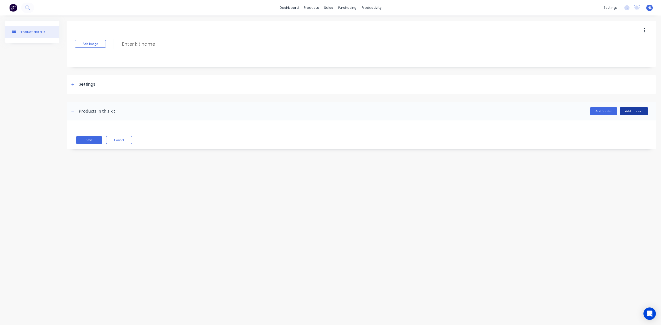
drag, startPoint x: 646, startPoint y: 114, endPoint x: 641, endPoint y: 114, distance: 4.4
click at [645, 114] on button "Add product" at bounding box center [634, 111] width 28 height 8
click at [624, 126] on div "Product catalogue" at bounding box center [624, 124] width 40 height 7
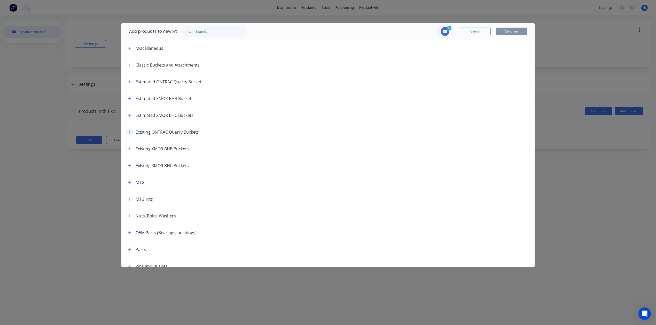
click at [130, 135] on button "button" at bounding box center [130, 132] width 6 height 6
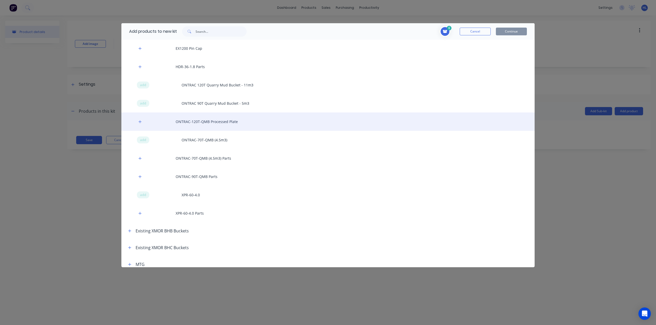
scroll to position [103, 0]
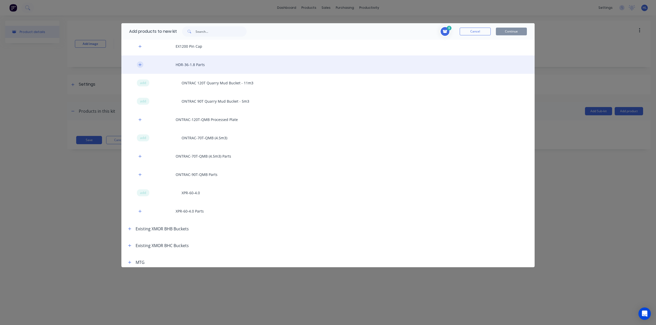
click at [139, 65] on icon "button" at bounding box center [139, 65] width 3 height 4
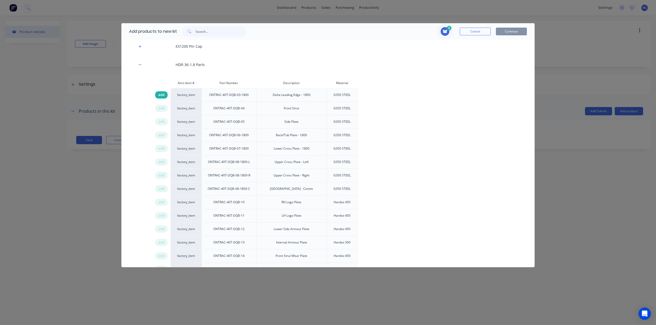
click at [160, 92] on span "add" at bounding box center [161, 94] width 6 height 5
click at [164, 108] on span "add" at bounding box center [161, 108] width 6 height 5
click at [161, 121] on span "add" at bounding box center [161, 121] width 6 height 5
click at [162, 135] on span "add" at bounding box center [161, 135] width 6 height 5
click at [160, 151] on span "add" at bounding box center [161, 148] width 6 height 5
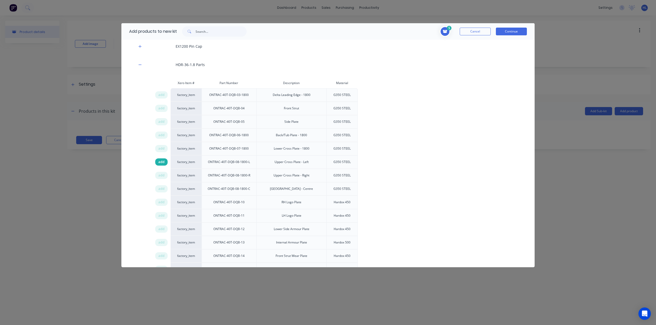
click at [160, 163] on span "add" at bounding box center [161, 162] width 6 height 5
click at [162, 176] on span "add" at bounding box center [161, 175] width 6 height 5
click at [161, 191] on span "add" at bounding box center [161, 188] width 6 height 5
click at [162, 204] on span "add" at bounding box center [161, 202] width 6 height 5
click at [161, 215] on span "add" at bounding box center [161, 215] width 6 height 5
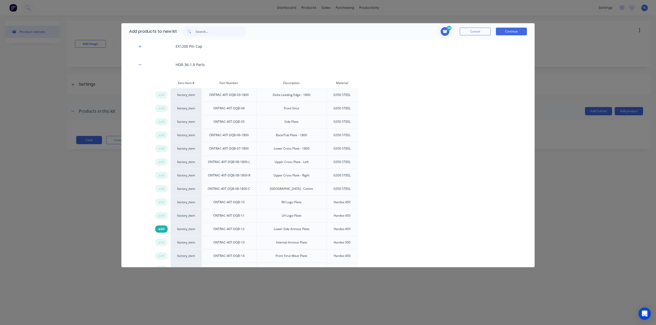
click at [160, 230] on span "add" at bounding box center [161, 229] width 6 height 5
click at [163, 244] on span "add" at bounding box center [161, 242] width 6 height 5
drag, startPoint x: 160, startPoint y: 256, endPoint x: 160, endPoint y: 237, distance: 19.6
click at [160, 256] on span "add" at bounding box center [161, 256] width 6 height 5
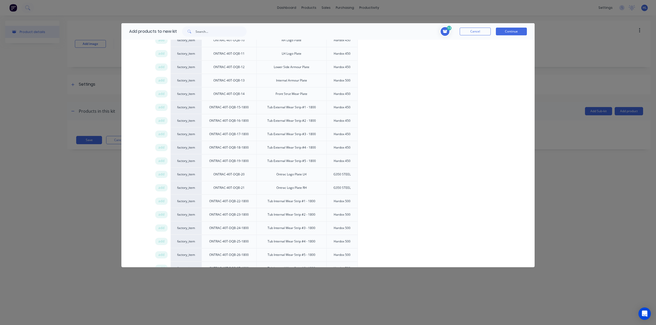
scroll to position [275, 0]
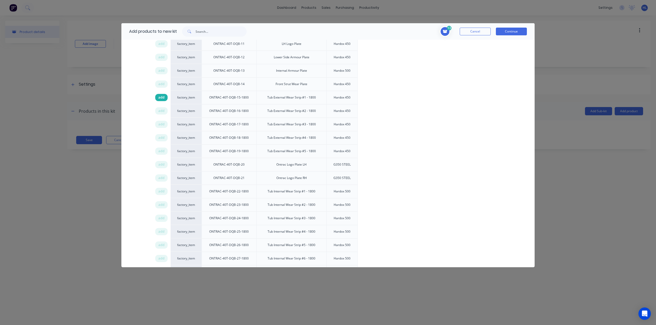
click at [161, 99] on span "add" at bounding box center [161, 97] width 6 height 5
click at [160, 113] on span "add" at bounding box center [161, 110] width 6 height 5
click at [161, 126] on span "add" at bounding box center [161, 124] width 6 height 5
click at [164, 140] on span "add" at bounding box center [161, 137] width 6 height 5
click at [163, 153] on span "add" at bounding box center [161, 151] width 6 height 5
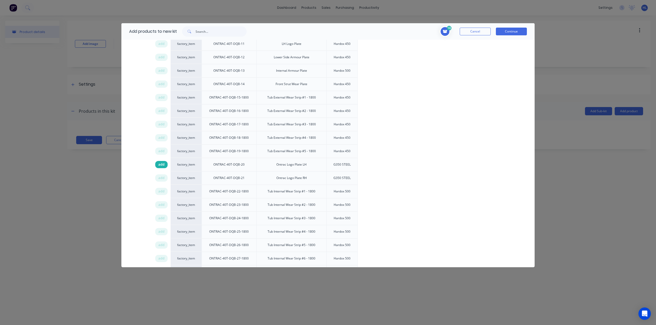
click at [164, 167] on span "add" at bounding box center [161, 164] width 6 height 5
drag, startPoint x: 163, startPoint y: 180, endPoint x: 164, endPoint y: 195, distance: 14.8
click at [163, 180] on span "add" at bounding box center [161, 178] width 6 height 5
click at [162, 194] on span "add" at bounding box center [161, 191] width 6 height 5
click at [163, 206] on span "add" at bounding box center [161, 204] width 6 height 5
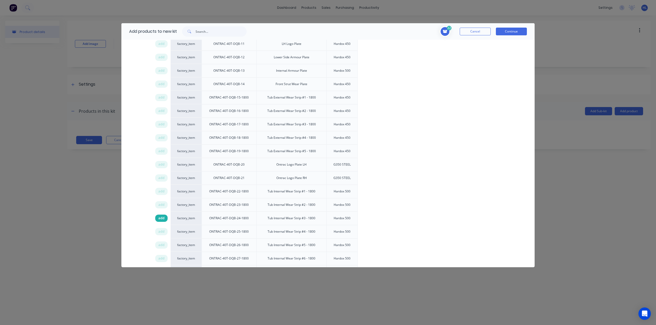
drag, startPoint x: 162, startPoint y: 220, endPoint x: 162, endPoint y: 235, distance: 14.7
click at [162, 220] on span "add" at bounding box center [161, 218] width 6 height 5
click at [161, 234] on span "add" at bounding box center [161, 231] width 6 height 5
drag, startPoint x: 160, startPoint y: 248, endPoint x: 161, endPoint y: 263, distance: 14.5
click at [160, 248] on span "add" at bounding box center [161, 245] width 6 height 5
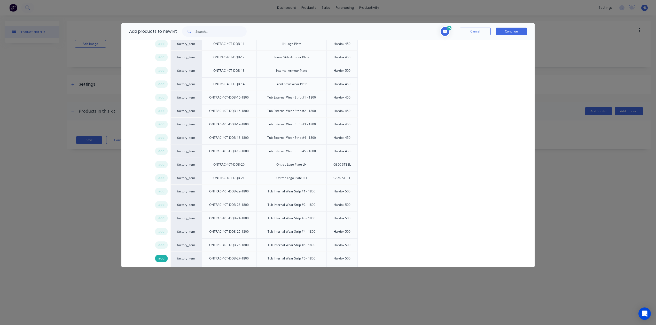
click at [161, 261] on span "add" at bounding box center [161, 258] width 6 height 5
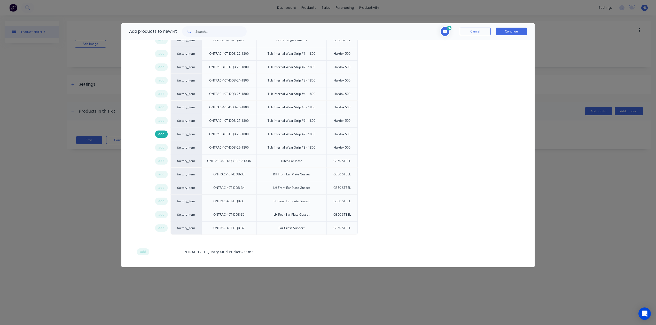
click at [160, 137] on span "add" at bounding box center [161, 134] width 6 height 5
click at [162, 150] on span "add" at bounding box center [161, 147] width 6 height 5
click at [163, 163] on div "add" at bounding box center [161, 161] width 12 height 7
click at [162, 177] on span "add" at bounding box center [161, 174] width 6 height 5
click at [164, 191] on span "add" at bounding box center [161, 187] width 6 height 5
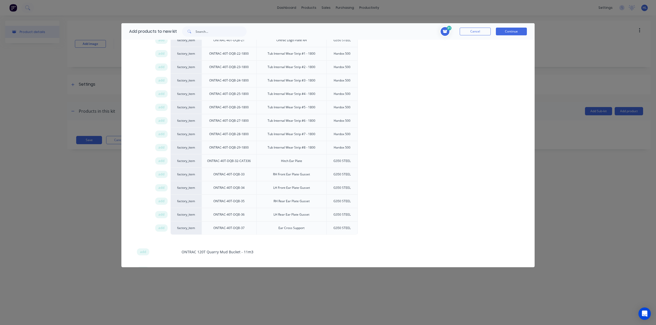
drag, startPoint x: 164, startPoint y: 207, endPoint x: 165, endPoint y: 212, distance: 5.5
click at [164, 204] on span "add" at bounding box center [161, 201] width 6 height 5
click at [164, 218] on div "add" at bounding box center [161, 214] width 12 height 7
click at [162, 231] on span "add" at bounding box center [161, 228] width 6 height 5
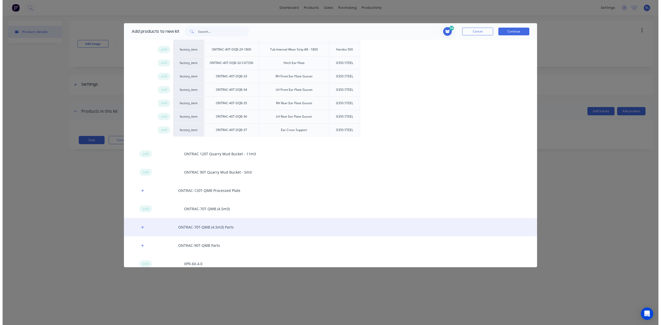
scroll to position [551, 0]
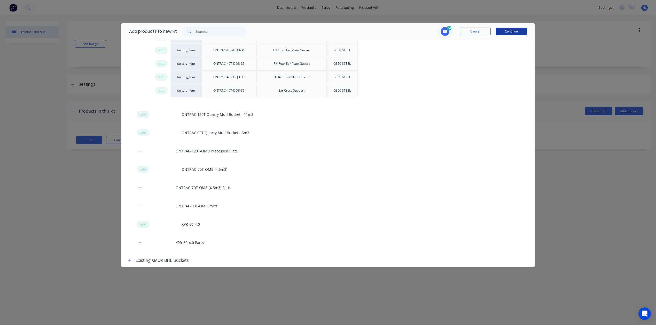
click at [509, 30] on button "Continue" at bounding box center [511, 32] width 31 height 8
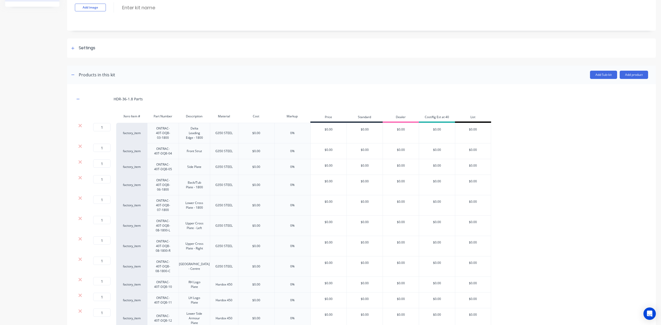
scroll to position [69, 0]
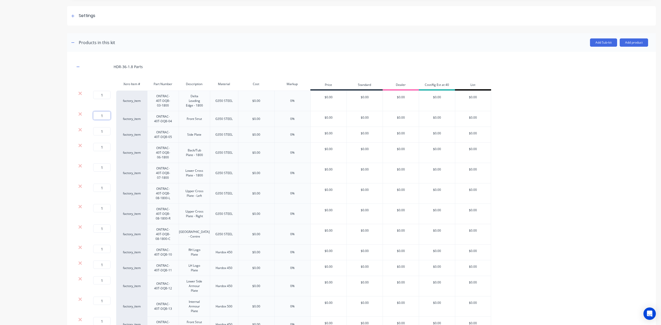
drag, startPoint x: 102, startPoint y: 118, endPoint x: 91, endPoint y: 123, distance: 12.4
click at [91, 120] on div "1 1 ?" at bounding box center [100, 119] width 31 height 16
drag, startPoint x: 105, startPoint y: 135, endPoint x: 78, endPoint y: 135, distance: 27.4
click at [78, 135] on div "21 21 ? factory_item ONTRAC-40T-DQB-05 Side Plate G350 STEEL $0.00 0% $0.00 $0.…" at bounding box center [283, 135] width 416 height 16
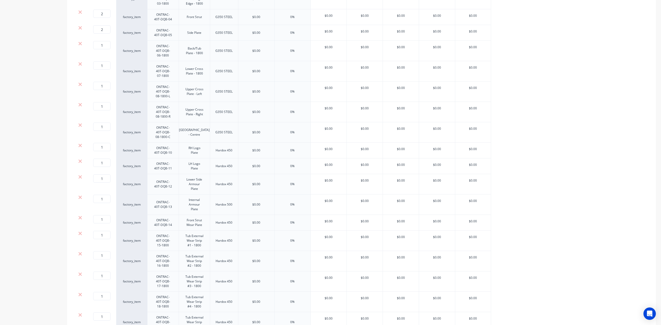
scroll to position [172, 0]
drag, startPoint x: 110, startPoint y: 181, endPoint x: 103, endPoint y: 180, distance: 7.6
click at [103, 181] on div "1 1 ?" at bounding box center [100, 183] width 31 height 20
click at [103, 180] on input "1" at bounding box center [101, 177] width 17 height 8
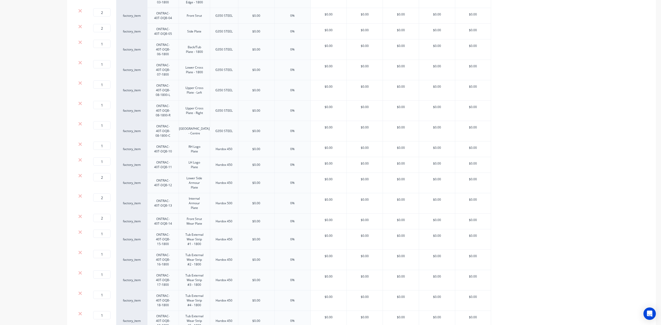
click at [103, 232] on input "1" at bounding box center [101, 234] width 17 height 8
click at [36, 246] on div "Product details" at bounding box center [32, 254] width 54 height 811
drag, startPoint x: 104, startPoint y: 233, endPoint x: 84, endPoint y: 231, distance: 20.2
click at [85, 232] on div "2 2 ?" at bounding box center [100, 240] width 31 height 20
click at [22, 209] on div "Product details" at bounding box center [32, 254] width 54 height 811
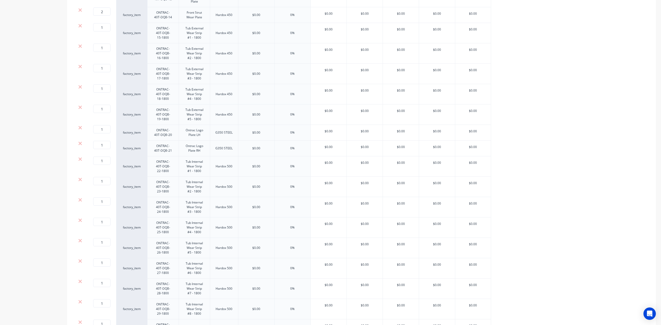
scroll to position [515, 0]
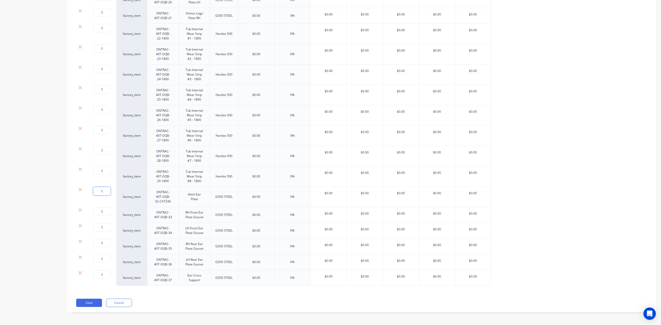
drag, startPoint x: 101, startPoint y: 193, endPoint x: 87, endPoint y: 193, distance: 14.0
click at [90, 193] on div "1 1 ?" at bounding box center [95, 191] width 12 height 8
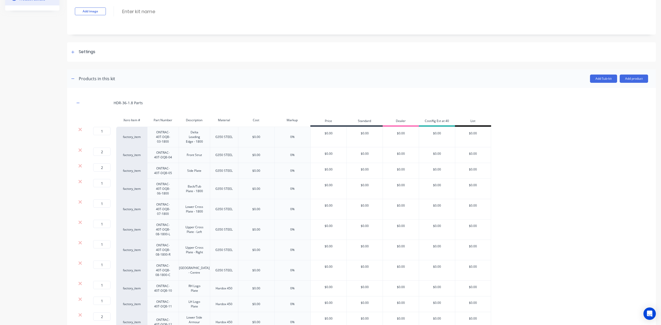
scroll to position [0, 0]
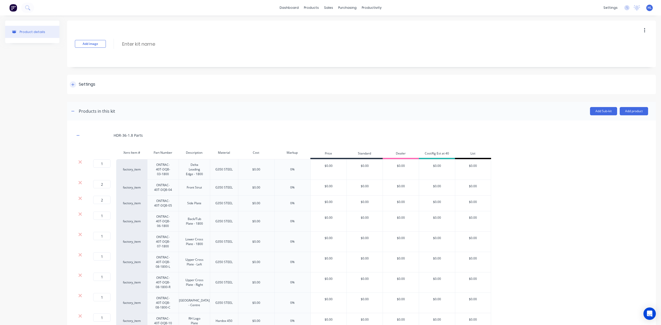
click at [94, 83] on div "Settings" at bounding box center [87, 84] width 17 height 6
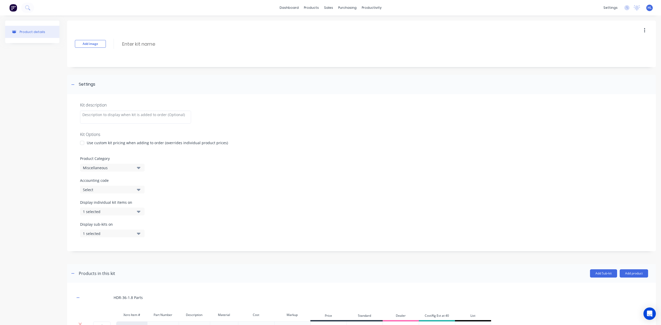
click at [124, 145] on div "Use custom kit pricing when adding to order (overrides individual product price…" at bounding box center [157, 142] width 141 height 5
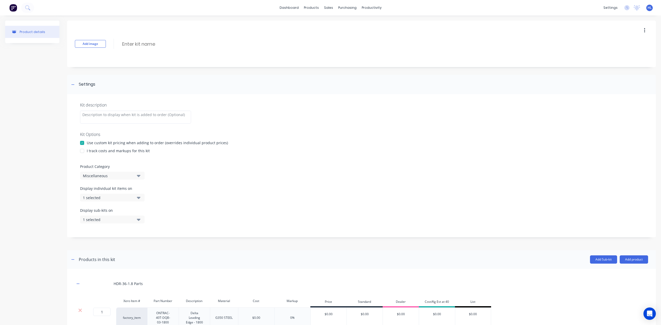
click at [120, 152] on div "I track costs and markups for this kit" at bounding box center [118, 150] width 63 height 5
click at [80, 152] on div at bounding box center [82, 151] width 10 height 10
click at [96, 129] on div at bounding box center [361, 128] width 563 height 8
click at [98, 199] on div "1 selected" at bounding box center [108, 197] width 50 height 5
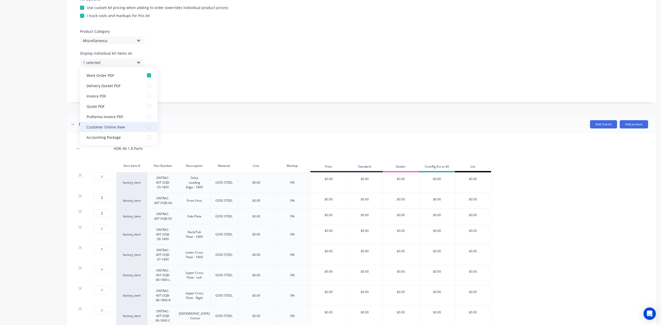
scroll to position [103, 0]
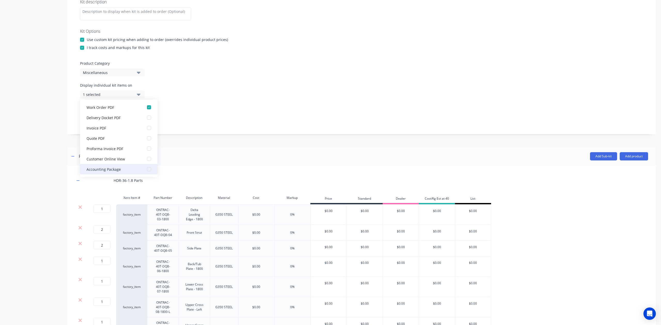
click at [147, 171] on div "button" at bounding box center [149, 169] width 10 height 10
drag, startPoint x: 198, startPoint y: 118, endPoint x: 176, endPoint y: 120, distance: 21.6
click at [198, 118] on div "Display sub-kits on 1 selected" at bounding box center [361, 116] width 563 height 22
click at [127, 113] on button "1 selected" at bounding box center [112, 117] width 65 height 8
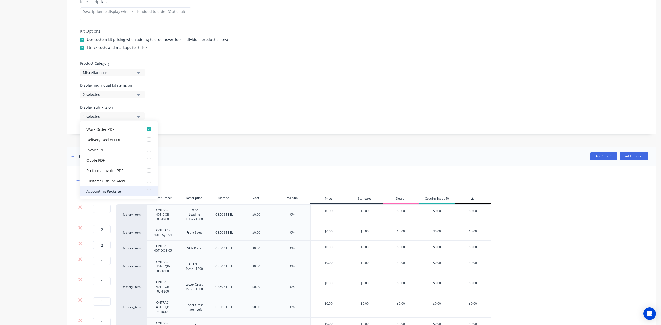
click at [144, 193] on div "button" at bounding box center [149, 191] width 10 height 10
click at [209, 117] on div "Display sub-kits on 2 selected" at bounding box center [361, 116] width 563 height 22
click at [160, 87] on div "Display individual kit items on 2 selected" at bounding box center [361, 94] width 563 height 22
click at [127, 74] on div "Miscellaneous" at bounding box center [108, 72] width 50 height 5
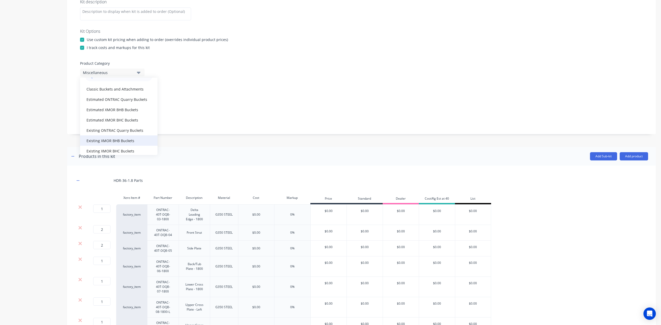
scroll to position [0, 0]
click at [134, 143] on div "Existing ONTRAC Quarry Buckets" at bounding box center [118, 142] width 77 height 10
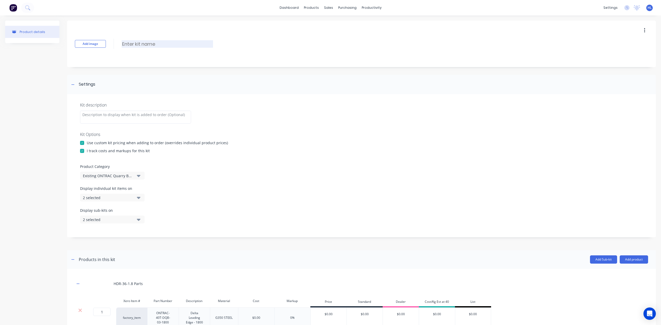
click at [150, 46] on input at bounding box center [167, 43] width 91 height 7
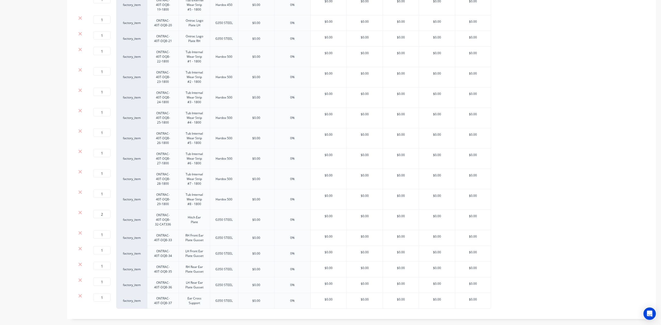
scroll to position [744, 0]
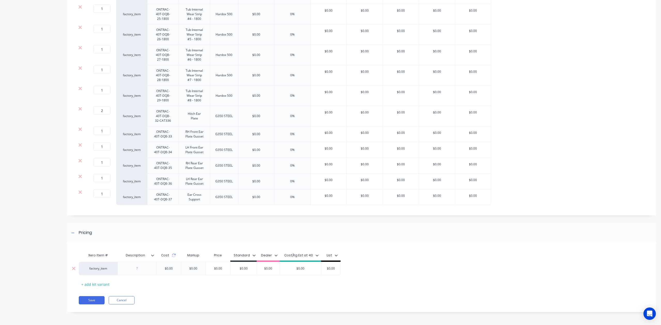
click at [138, 272] on div at bounding box center [136, 268] width 39 height 13
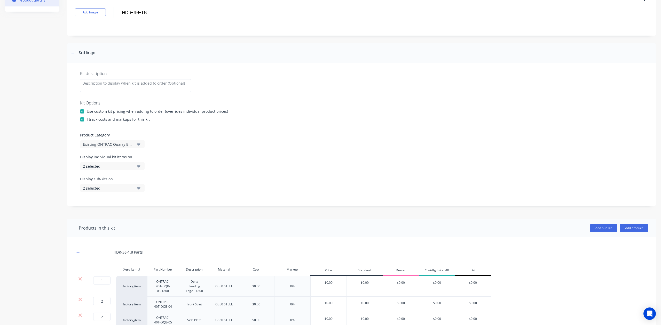
scroll to position [0, 0]
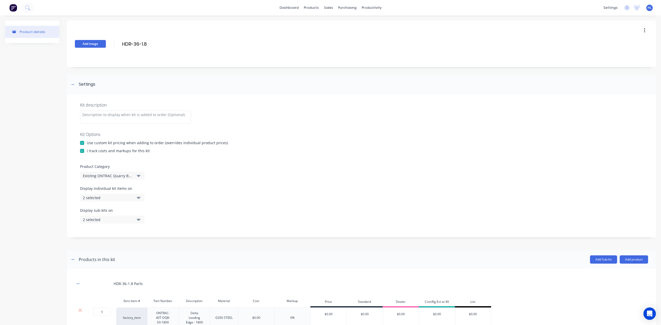
drag, startPoint x: 153, startPoint y: 45, endPoint x: 91, endPoint y: 43, distance: 61.7
click at [90, 43] on div "Add image HDR-36-1.8 HDR-36-1.8 Enter kit name" at bounding box center [361, 44] width 589 height 46
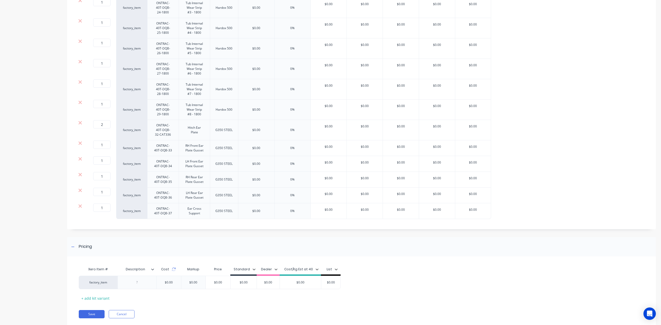
scroll to position [744, 0]
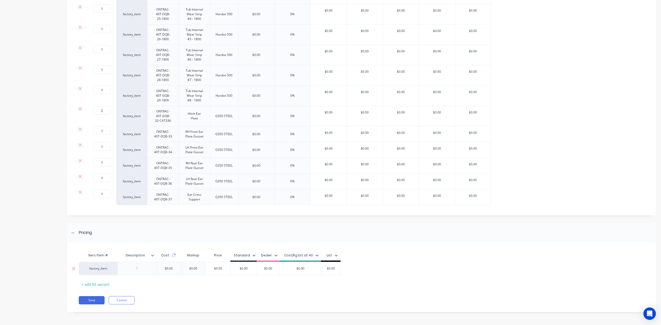
click at [140, 269] on div at bounding box center [137, 268] width 26 height 7
click at [173, 256] on icon at bounding box center [174, 256] width 4 height 4
click at [174, 255] on icon at bounding box center [174, 255] width 4 height 2
click at [93, 300] on button "Save" at bounding box center [92, 300] width 26 height 8
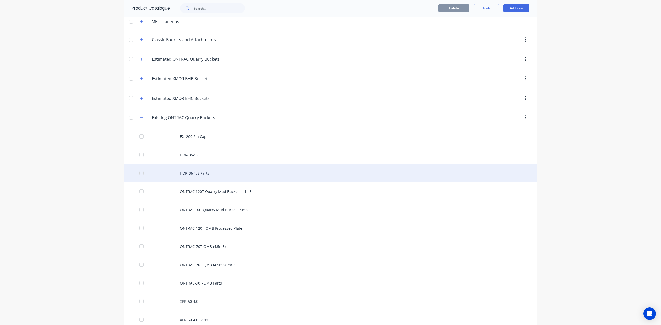
scroll to position [34, 0]
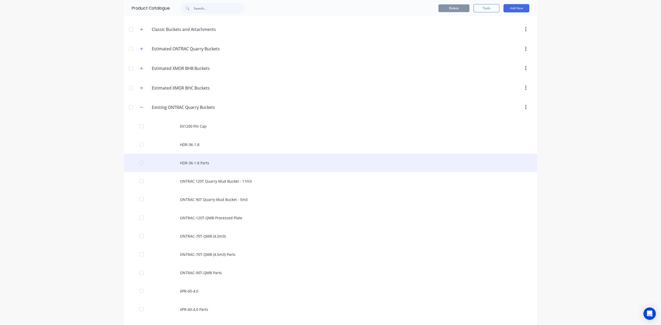
click at [219, 169] on div "HDR-36-1.8 Parts" at bounding box center [330, 163] width 413 height 18
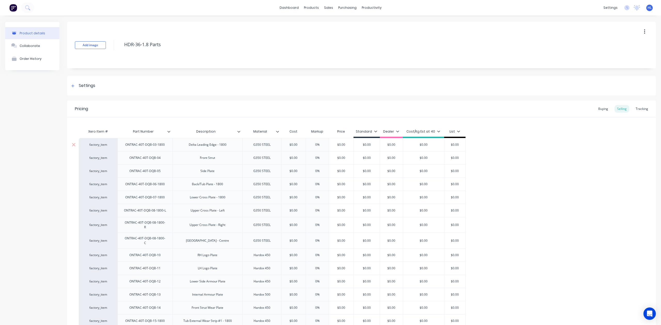
click at [291, 145] on input "$0.00" at bounding box center [294, 145] width 26 height 5
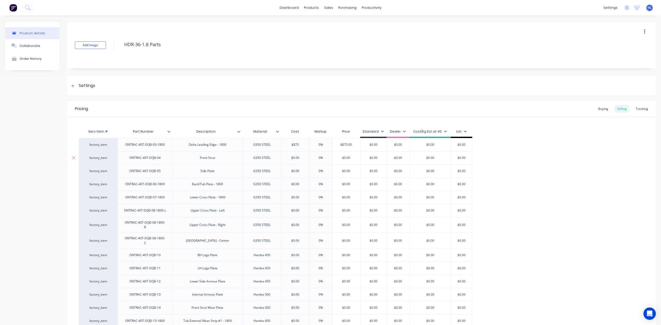
click at [301, 159] on input "$0.00" at bounding box center [295, 158] width 28 height 5
click at [301, 158] on input "$0.00" at bounding box center [295, 158] width 28 height 5
drag, startPoint x: 297, startPoint y: 159, endPoint x: 300, endPoint y: 161, distance: 3.1
click at [300, 161] on div "$314.00 $314" at bounding box center [295, 158] width 28 height 13
drag, startPoint x: 300, startPoint y: 159, endPoint x: 280, endPoint y: 160, distance: 19.7
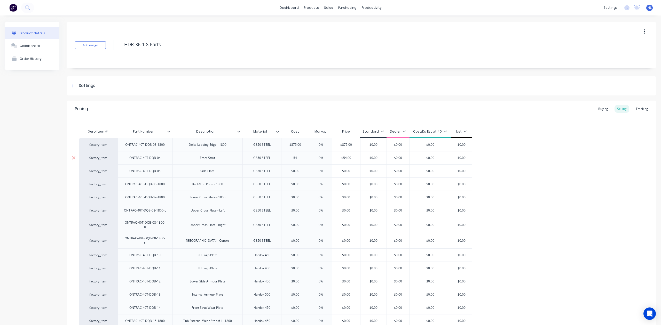
click at [280, 160] on div "factory_item ONTRAC-40T-DQB-04 Front Strut G350 STEEL $54.00 54 0% $54.00 $0.00…" at bounding box center [275, 157] width 393 height 13
click at [295, 175] on div "$0.00" at bounding box center [295, 171] width 28 height 13
click at [297, 171] on input "$0.00" at bounding box center [295, 171] width 28 height 5
click at [297, 187] on input "$0.00" at bounding box center [295, 184] width 28 height 5
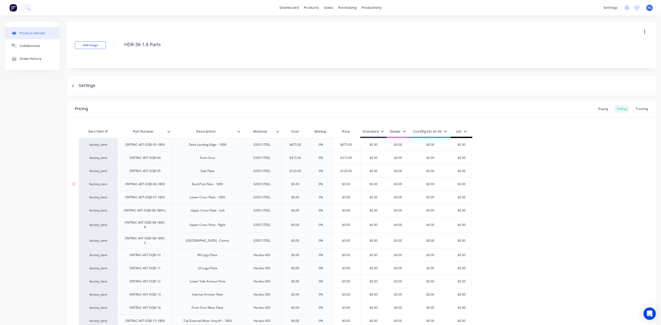
click at [297, 186] on input "$0.00" at bounding box center [295, 184] width 28 height 5
click at [295, 197] on input "$0.00" at bounding box center [295, 197] width 29 height 5
click at [297, 211] on input "$0.00" at bounding box center [295, 210] width 29 height 5
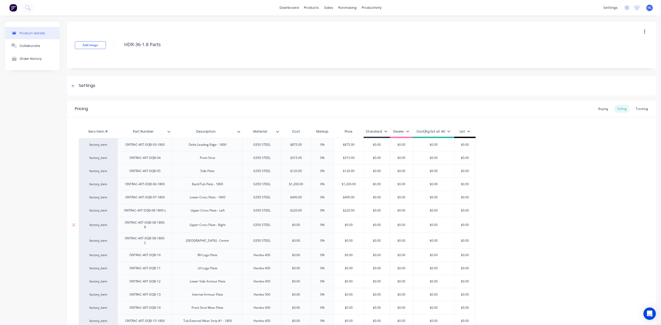
click at [296, 226] on input "$0.00" at bounding box center [295, 225] width 29 height 5
click at [297, 239] on input "$0.00" at bounding box center [295, 241] width 29 height 5
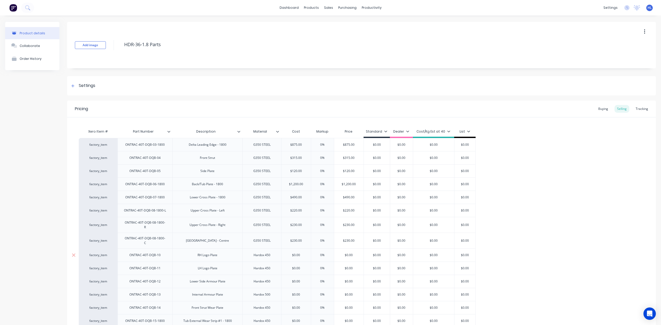
click at [297, 253] on input "$0.00" at bounding box center [295, 255] width 29 height 5
drag, startPoint x: 297, startPoint y: 250, endPoint x: 298, endPoint y: 265, distance: 15.5
click at [297, 253] on input "$0.00" at bounding box center [295, 255] width 29 height 5
click at [298, 266] on input "$0.00" at bounding box center [295, 268] width 29 height 5
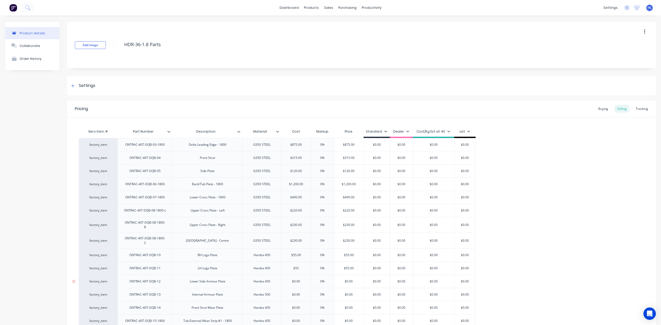
click at [297, 279] on input "$0.00" at bounding box center [295, 281] width 29 height 5
click at [297, 293] on input "$0.00" at bounding box center [295, 295] width 29 height 5
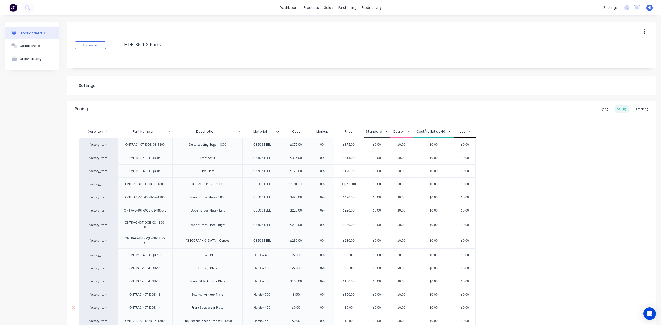
click at [297, 306] on input "$0.00" at bounding box center [295, 308] width 29 height 5
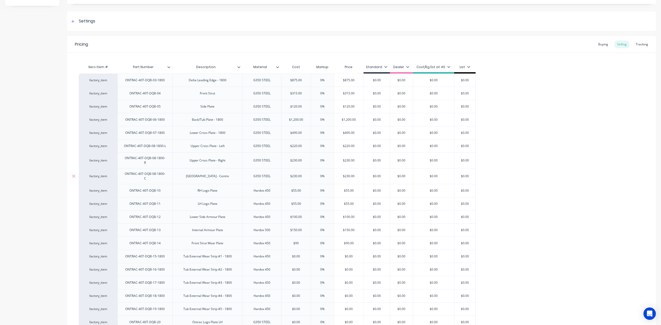
scroll to position [138, 0]
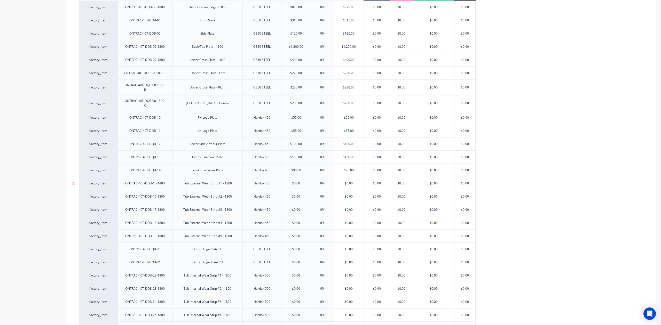
click at [300, 182] on div "$0.00" at bounding box center [295, 183] width 29 height 13
click at [297, 181] on input "$0.00" at bounding box center [295, 183] width 29 height 5
click at [298, 195] on input "$0.00" at bounding box center [295, 196] width 29 height 5
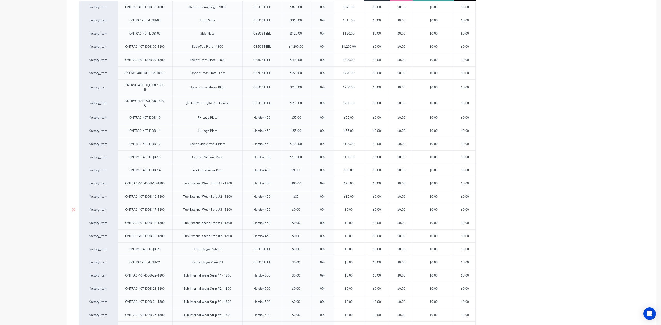
click at [296, 208] on input "$0.00" at bounding box center [295, 210] width 29 height 5
click at [298, 221] on input "$0.00" at bounding box center [295, 223] width 29 height 5
click at [297, 234] on input "$0.00" at bounding box center [295, 236] width 29 height 5
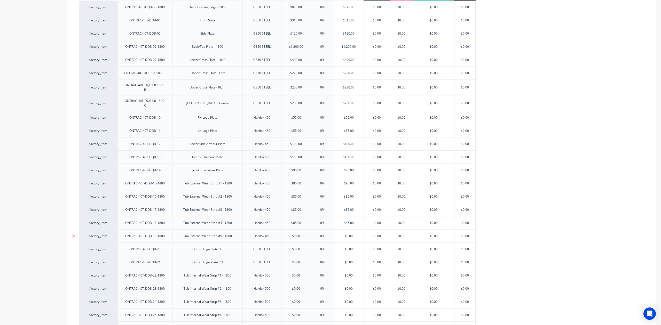
click at [297, 234] on input "$0.00" at bounding box center [295, 236] width 29 height 5
click at [299, 249] on div "$0.00" at bounding box center [295, 249] width 29 height 13
click at [295, 247] on input "$0.00" at bounding box center [295, 249] width 29 height 5
click at [296, 256] on div "$0.00" at bounding box center [295, 262] width 29 height 13
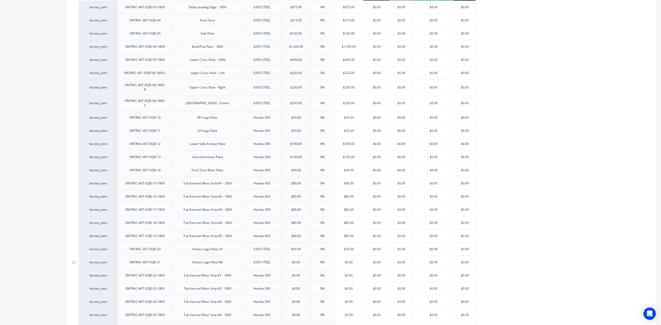
click at [296, 260] on input "$0.00" at bounding box center [295, 262] width 29 height 5
drag, startPoint x: 296, startPoint y: 258, endPoint x: 303, endPoint y: 276, distance: 18.8
click at [296, 260] on input "$0.00" at bounding box center [295, 262] width 29 height 5
click at [303, 273] on input "$0.00" at bounding box center [295, 275] width 29 height 5
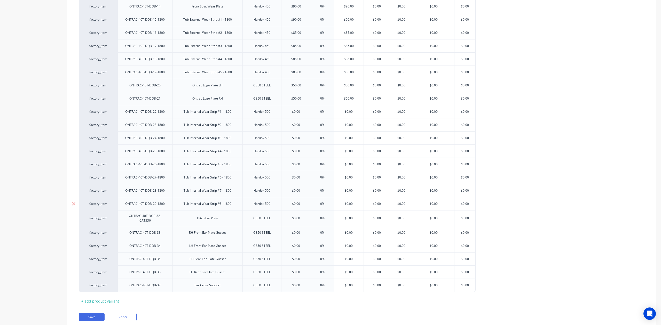
scroll to position [310, 0]
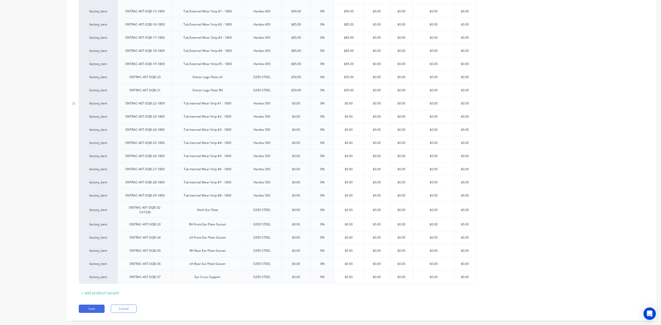
click at [296, 101] on input "$0.00" at bounding box center [295, 103] width 29 height 5
click at [295, 114] on input "$0.00" at bounding box center [295, 116] width 29 height 5
click at [295, 128] on input "$0.00" at bounding box center [295, 130] width 29 height 5
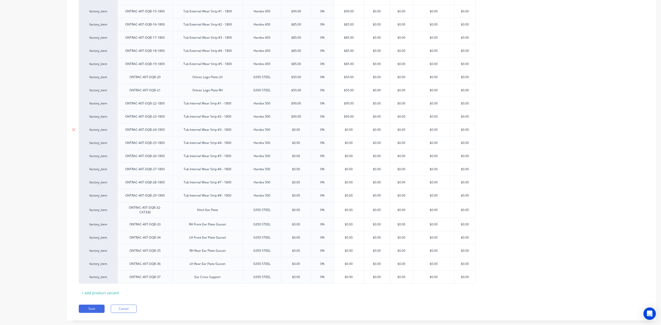
click at [295, 128] on input "$0.00" at bounding box center [295, 130] width 29 height 5
click at [298, 141] on input "$0.00" at bounding box center [295, 143] width 29 height 5
click at [296, 141] on input "$0.00" at bounding box center [295, 143] width 29 height 5
click at [297, 154] on input "$0.00" at bounding box center [295, 156] width 29 height 5
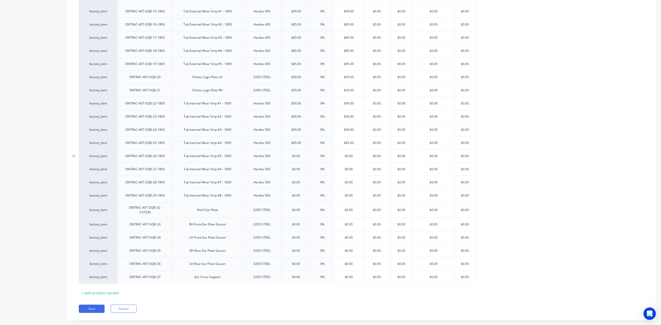
click at [297, 154] on input "$0.00" at bounding box center [295, 156] width 29 height 5
click at [296, 167] on input "$0.00" at bounding box center [295, 169] width 29 height 5
click at [298, 181] on input "$0.00" at bounding box center [295, 182] width 29 height 5
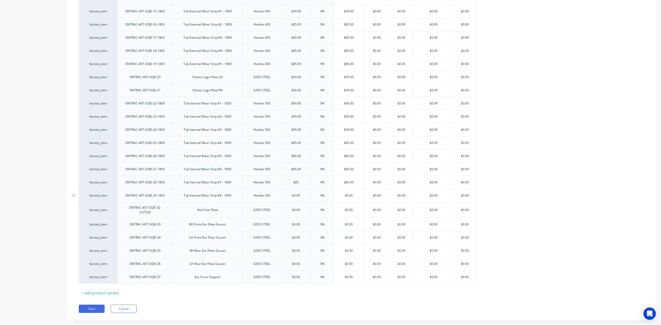
click at [297, 194] on input "$0.00" at bounding box center [295, 195] width 29 height 5
click at [296, 208] on input "$0.00" at bounding box center [295, 210] width 29 height 5
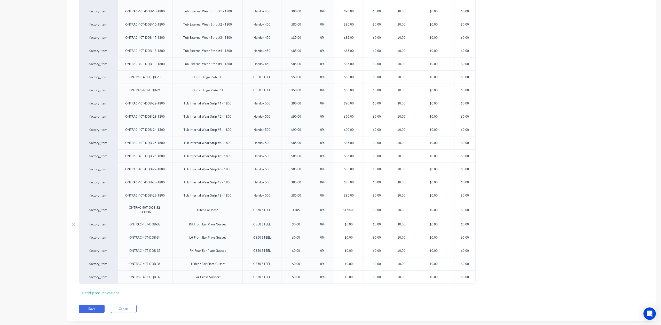
click at [296, 222] on input "$0.00" at bounding box center [295, 224] width 29 height 5
click at [303, 222] on input "$016500" at bounding box center [296, 224] width 31 height 5
click at [302, 235] on input "$0.00" at bounding box center [295, 237] width 29 height 5
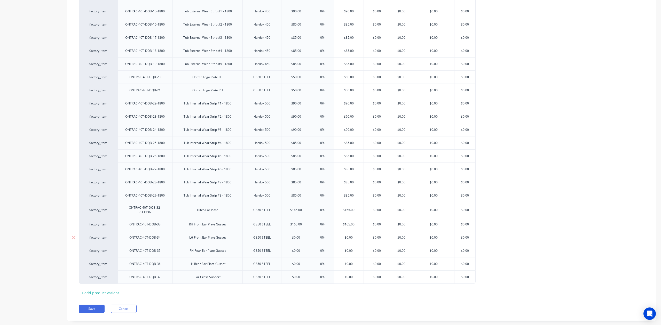
click at [297, 235] on input "$0.00" at bounding box center [295, 237] width 29 height 5
click at [293, 223] on input "$165.00" at bounding box center [295, 224] width 29 height 5
click at [299, 222] on input "$165.00" at bounding box center [295, 224] width 29 height 5
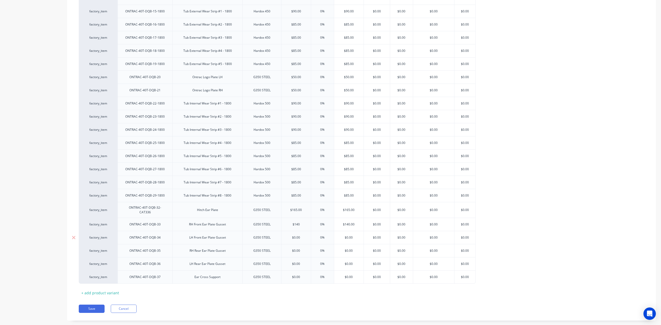
click at [296, 237] on input "$0.00" at bounding box center [295, 237] width 29 height 5
click at [296, 249] on input "$0.00" at bounding box center [295, 251] width 29 height 5
click at [299, 250] on input "$14" at bounding box center [295, 251] width 29 height 5
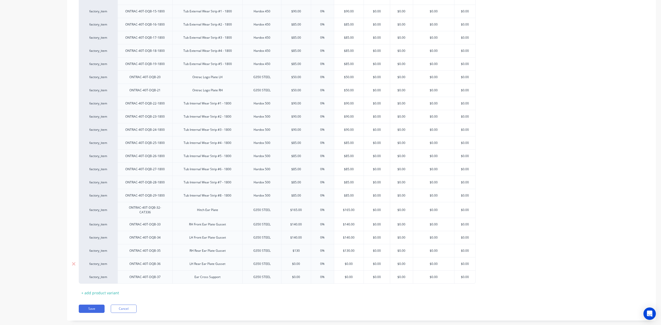
click at [296, 262] on input "$0.00" at bounding box center [295, 264] width 29 height 5
click at [297, 277] on div "$0.00" at bounding box center [295, 277] width 29 height 13
click at [295, 275] on input "$0.0030" at bounding box center [296, 277] width 31 height 5
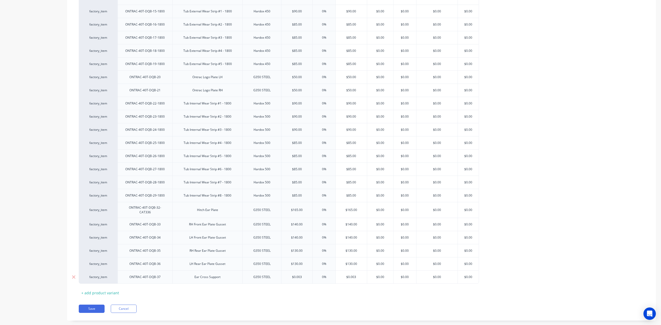
click at [295, 275] on input "$0.0030" at bounding box center [296, 277] width 31 height 5
click at [305, 283] on div "Xero Item # Part Number Description Material Cost Markup Price Standard Dealer …" at bounding box center [361, 57] width 565 height 481
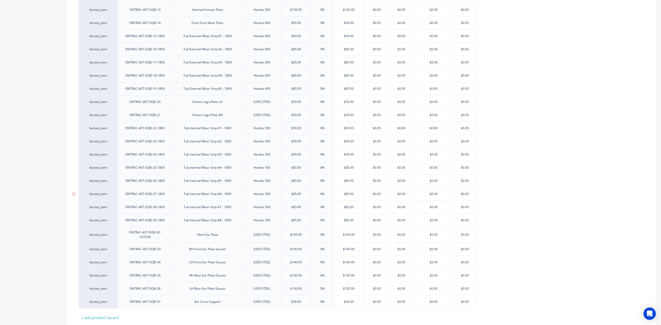
scroll to position [318, 0]
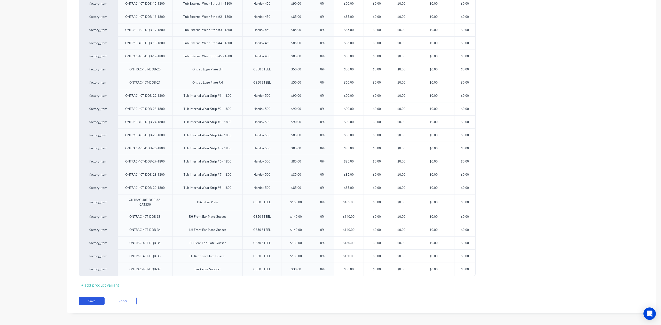
click at [91, 299] on button "Save" at bounding box center [92, 301] width 26 height 8
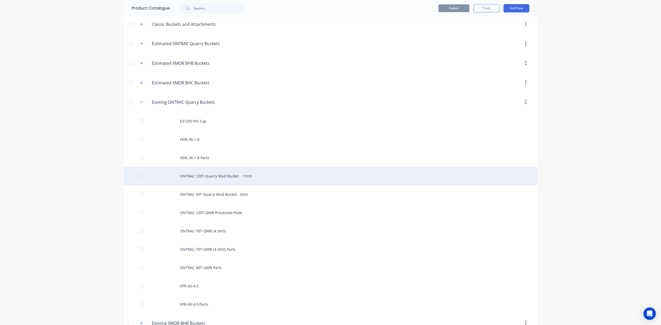
scroll to position [103, 0]
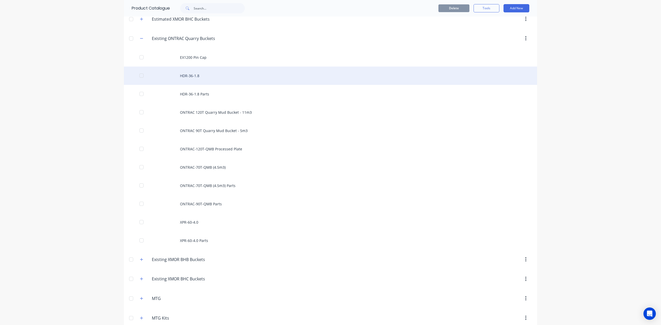
click at [191, 78] on div "HDR-36-1.8" at bounding box center [330, 76] width 413 height 18
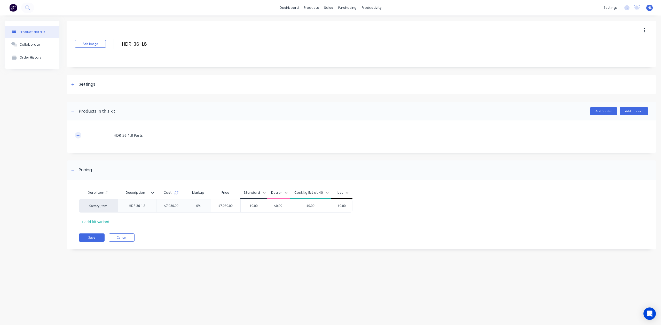
click at [80, 138] on button "button" at bounding box center [78, 135] width 6 height 6
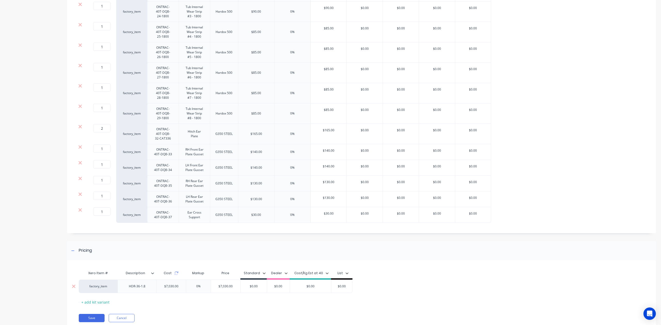
scroll to position [595, 0]
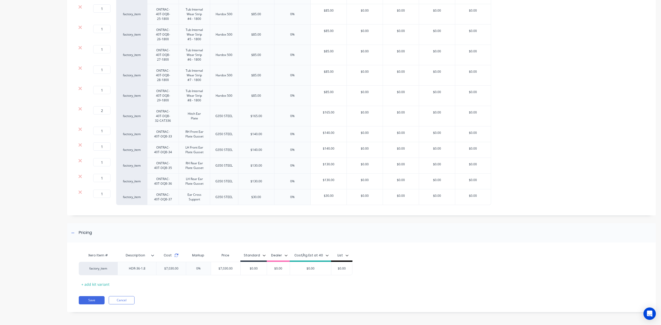
click at [176, 256] on icon at bounding box center [176, 256] width 4 height 4
click at [95, 299] on button "Save" at bounding box center [92, 300] width 26 height 8
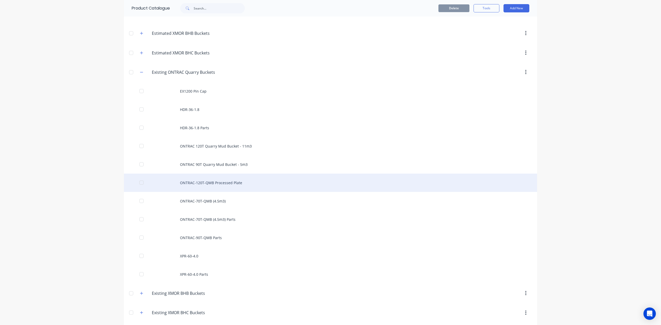
scroll to position [69, 0]
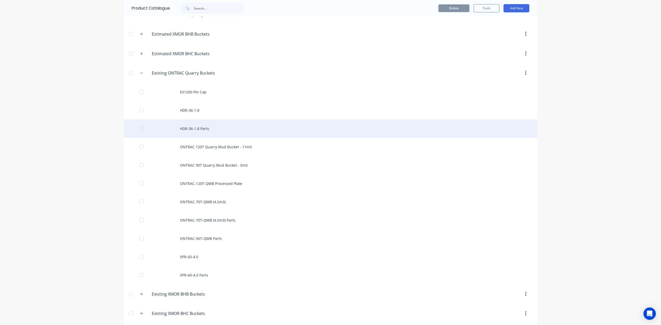
click at [237, 128] on div "HDR-36-1.8 Parts" at bounding box center [330, 129] width 413 height 18
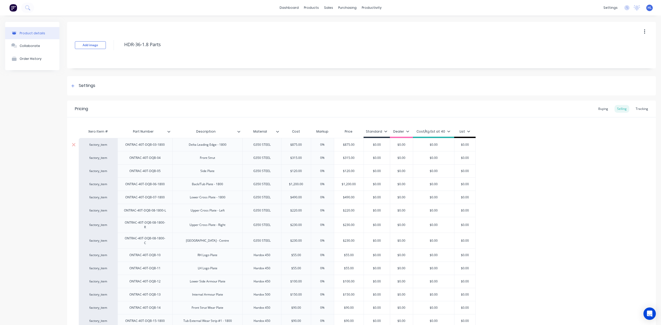
click at [296, 147] on input "$875.00" at bounding box center [295, 145] width 29 height 5
click at [596, 110] on div "Buying" at bounding box center [603, 109] width 15 height 8
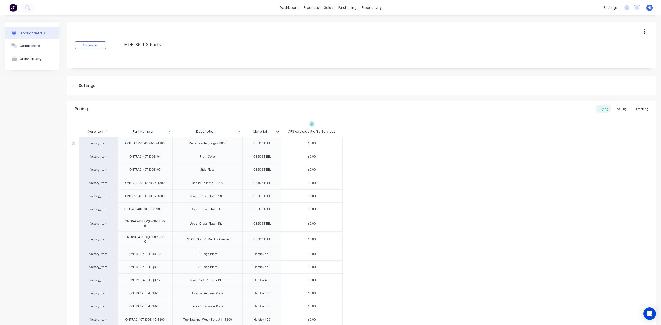
click at [313, 146] on input "$0.00" at bounding box center [311, 143] width 61 height 5
click at [616, 110] on div "Selling" at bounding box center [622, 109] width 15 height 8
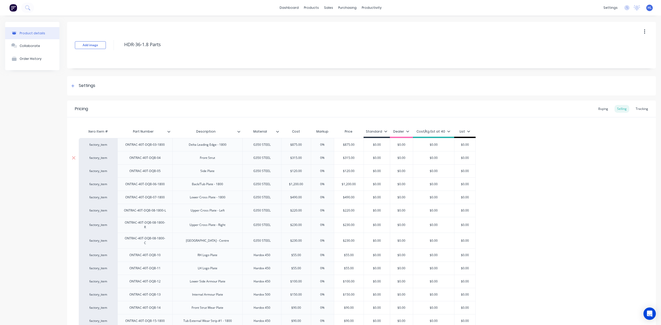
click at [294, 158] on input "$315.00" at bounding box center [295, 158] width 29 height 5
click at [589, 106] on div "Pricing Buying Selling Tracking" at bounding box center [361, 109] width 589 height 17
click at [591, 110] on div "Pricing Buying Selling Tracking" at bounding box center [361, 109] width 589 height 17
click at [603, 109] on div "Buying" at bounding box center [603, 109] width 15 height 8
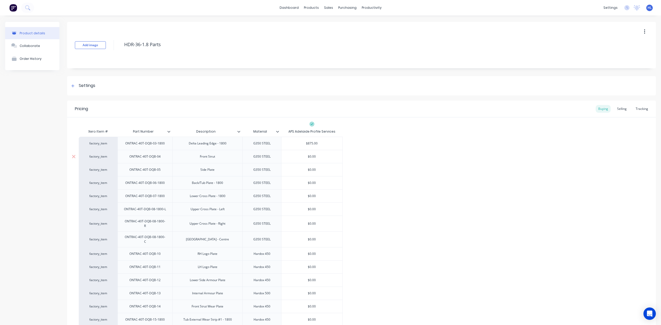
click at [310, 157] on input "$0.00" at bounding box center [311, 156] width 61 height 5
click at [311, 172] on input "$0.00" at bounding box center [311, 170] width 61 height 5
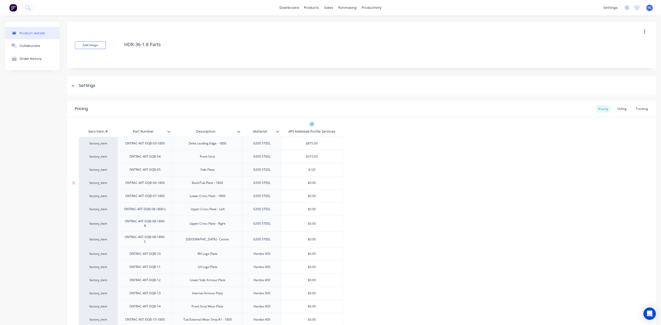
click at [311, 185] on input "$0.00" at bounding box center [311, 183] width 61 height 5
click at [312, 199] on div "$0.00" at bounding box center [311, 196] width 61 height 13
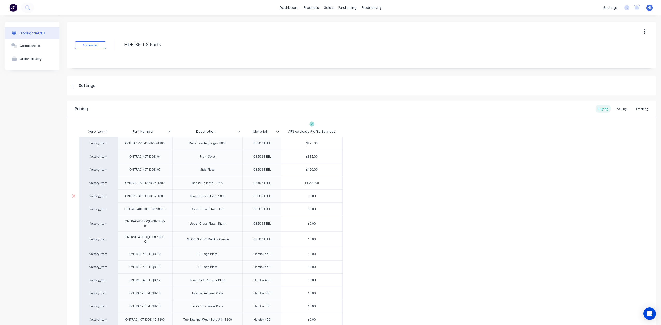
click at [311, 197] on input "$0.00" at bounding box center [311, 196] width 61 height 5
click at [313, 210] on input "$0.00" at bounding box center [311, 209] width 61 height 5
click at [312, 223] on input "$0.00" at bounding box center [311, 224] width 61 height 5
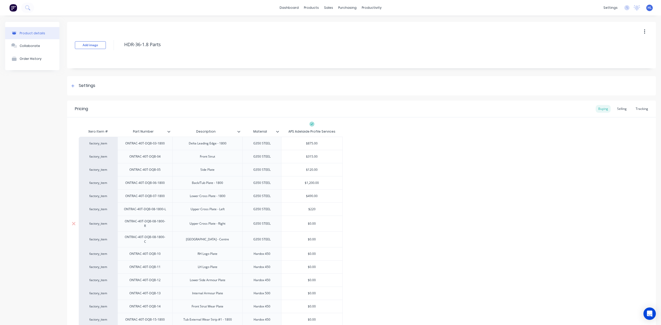
click at [312, 223] on input "$0.00" at bounding box center [311, 224] width 61 height 5
click at [309, 237] on input "$0.00" at bounding box center [311, 239] width 61 height 5
click at [311, 252] on input "$0.00" at bounding box center [311, 254] width 61 height 5
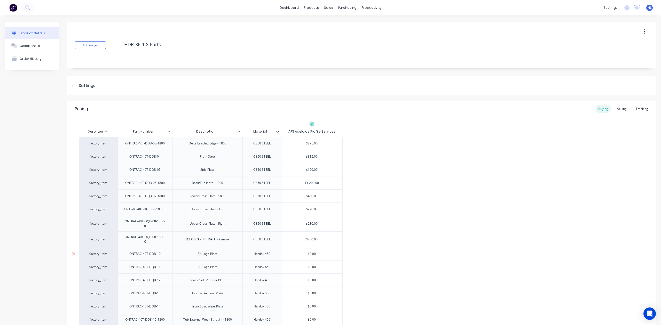
click at [311, 252] on input "$0.00" at bounding box center [311, 254] width 61 height 5
click at [311, 265] on input "$0.00" at bounding box center [311, 267] width 61 height 5
click at [311, 266] on div "$5.00" at bounding box center [311, 267] width 61 height 13
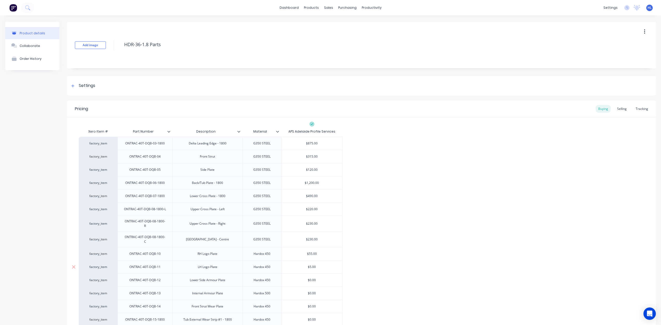
click at [311, 266] on div "$5.00" at bounding box center [311, 267] width 61 height 13
click at [310, 265] on input "$5.0055" at bounding box center [311, 267] width 61 height 5
click at [309, 265] on input "$5,550,055.00" at bounding box center [311, 267] width 61 height 5
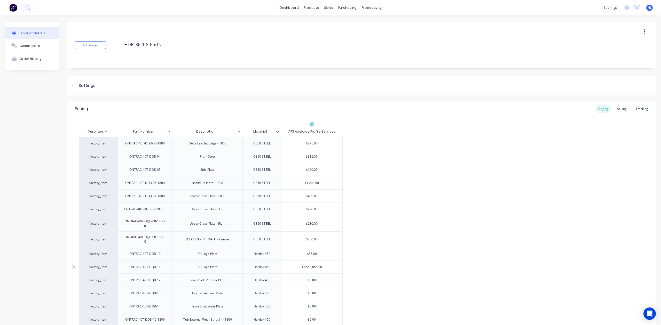
click at [308, 265] on input "$5,550,055.00" at bounding box center [311, 267] width 61 height 5
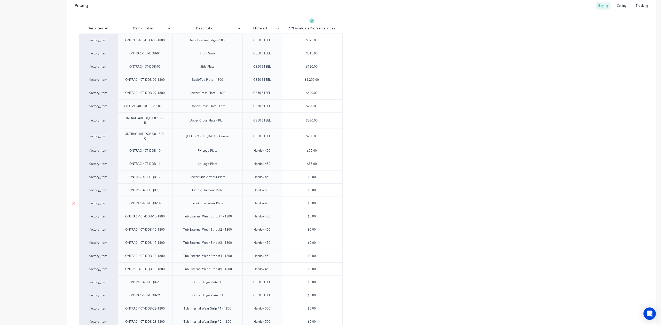
scroll to position [172, 0]
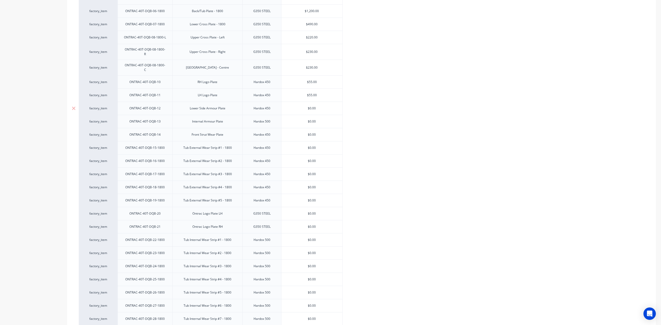
click at [311, 106] on input "$0.00" at bounding box center [311, 108] width 61 height 5
click at [312, 119] on input "$0.00" at bounding box center [311, 121] width 61 height 5
click at [313, 132] on input "$0.00" at bounding box center [311, 134] width 61 height 5
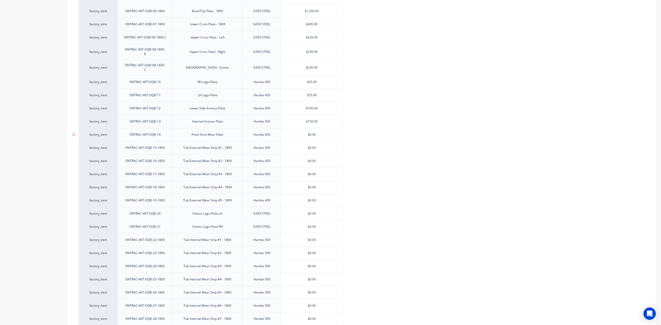
click at [313, 132] on input "$0.00" at bounding box center [311, 134] width 61 height 5
click at [312, 146] on input "$0.00" at bounding box center [311, 148] width 61 height 5
click at [313, 159] on input "$0.00" at bounding box center [311, 161] width 61 height 5
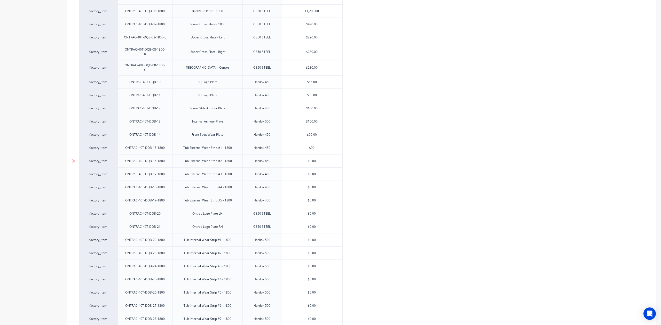
click at [313, 159] on input "$0.00" at bounding box center [311, 161] width 61 height 5
click at [314, 172] on input "$0.00" at bounding box center [311, 174] width 61 height 5
click at [310, 185] on input "$0.00" at bounding box center [311, 187] width 61 height 5
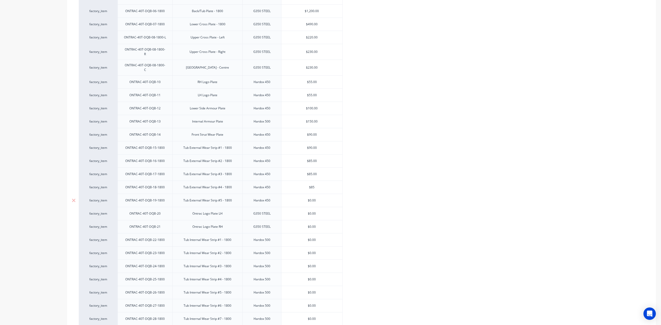
click at [312, 198] on input "$0.00" at bounding box center [311, 200] width 61 height 5
click at [328, 221] on div "$0.00" at bounding box center [311, 227] width 61 height 13
click at [310, 211] on input "$0.00" at bounding box center [311, 213] width 61 height 5
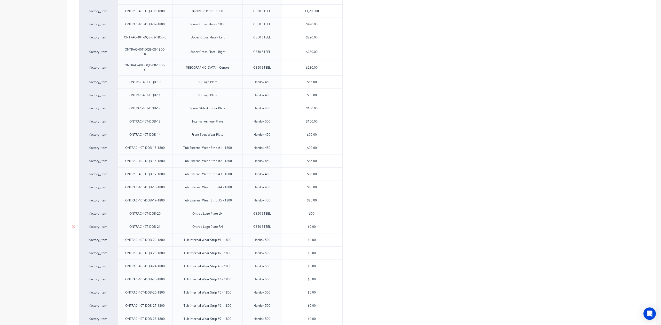
click at [312, 225] on input "$0.00" at bounding box center [311, 227] width 61 height 5
click at [382, 249] on div "factory_item ONTRAC-40T-DQB-03-1800 Delta Leading Edge - 1800 G350 STEEL $875.0…" at bounding box center [361, 193] width 565 height 456
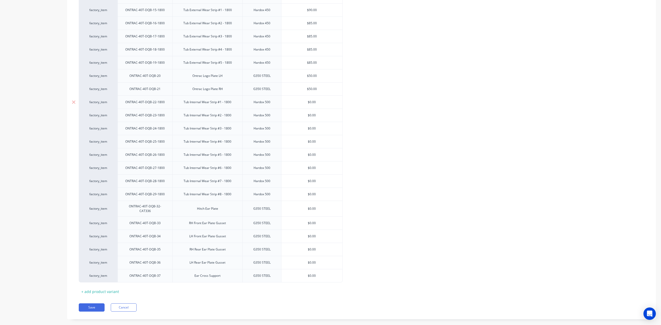
click at [311, 100] on input "$0.00" at bounding box center [311, 102] width 61 height 5
click at [312, 114] on input "$0.00" at bounding box center [311, 115] width 61 height 5
click at [313, 126] on input "$0.00" at bounding box center [311, 128] width 61 height 5
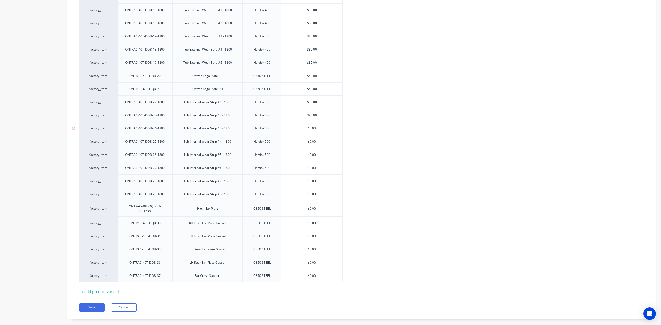
click at [313, 126] on input "$0.00" at bounding box center [311, 128] width 61 height 5
click at [312, 139] on input "$0.00" at bounding box center [311, 141] width 61 height 5
click at [312, 153] on input "$0.00" at bounding box center [311, 155] width 61 height 5
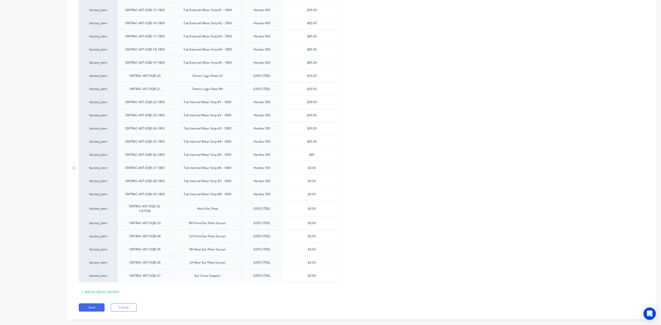
click at [313, 166] on input "$0.00" at bounding box center [311, 168] width 61 height 5
click at [313, 179] on input "$0.00" at bounding box center [311, 181] width 61 height 5
click at [313, 193] on input "$0.00" at bounding box center [311, 194] width 61 height 5
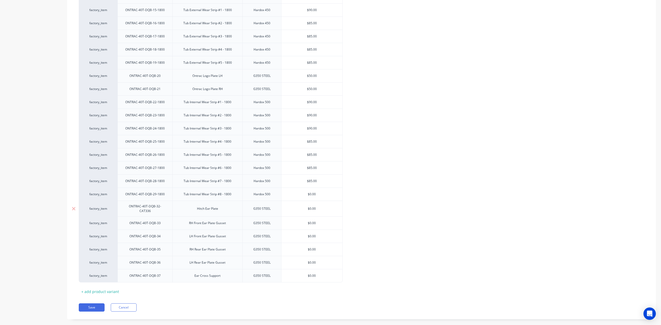
drag, startPoint x: 313, startPoint y: 193, endPoint x: 324, endPoint y: 207, distance: 17.9
click at [313, 192] on input "$0.00" at bounding box center [311, 194] width 61 height 5
click at [332, 217] on div "$0.00" at bounding box center [311, 223] width 61 height 13
click at [313, 207] on input "$0.00" at bounding box center [311, 209] width 61 height 5
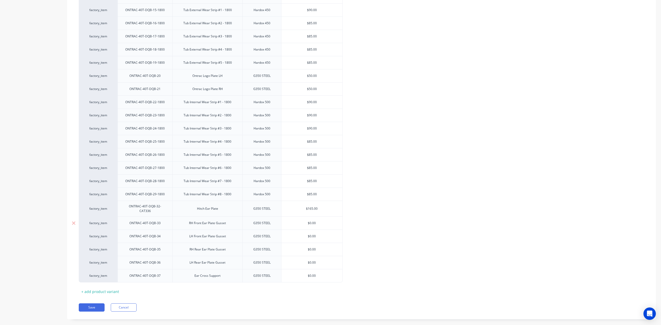
click at [314, 221] on input "$0.00" at bounding box center [311, 223] width 61 height 5
click at [356, 233] on div "factory_item ONTRAC-40T-DQB-03-1800 Delta Leading Edge - 1800 G350 STEEL $875.0…" at bounding box center [361, 55] width 565 height 456
click at [311, 234] on input "$0.00" at bounding box center [311, 236] width 61 height 5
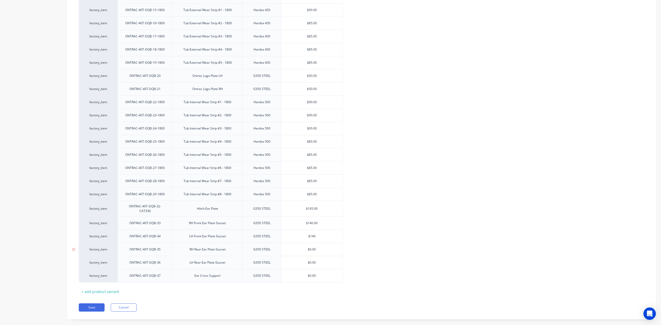
click at [312, 248] on input "$0.00" at bounding box center [311, 249] width 61 height 5
click at [355, 251] on div "factory_item ONTRAC-40T-DQB-03-1800 Delta Leading Edge - 1800 G350 STEEL $875.0…" at bounding box center [361, 55] width 565 height 456
click at [311, 261] on input "$0.00" at bounding box center [311, 263] width 61 height 5
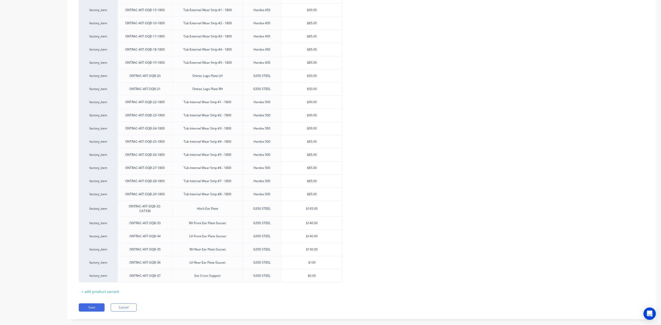
click at [367, 281] on div "Xero Item # Part Number Description Material APS Adelaide Profile Services fact…" at bounding box center [361, 56] width 565 height 479
click at [309, 274] on input "$0.00" at bounding box center [311, 276] width 61 height 5
click at [375, 262] on div "factory_item ONTRAC-40T-DQB-03-1800 Delta Leading Edge - 1800 G350 STEEL $875.0…" at bounding box center [361, 55] width 565 height 456
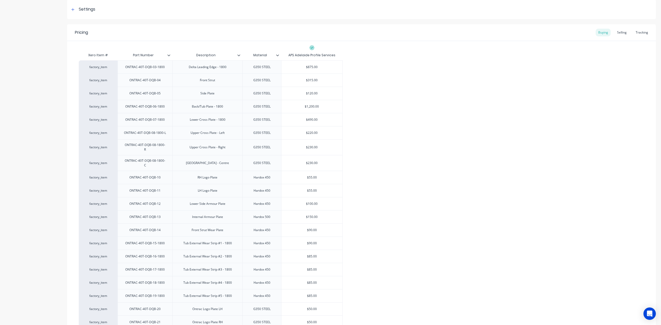
scroll to position [69, 0]
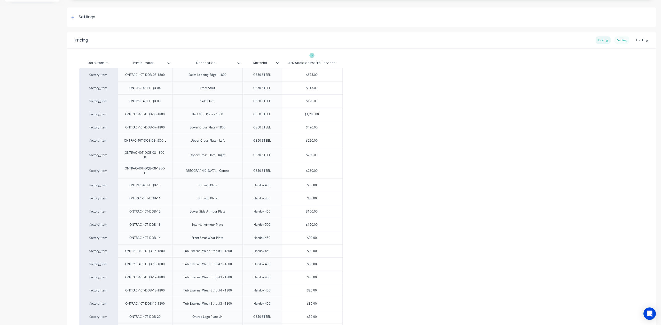
click at [619, 40] on div "Selling" at bounding box center [622, 40] width 15 height 8
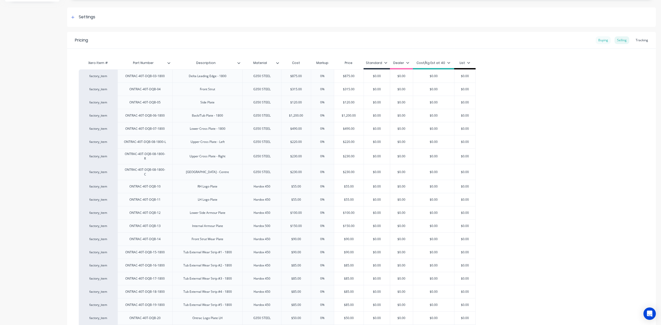
click at [605, 42] on div "Buying" at bounding box center [603, 40] width 15 height 8
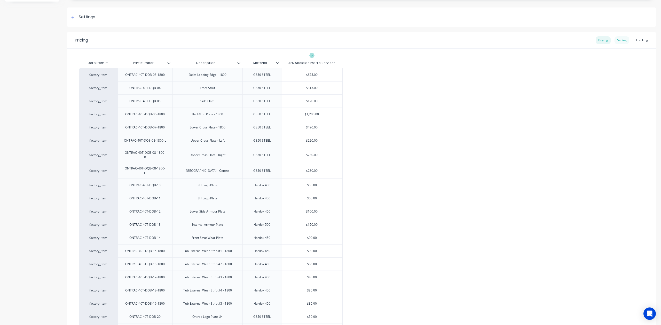
click at [618, 42] on div "Selling" at bounding box center [622, 40] width 15 height 8
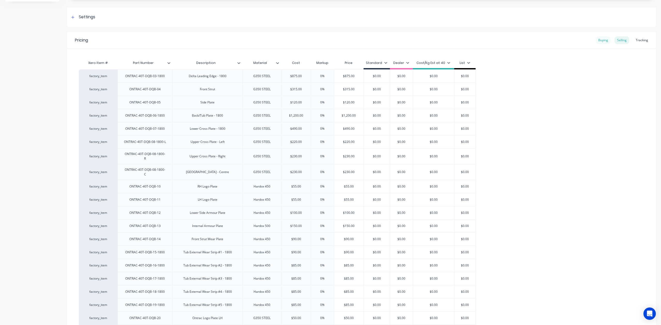
click at [600, 41] on div "Buying" at bounding box center [603, 40] width 15 height 8
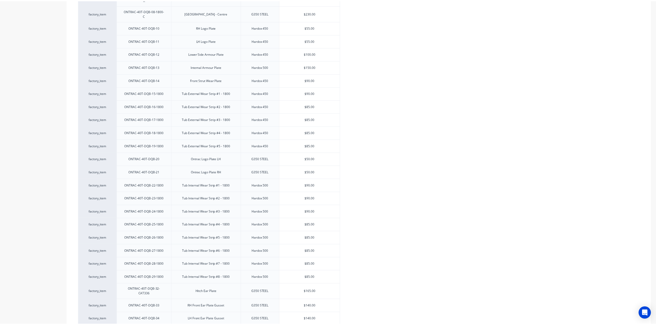
scroll to position [316, 0]
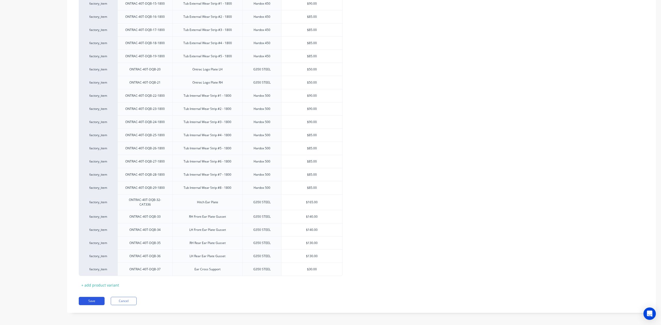
click at [94, 300] on button "Save" at bounding box center [92, 301] width 26 height 8
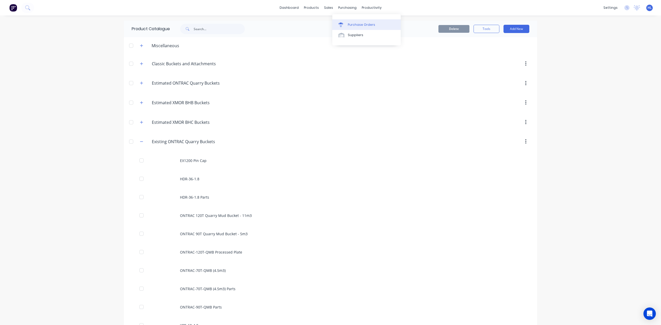
click at [349, 22] on div "Purchase Orders" at bounding box center [361, 24] width 27 height 5
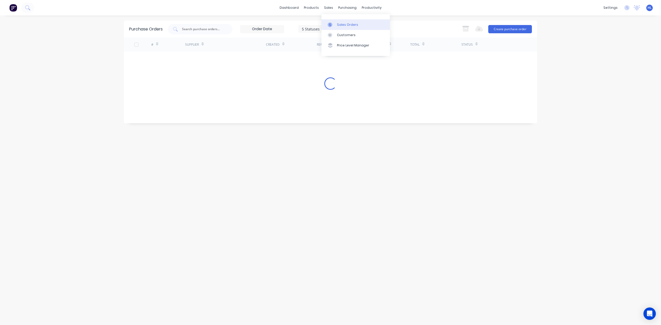
click at [338, 24] on div "Sales Orders" at bounding box center [347, 24] width 21 height 5
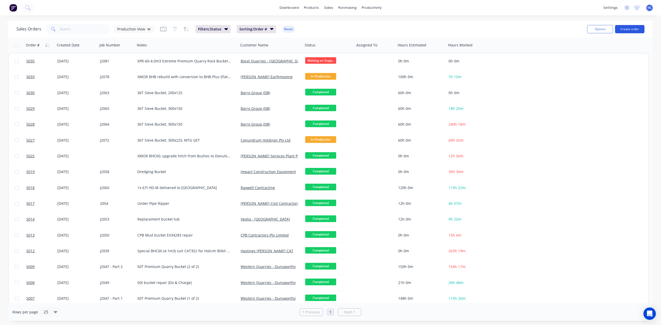
click at [629, 28] on button "Create order" at bounding box center [629, 29] width 29 height 8
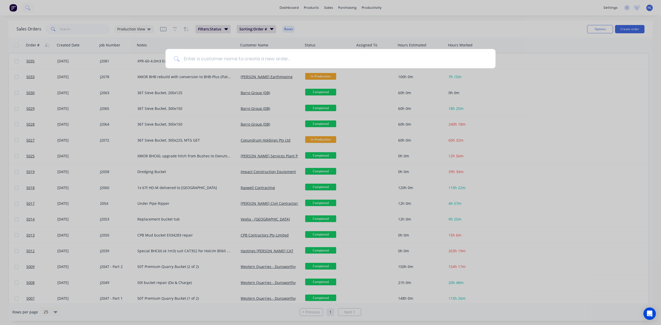
click at [235, 64] on input at bounding box center [333, 58] width 308 height 19
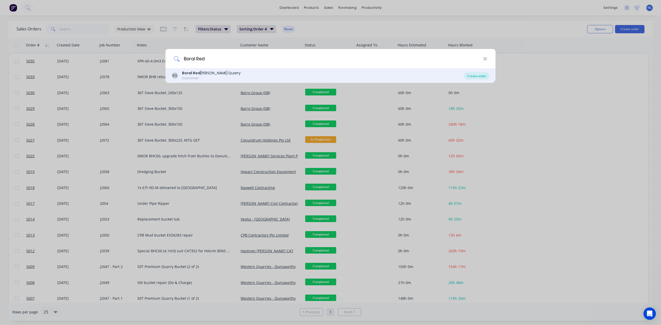
click at [484, 78] on div "Create order" at bounding box center [476, 75] width 25 height 7
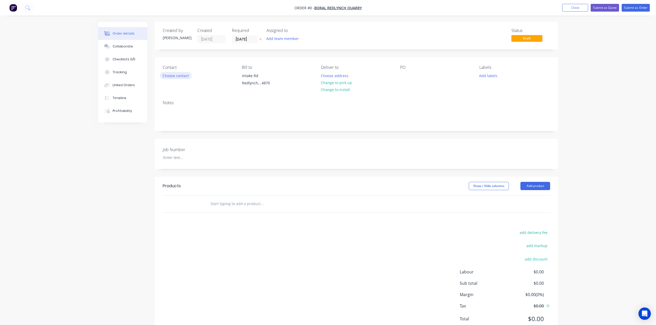
click at [187, 76] on button "Choose contact" at bounding box center [176, 75] width 32 height 7
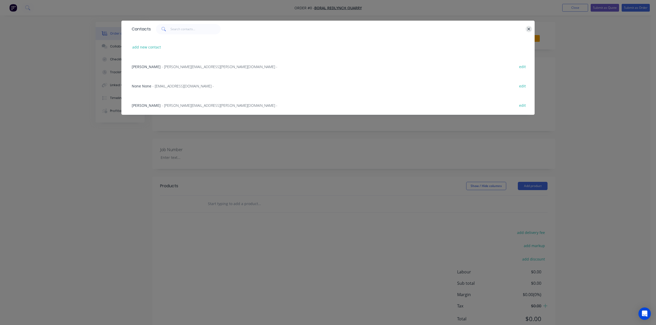
click at [528, 29] on icon "button" at bounding box center [528, 29] width 3 height 5
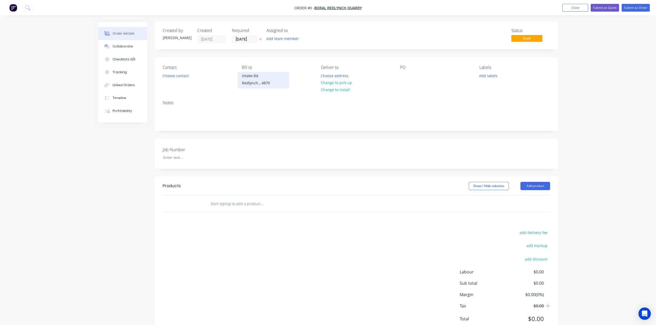
click at [266, 82] on div "Redlynch, , 4870" at bounding box center [263, 83] width 43 height 7
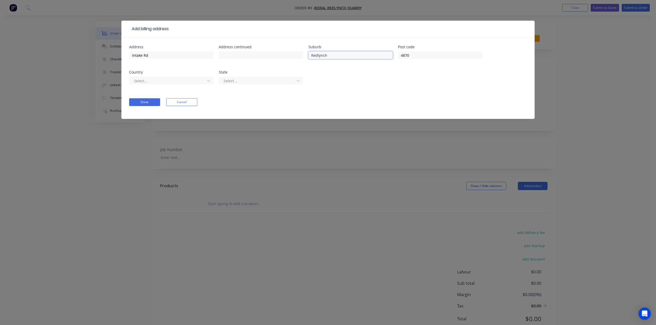
drag, startPoint x: 338, startPoint y: 57, endPoint x: 365, endPoint y: 3, distance: 60.5
click at [250, 49] on div "Address Intake Rd Address continued Suburb Redlynch Post code 4870 Country Sele…" at bounding box center [328, 67] width 398 height 45
click at [319, 89] on div "Address Intake Rd Address continued Suburb Redlynch Post code 4870 Country Sele…" at bounding box center [328, 67] width 398 height 45
click at [144, 78] on div at bounding box center [167, 81] width 69 height 6
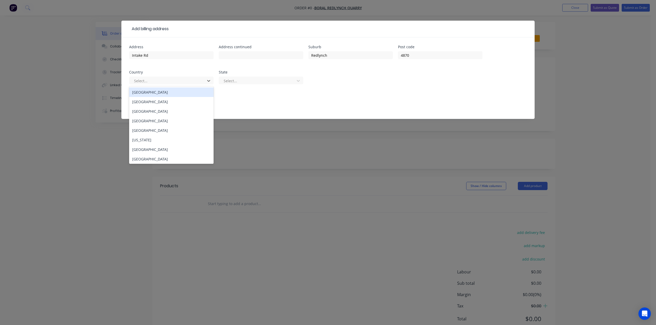
drag, startPoint x: 169, startPoint y: 95, endPoint x: 248, endPoint y: 96, distance: 78.5
click at [169, 94] on div "Australia" at bounding box center [171, 93] width 84 height 10
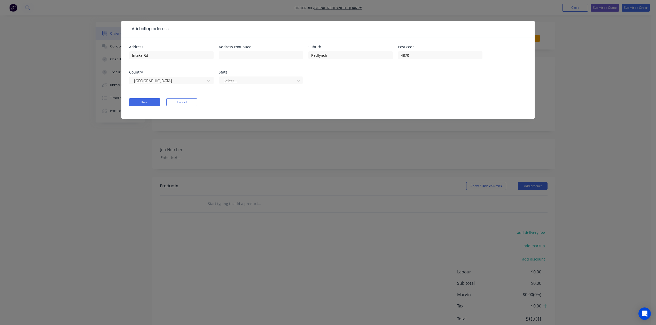
click at [263, 81] on div at bounding box center [257, 81] width 69 height 6
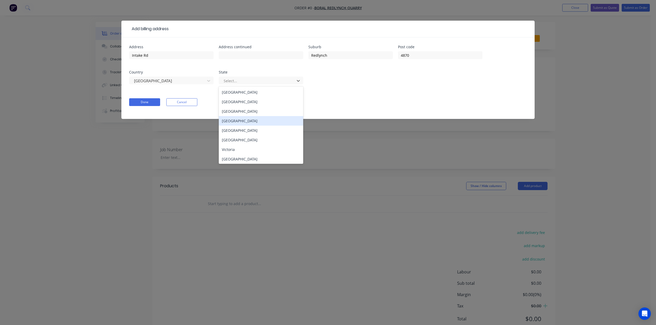
click at [256, 121] on div "Queensland" at bounding box center [261, 121] width 84 height 10
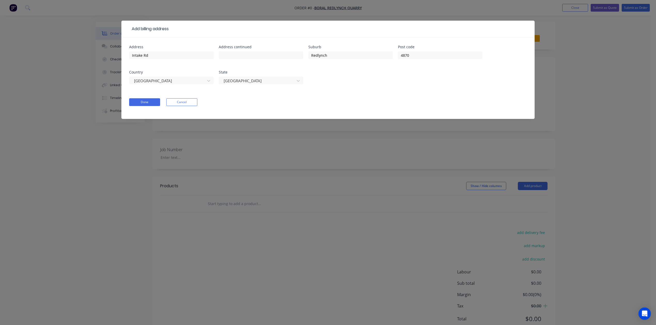
drag, startPoint x: 312, startPoint y: 96, endPoint x: 309, endPoint y: 98, distance: 4.4
click at [312, 96] on form "Address Intake Rd Address continued Suburb Redlynch Post code 4870 Country Aust…" at bounding box center [328, 82] width 398 height 74
click at [153, 104] on button "Done" at bounding box center [144, 102] width 31 height 8
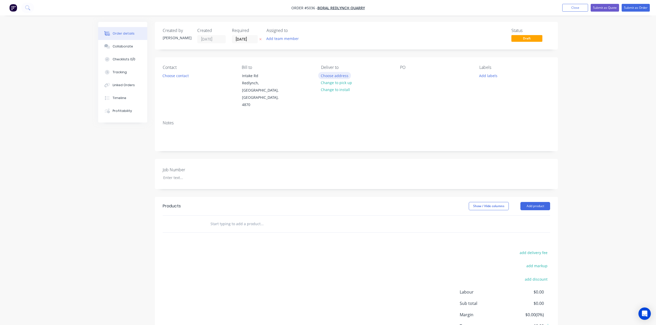
click at [326, 73] on button "Choose address" at bounding box center [334, 75] width 33 height 7
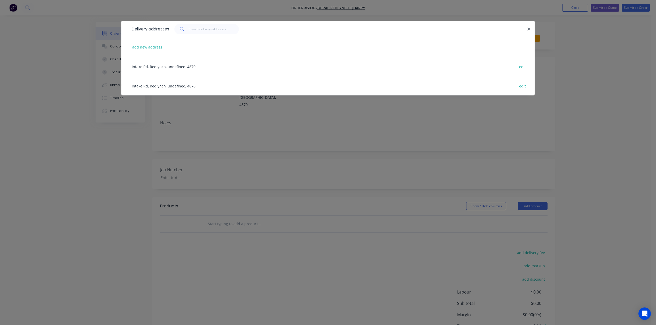
click at [183, 66] on div "Intake Rd, Redlynch, undefined, 4870 edit" at bounding box center [328, 66] width 398 height 19
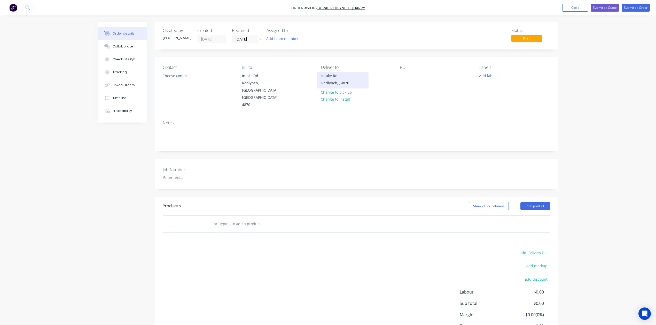
click at [334, 85] on div "Redlynch, , 4870" at bounding box center [342, 83] width 43 height 7
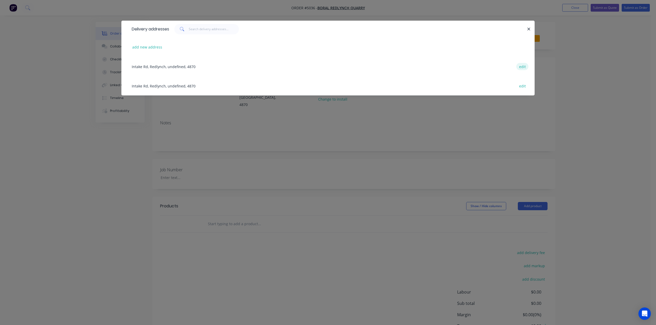
click at [524, 66] on button "edit" at bounding box center [522, 66] width 12 height 7
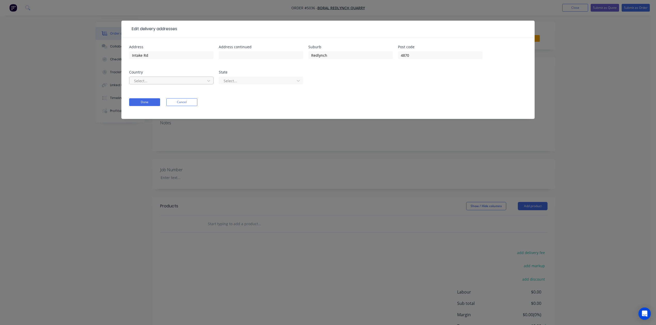
click at [202, 78] on div at bounding box center [167, 81] width 69 height 6
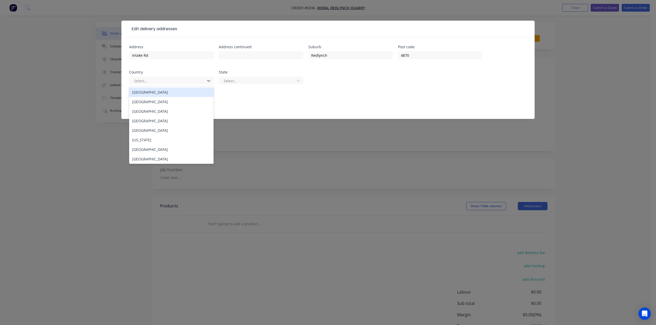
click at [182, 88] on div "Australia" at bounding box center [171, 93] width 84 height 10
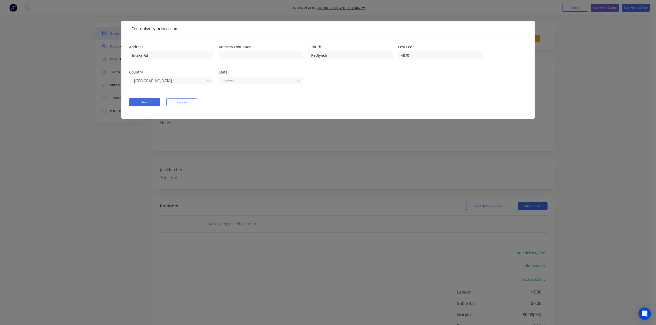
click at [266, 85] on div "Select..." at bounding box center [261, 82] width 84 height 15
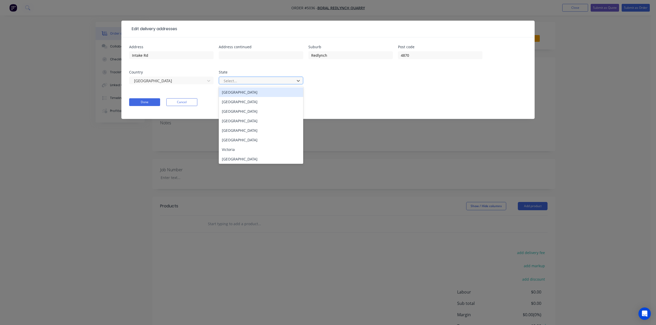
click at [269, 78] on div at bounding box center [257, 81] width 69 height 6
click at [256, 122] on div "Queensland" at bounding box center [261, 121] width 84 height 10
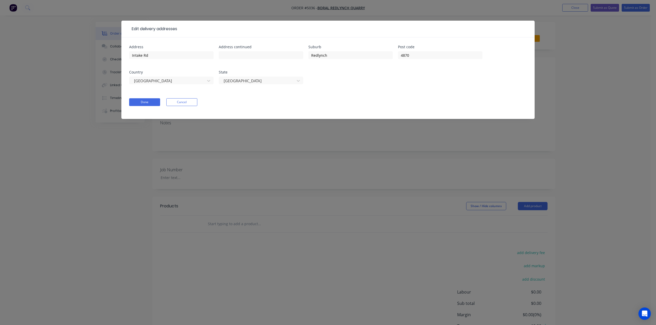
click at [150, 107] on form "Address Intake Rd Address continued Suburb Redlynch Post code 4870 Country Aust…" at bounding box center [328, 82] width 398 height 74
click at [158, 103] on button "Done" at bounding box center [144, 102] width 31 height 8
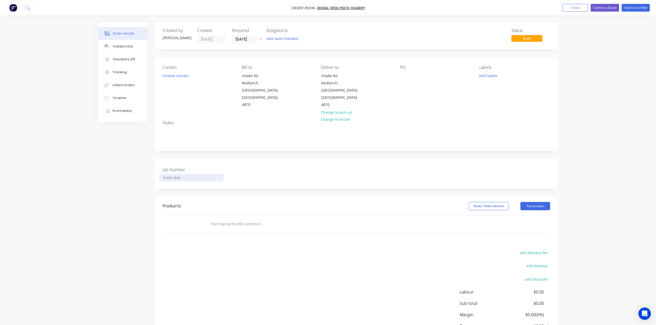
click at [174, 174] on div at bounding box center [191, 177] width 65 height 7
click at [304, 159] on div "Job Number J2085" at bounding box center [356, 174] width 403 height 30
click at [537, 197] on header "Products Show / Hide columns Add product" at bounding box center [356, 206] width 403 height 19
drag, startPoint x: 536, startPoint y: 192, endPoint x: 533, endPoint y: 196, distance: 4.9
click at [535, 202] on button "Add product" at bounding box center [535, 206] width 30 height 8
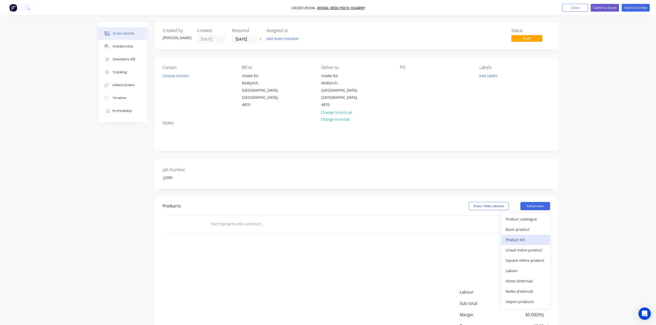
click at [529, 236] on div "Product Kit" at bounding box center [526, 239] width 40 height 7
click at [527, 226] on div "Standard pricing" at bounding box center [526, 229] width 40 height 7
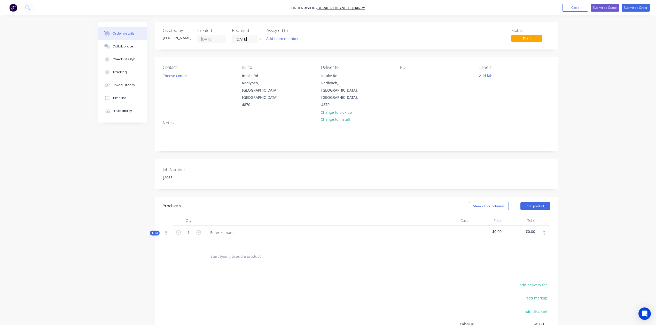
click at [541, 229] on button "button" at bounding box center [544, 233] width 12 height 9
click at [534, 285] on div "Delete" at bounding box center [526, 288] width 40 height 7
click at [543, 197] on header "Products Show / Hide columns Add product" at bounding box center [356, 206] width 403 height 19
click at [543, 202] on button "Add product" at bounding box center [535, 206] width 30 height 8
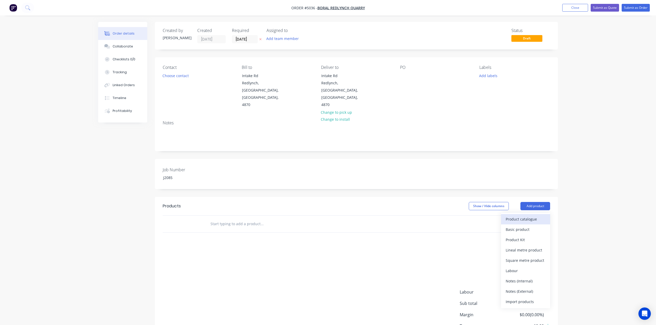
click at [536, 216] on div "Product catalogue" at bounding box center [526, 219] width 40 height 7
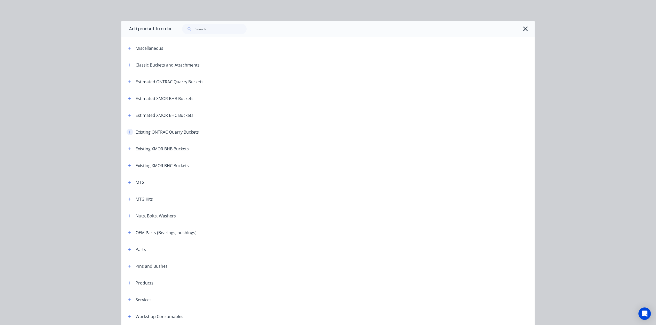
click at [128, 132] on icon "button" at bounding box center [129, 132] width 3 height 4
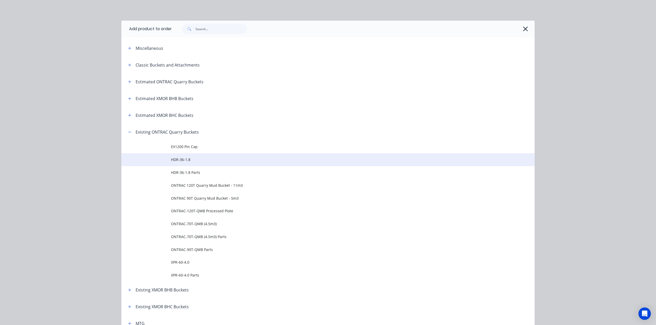
click at [189, 159] on span "HDR-36-1.8" at bounding box center [316, 159] width 291 height 5
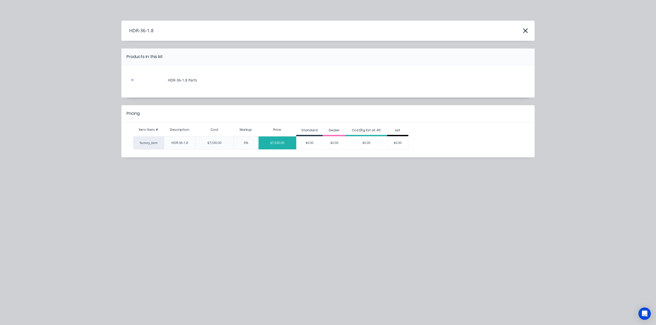
click at [280, 144] on div "$7,030.00" at bounding box center [277, 143] width 38 height 13
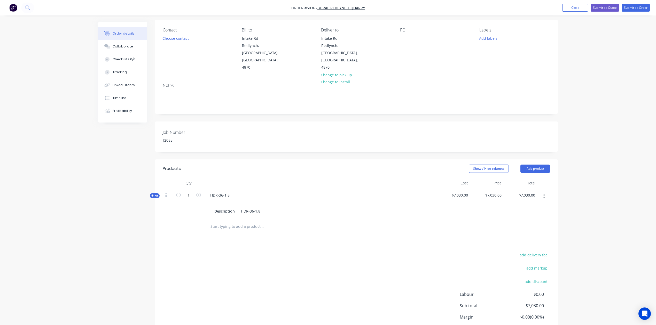
scroll to position [65, 0]
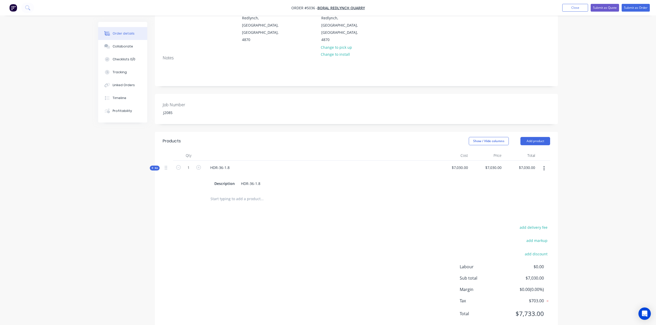
click at [152, 167] on icon at bounding box center [152, 168] width 2 height 3
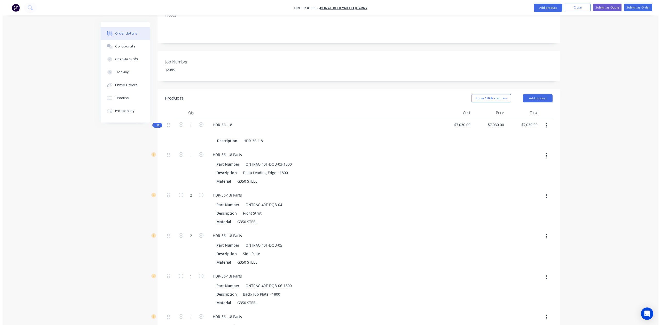
scroll to position [0, 0]
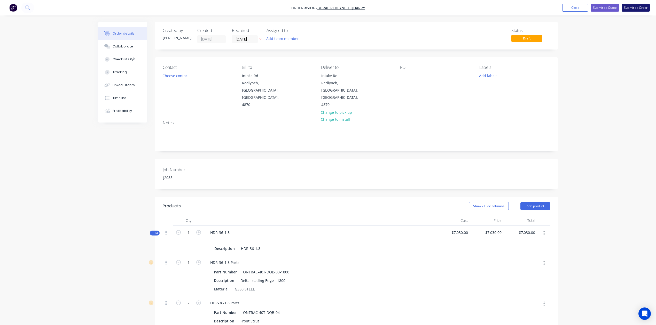
click at [636, 6] on button "Submit as Order" at bounding box center [635, 8] width 28 height 8
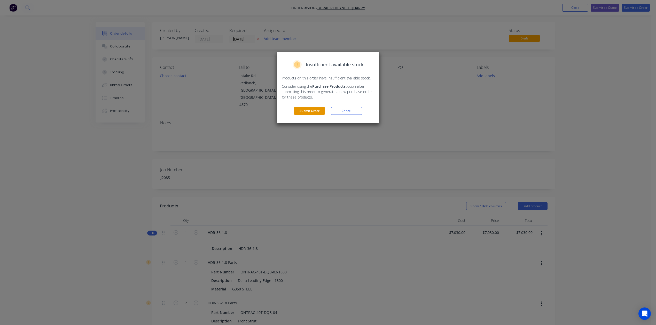
click at [309, 109] on button "Submit Order" at bounding box center [309, 111] width 31 height 8
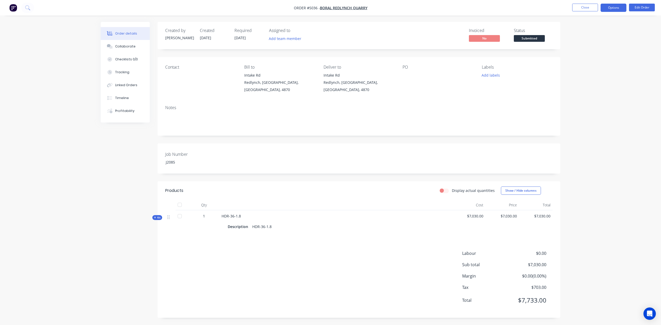
click at [613, 9] on button "Options" at bounding box center [614, 8] width 26 height 8
click at [600, 95] on div "Purchase Products" at bounding box center [598, 93] width 48 height 7
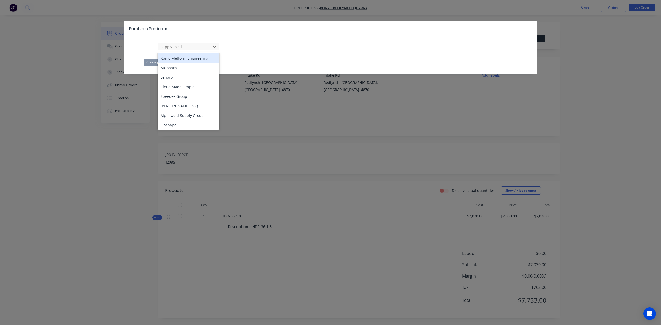
click at [205, 49] on div at bounding box center [185, 47] width 46 height 6
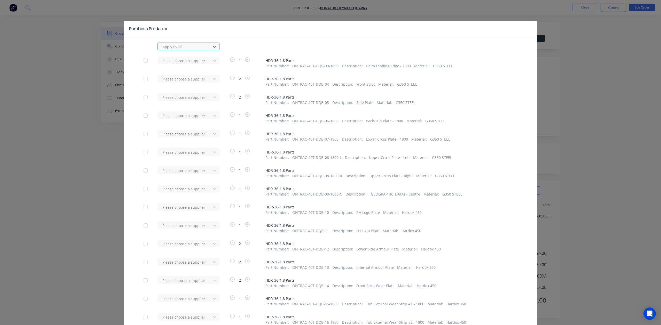
click at [179, 47] on div at bounding box center [185, 47] width 46 height 6
click at [176, 59] on div "APS Adelaide Profile Services" at bounding box center [189, 58] width 62 height 10
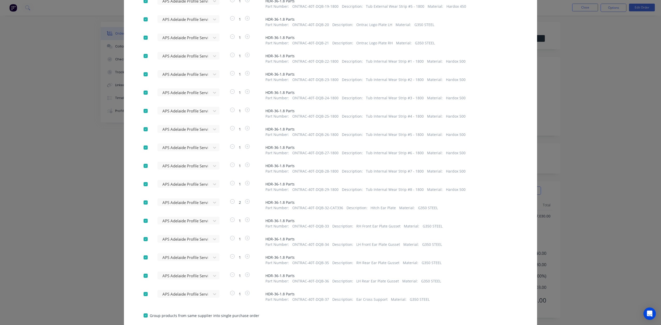
scroll to position [403, 0]
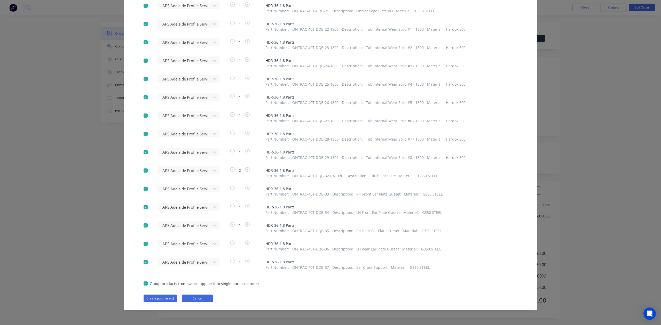
click at [202, 300] on button "Cancel" at bounding box center [197, 299] width 31 height 8
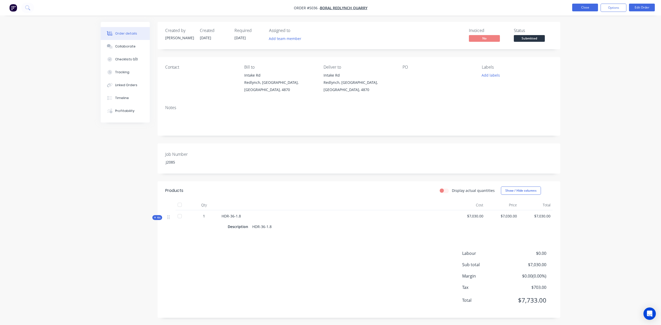
click at [584, 6] on button "Close" at bounding box center [585, 8] width 26 height 8
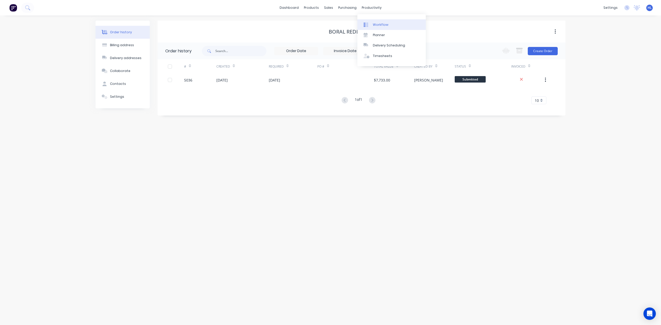
click at [392, 22] on link "Workflow" at bounding box center [391, 24] width 68 height 10
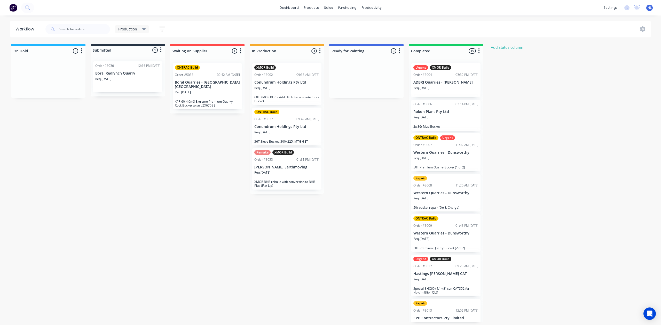
click at [107, 78] on p "Req. 23/09/25" at bounding box center [103, 79] width 16 height 5
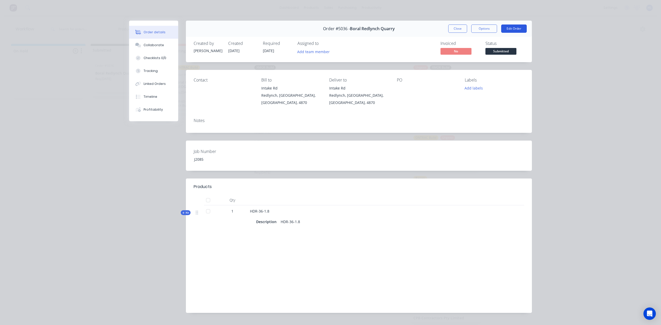
click at [516, 28] on button "Edit Order" at bounding box center [514, 29] width 26 height 8
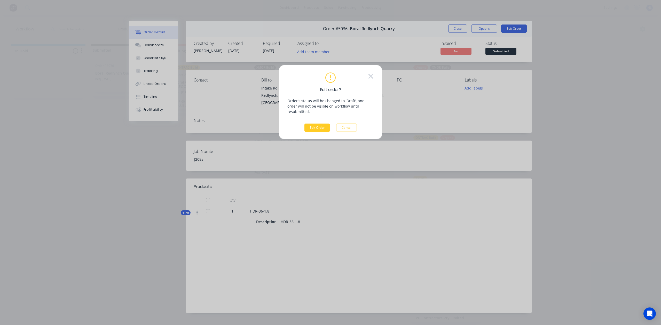
click at [323, 124] on button "Edit Order" at bounding box center [317, 128] width 26 height 8
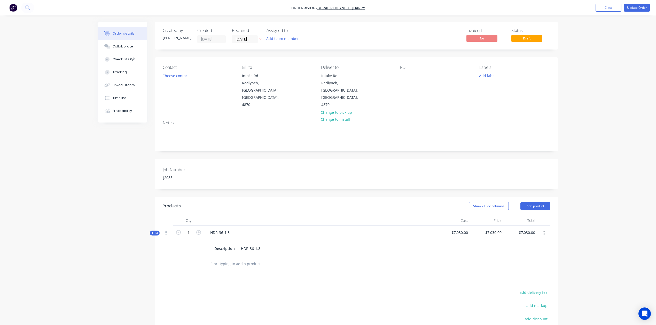
click at [219, 132] on div "Notes" at bounding box center [356, 133] width 403 height 35
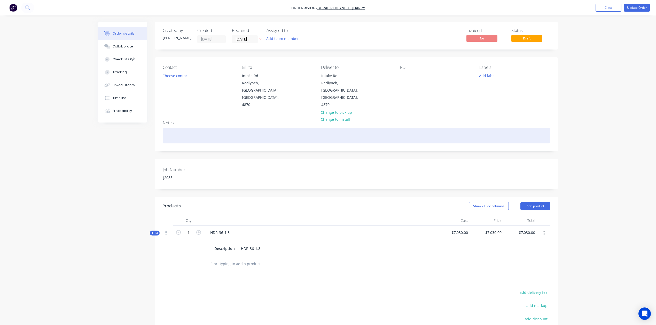
click at [222, 128] on div at bounding box center [356, 136] width 387 height 16
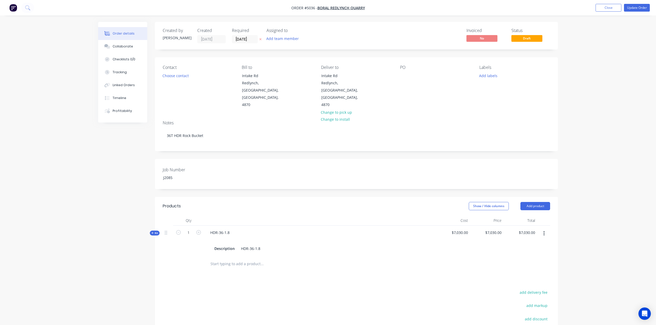
click at [209, 121] on div "Notes" at bounding box center [356, 123] width 387 height 5
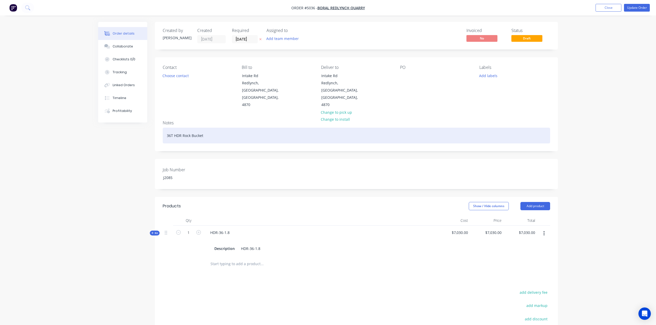
click at [165, 128] on div "36T HDR Rock Bucket" at bounding box center [356, 136] width 387 height 16
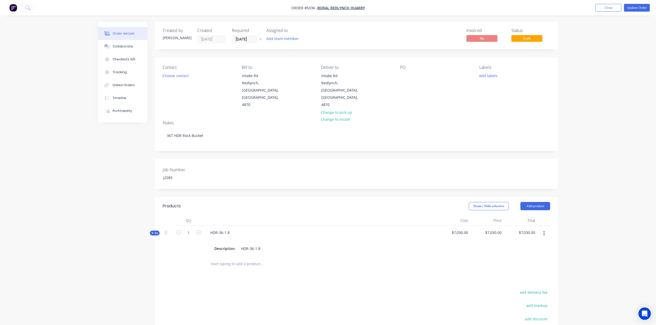
click at [224, 136] on div "Notes 36T HDR Rock Bucket" at bounding box center [356, 133] width 403 height 35
click at [643, 7] on button "Update Order" at bounding box center [637, 8] width 26 height 8
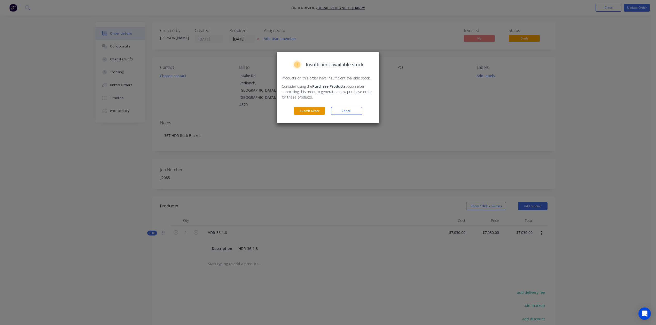
click at [316, 112] on button "Submit Order" at bounding box center [309, 111] width 31 height 8
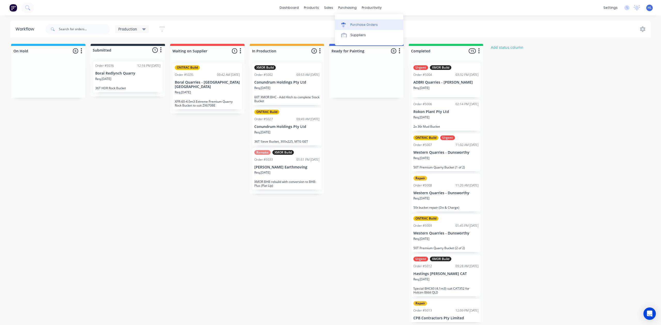
click at [356, 24] on div "Purchase Orders" at bounding box center [363, 24] width 27 height 5
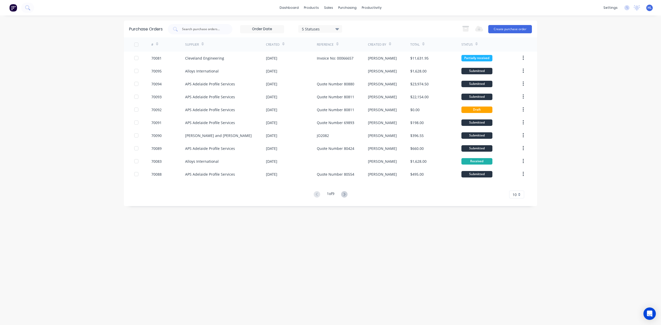
click at [284, 41] on div at bounding box center [283, 44] width 2 height 8
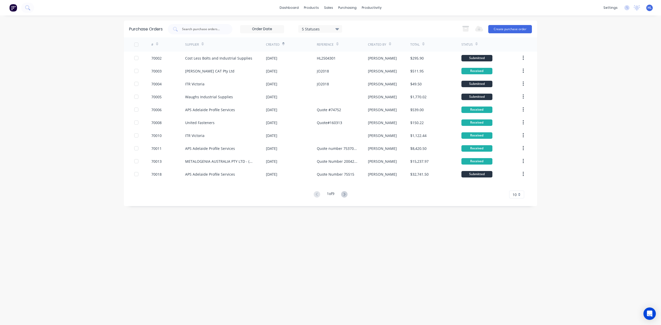
click at [284, 41] on div at bounding box center [283, 44] width 2 height 8
